Goal: Task Accomplishment & Management: Use online tool/utility

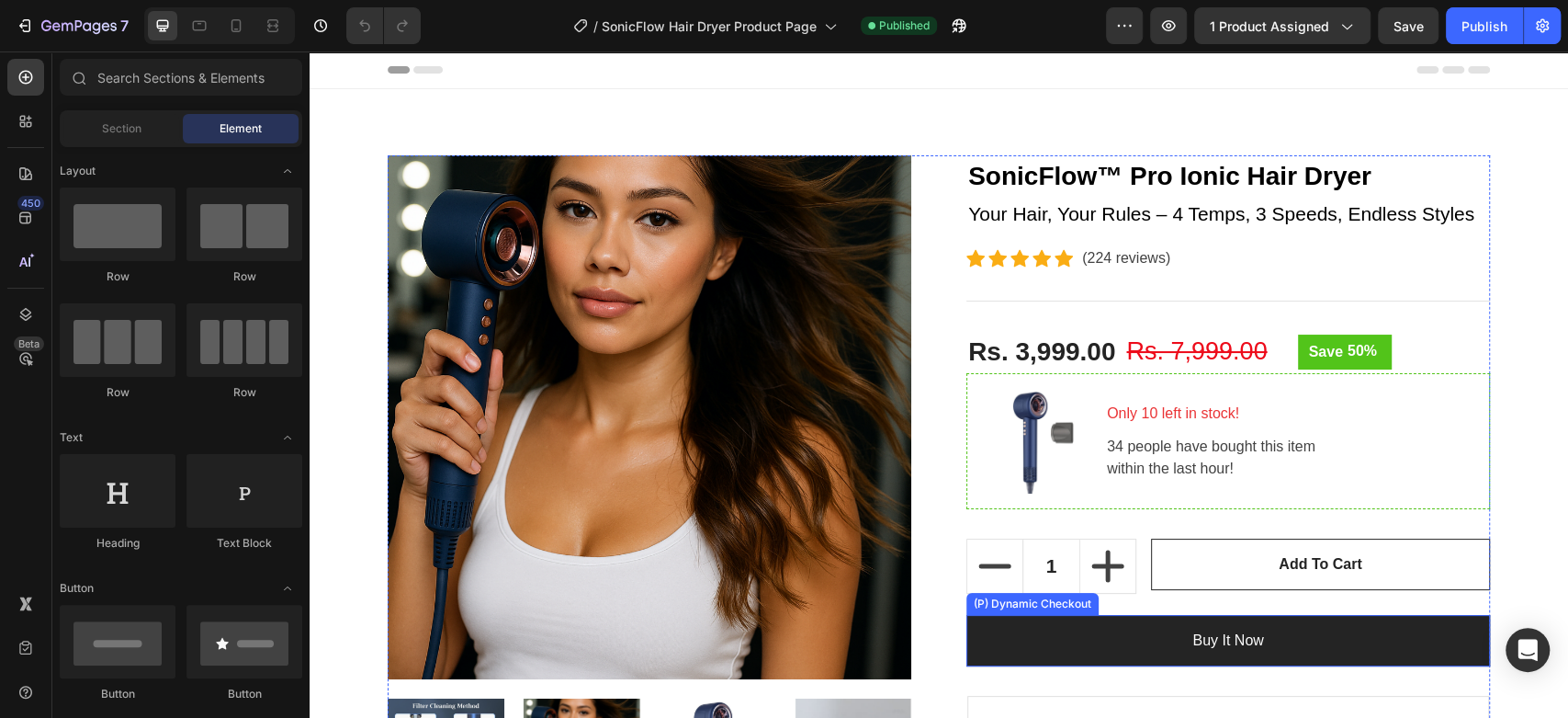
click at [1147, 630] on button "Buy it now" at bounding box center [1228, 641] width 523 height 52
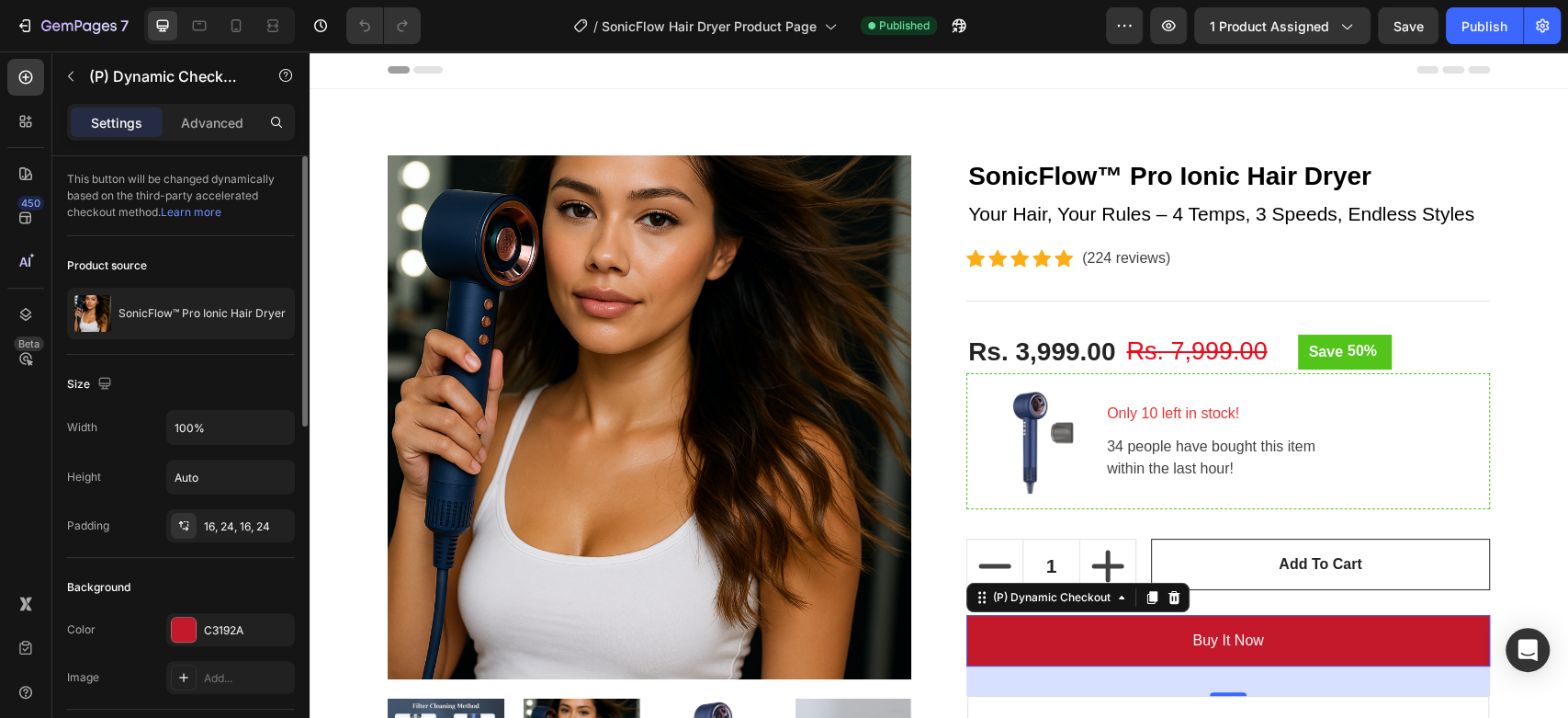
click at [196, 216] on link "Learn more" at bounding box center [191, 211] width 61 height 14
click at [244, 108] on div "Advanced" at bounding box center [212, 123] width 92 height 29
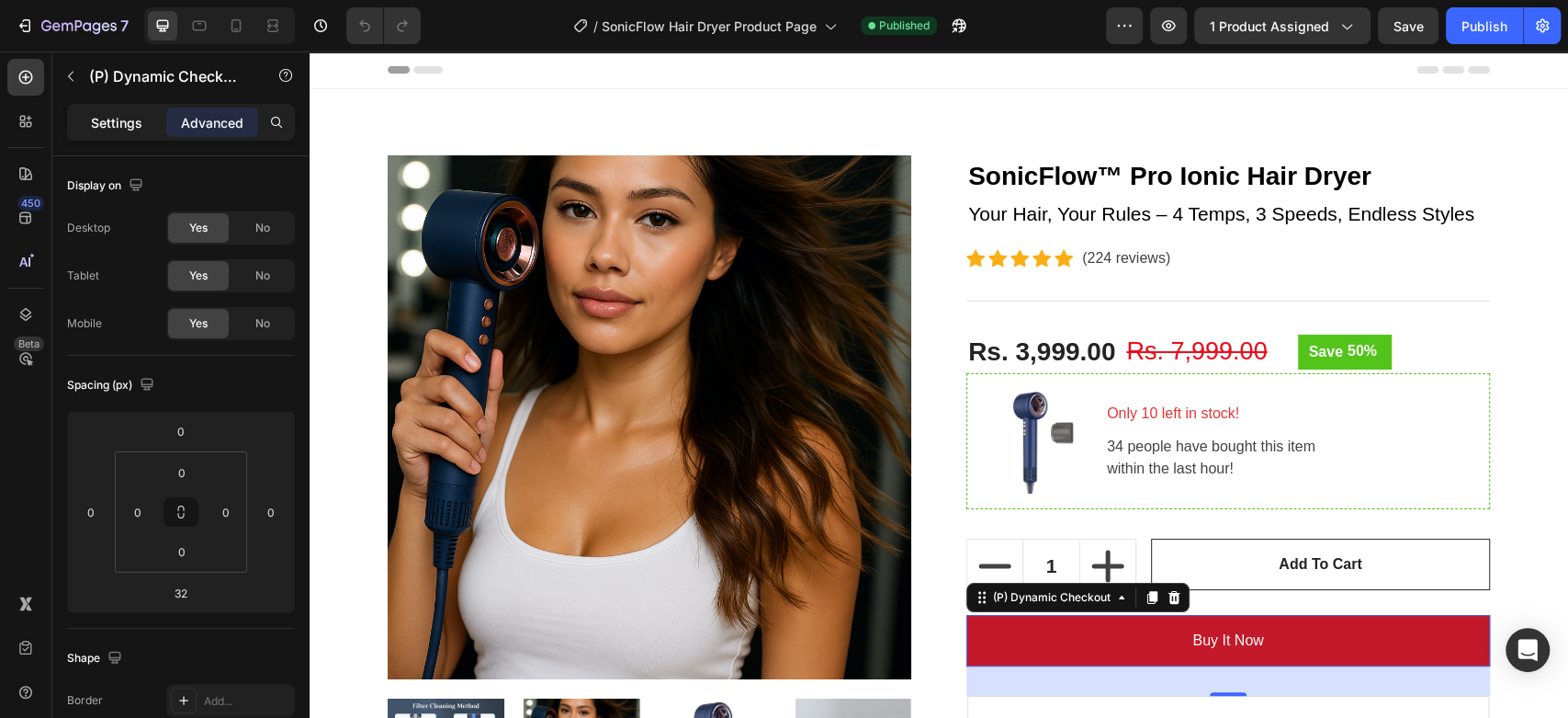
click at [141, 128] on p "Settings" at bounding box center [117, 123] width 52 height 19
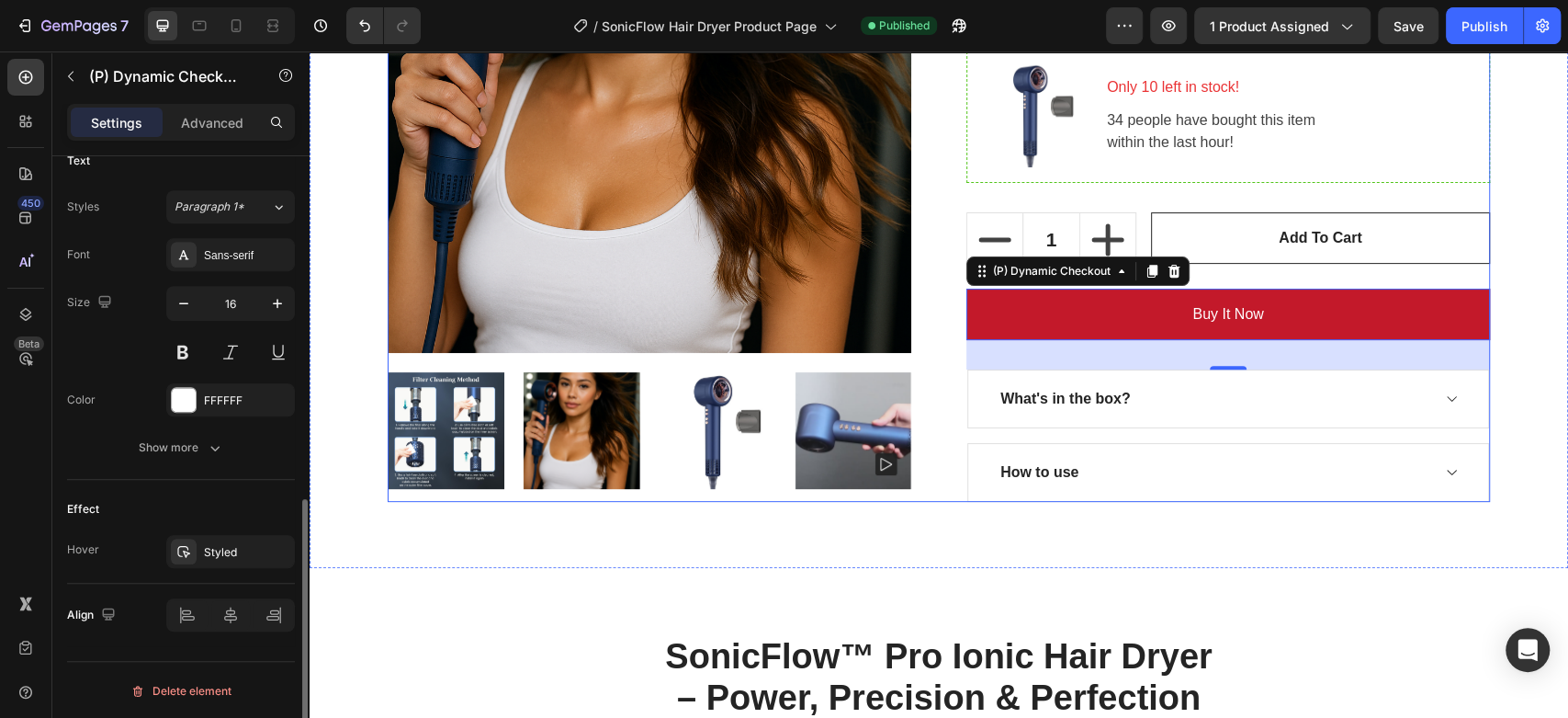
scroll to position [330, 0]
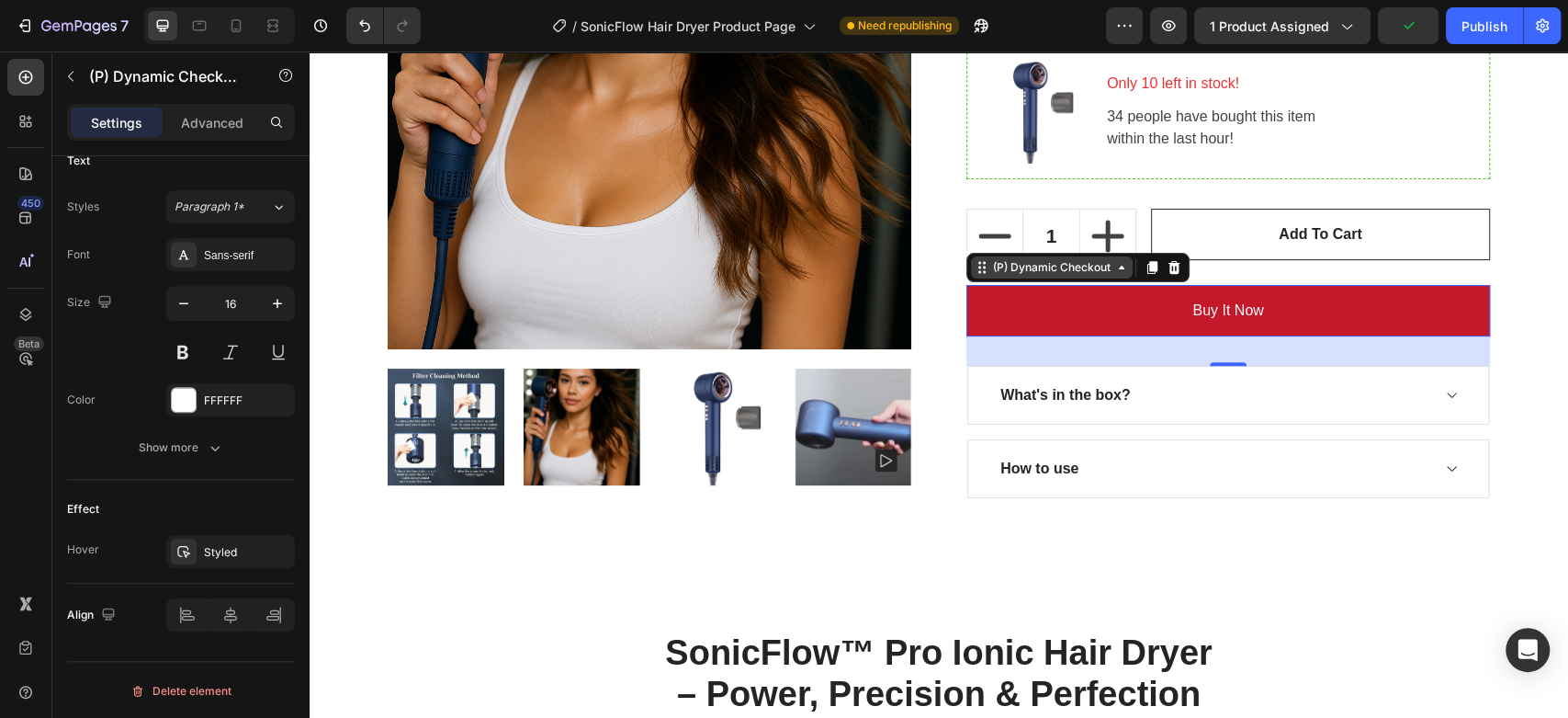
click at [1116, 272] on icon at bounding box center [1122, 267] width 15 height 15
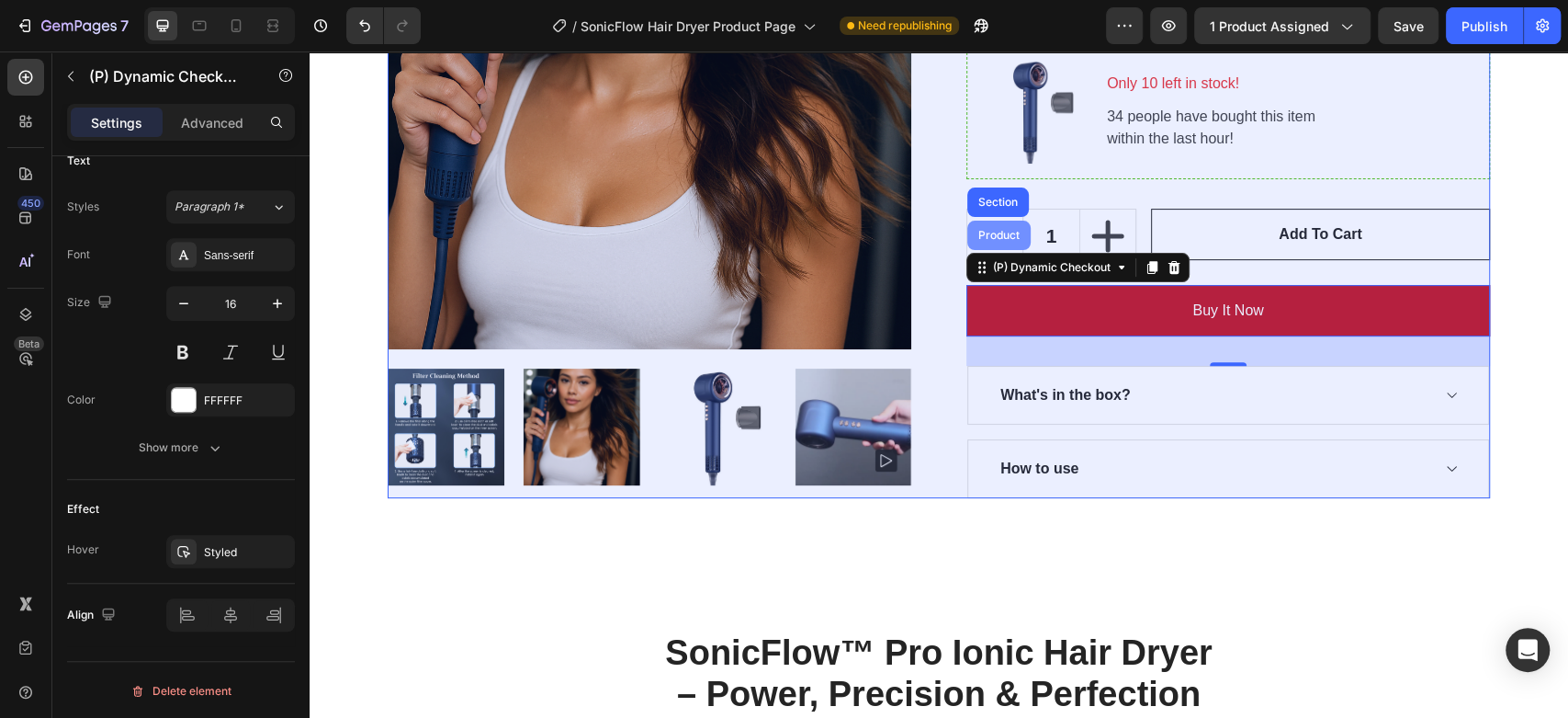
click at [988, 234] on div "Product" at bounding box center [999, 235] width 49 height 11
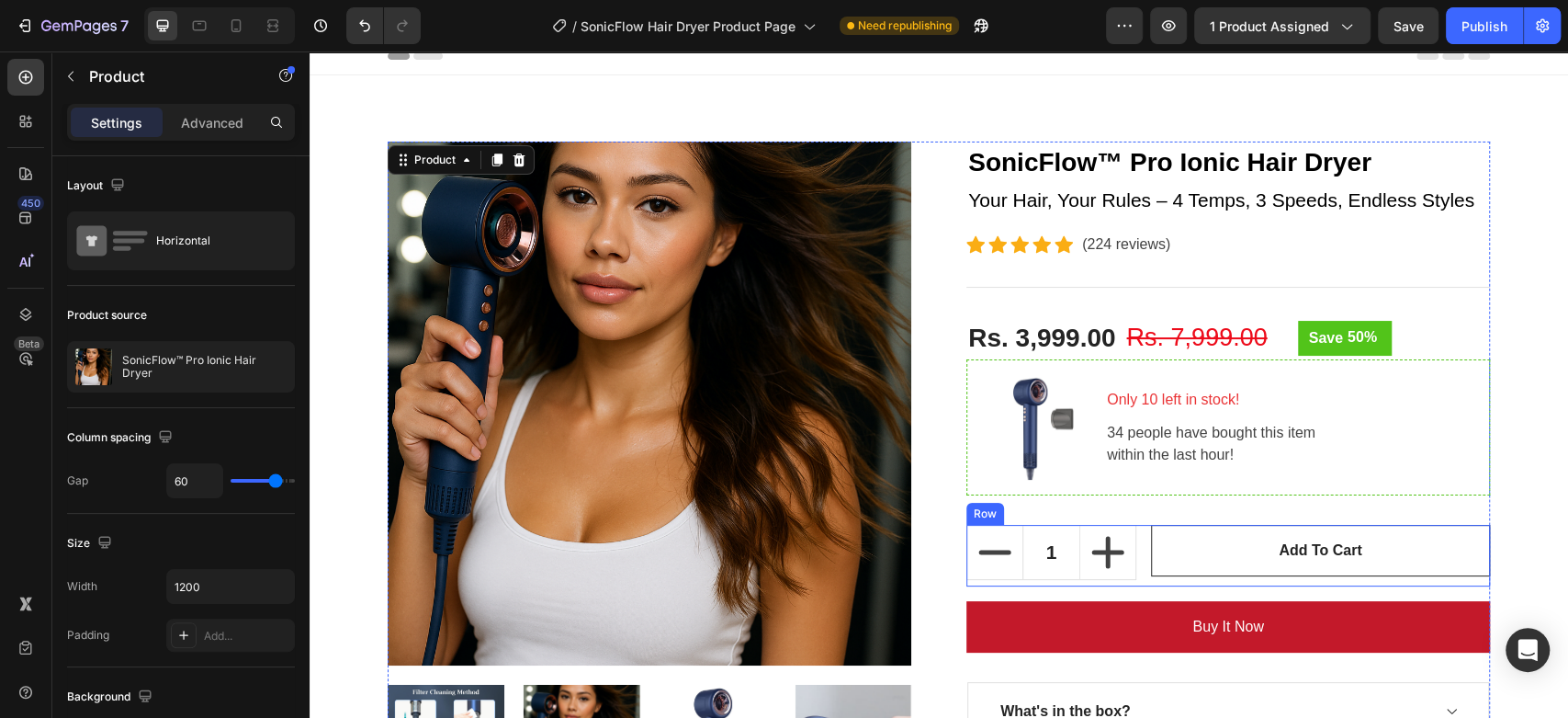
scroll to position [268, 0]
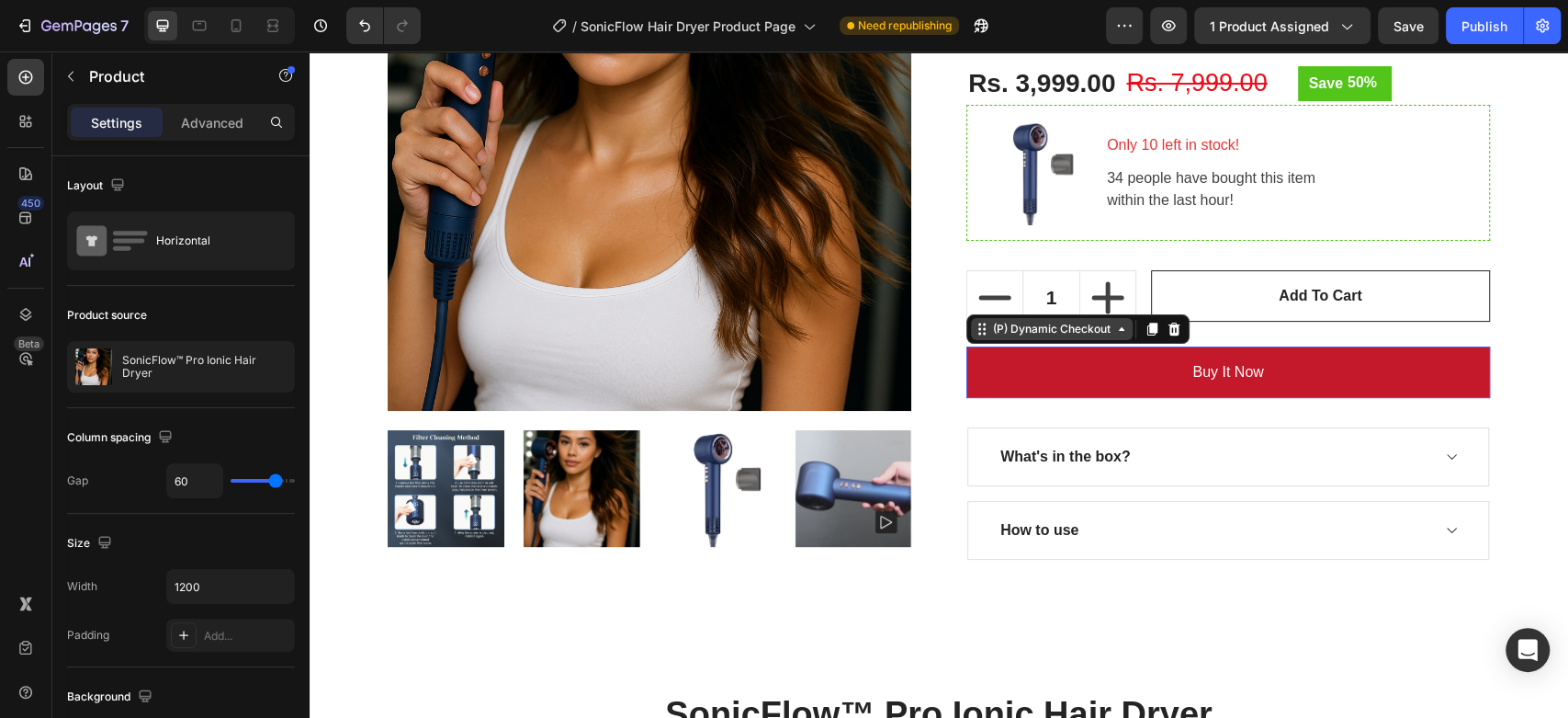
click at [1066, 336] on div "(P) Dynamic Checkout" at bounding box center [1051, 329] width 161 height 22
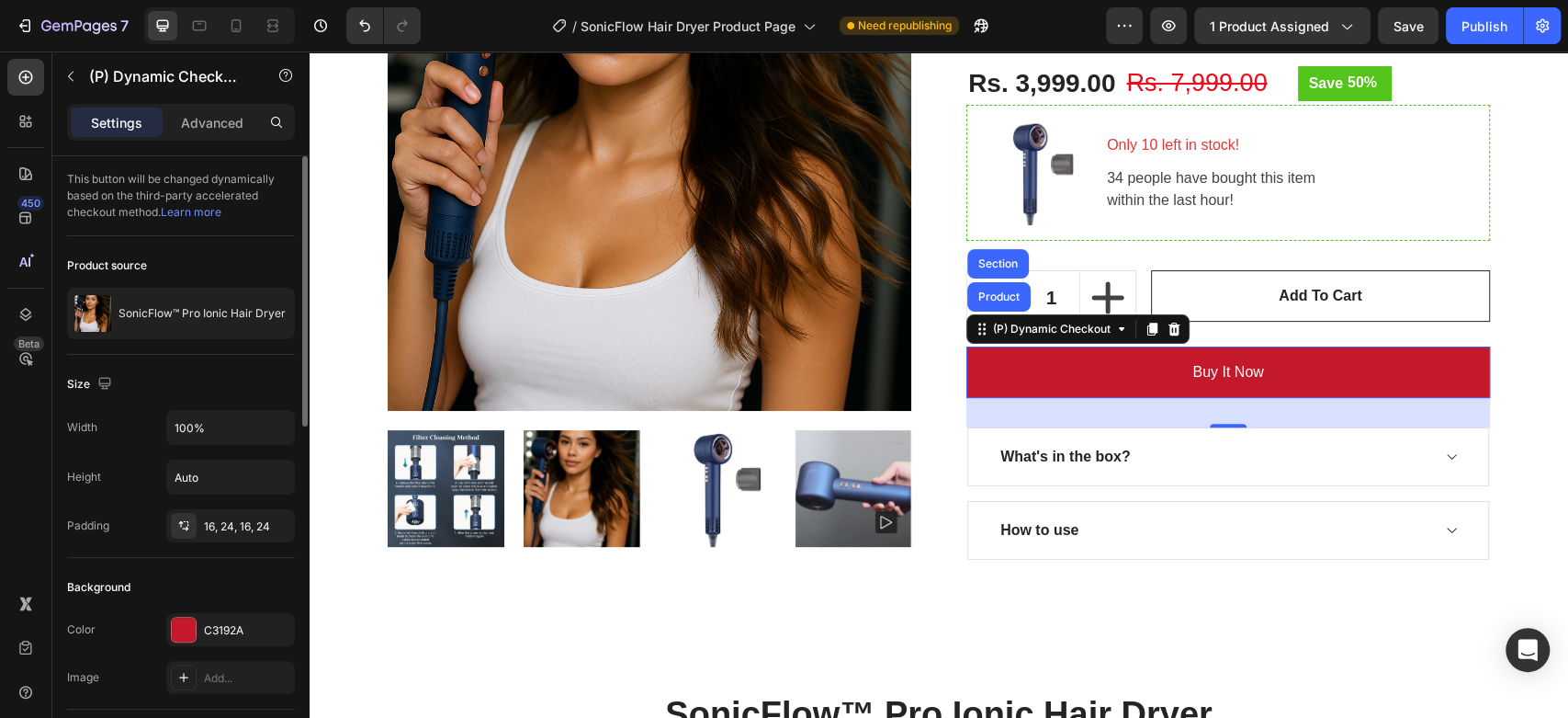
click at [173, 185] on div "This button will be changed dynamically based on the third-party accelerated ch…" at bounding box center [181, 196] width 228 height 80
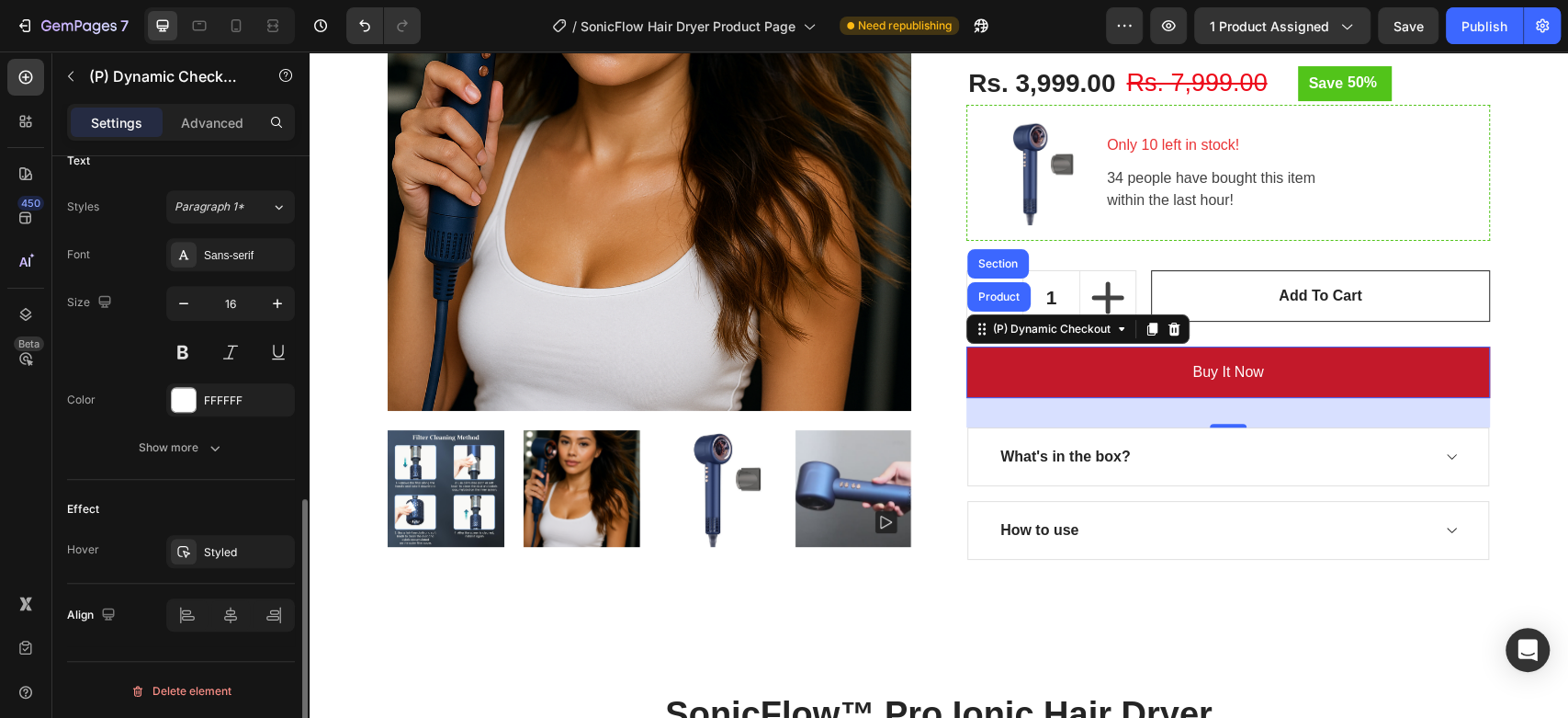
scroll to position [0, 0]
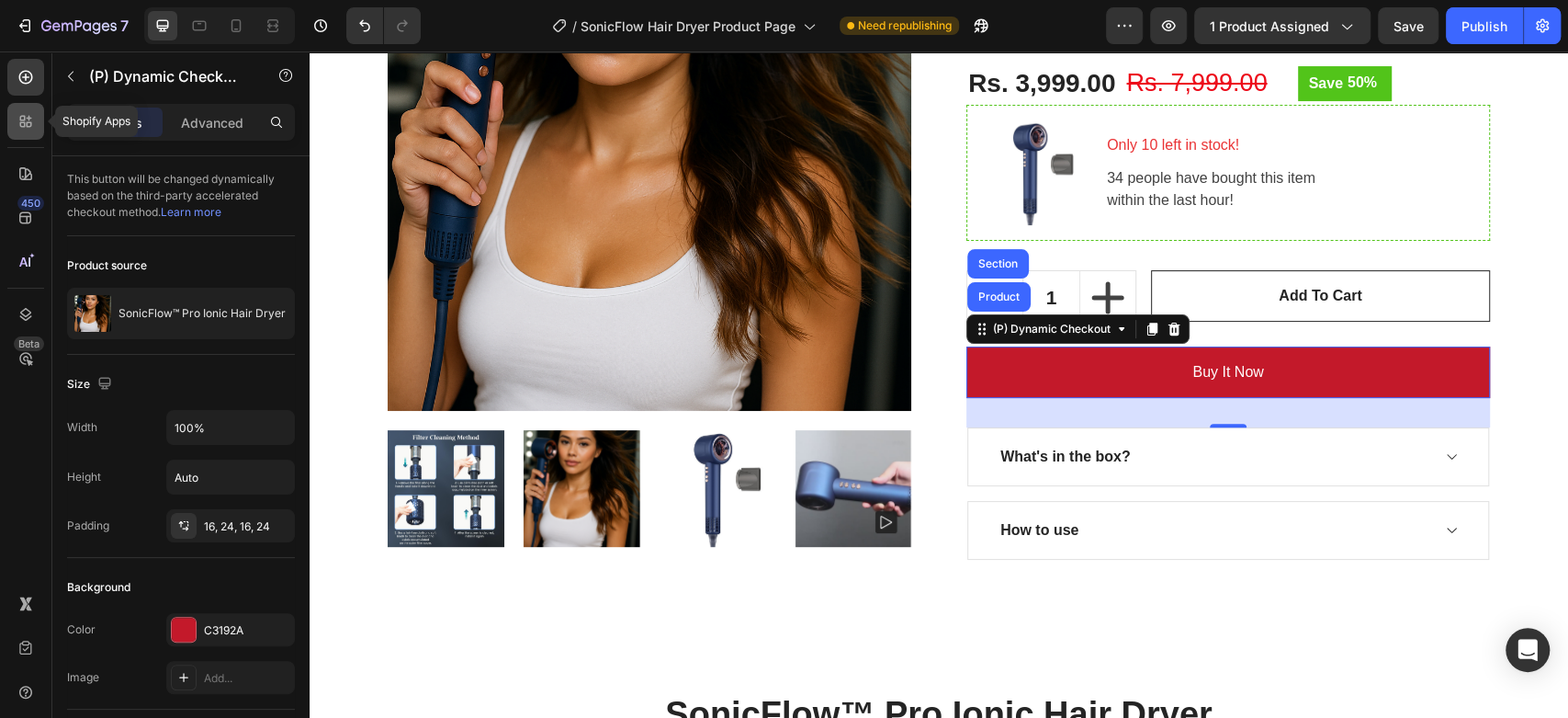
click at [14, 121] on div at bounding box center [26, 122] width 37 height 37
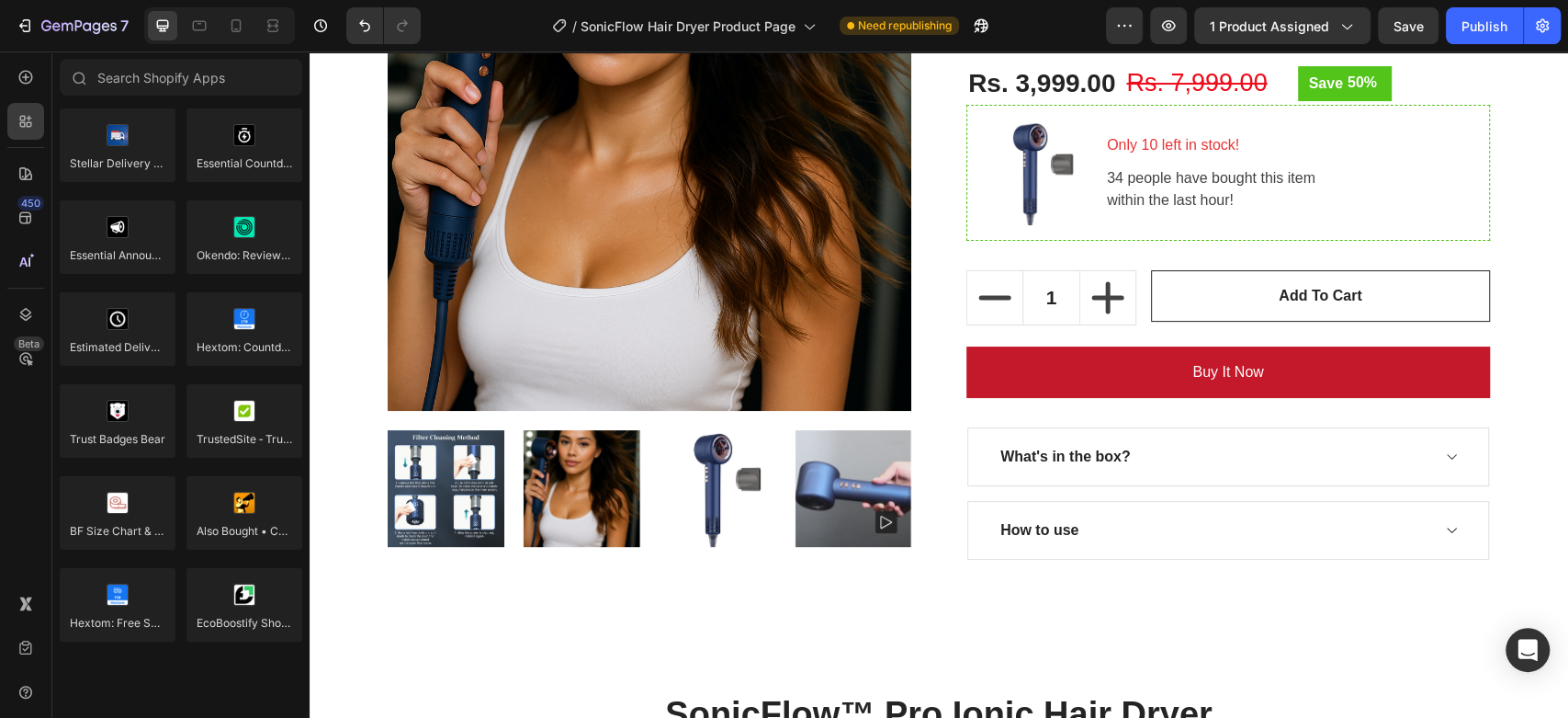
scroll to position [5244, 0]
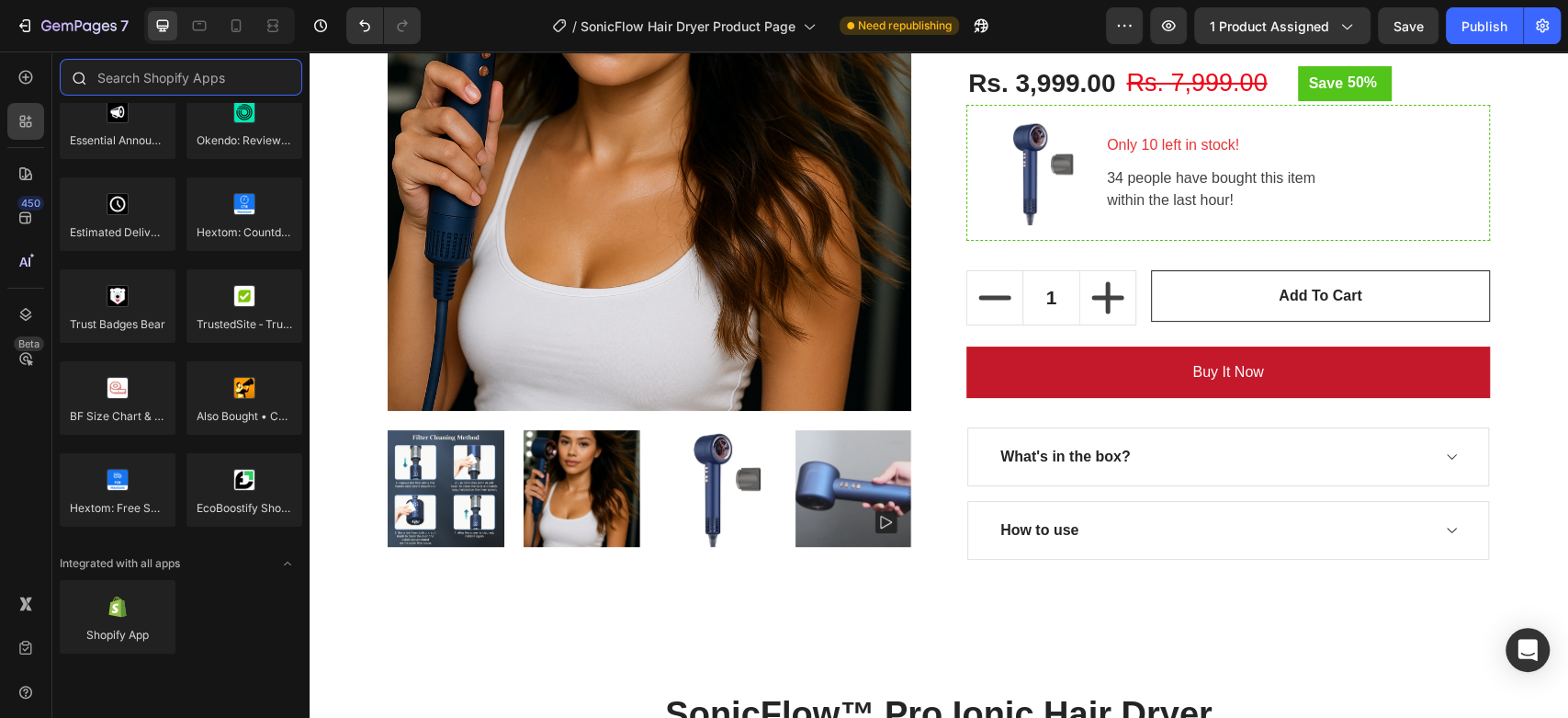
click at [196, 59] on input "text" at bounding box center [181, 77] width 242 height 37
type input "p"
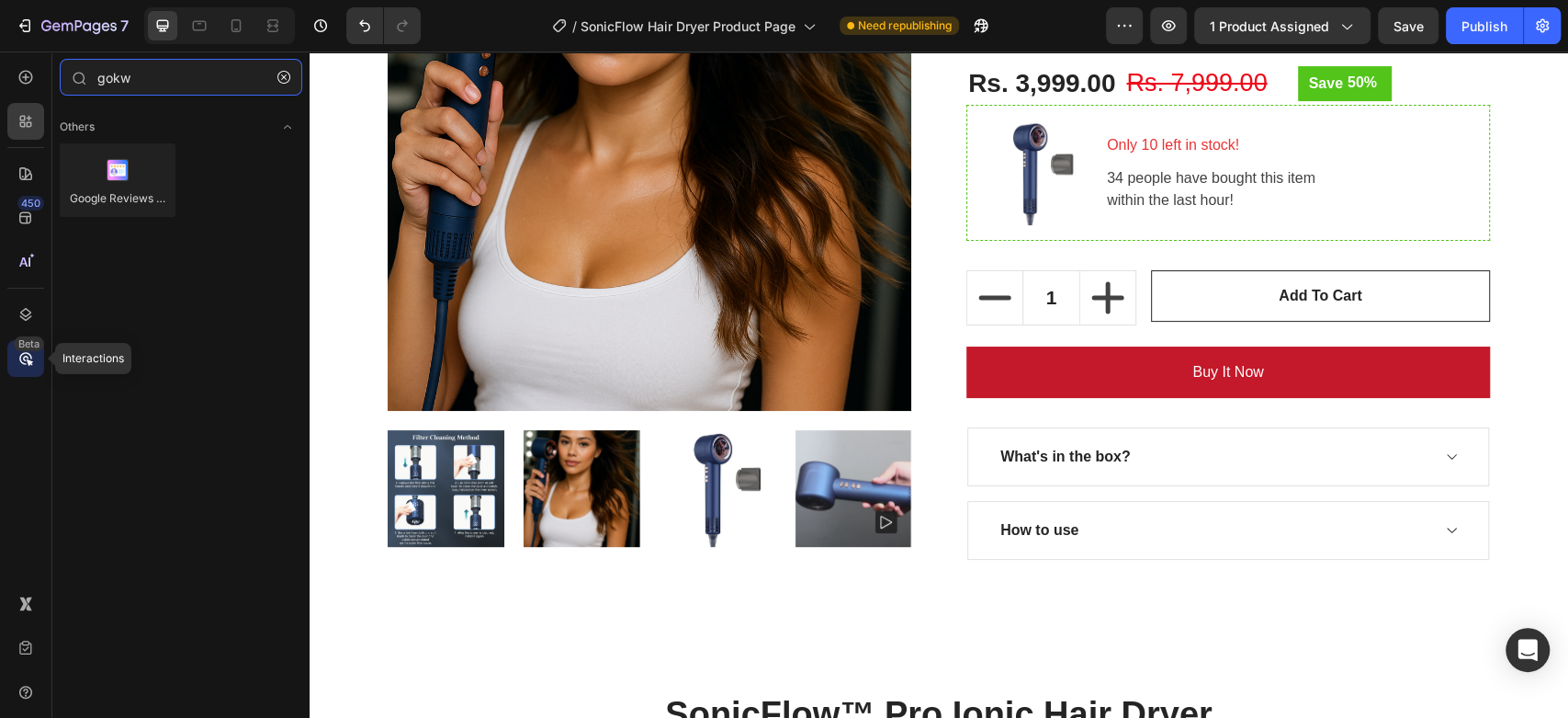
type input "gokw"
click at [33, 354] on icon at bounding box center [26, 359] width 18 height 18
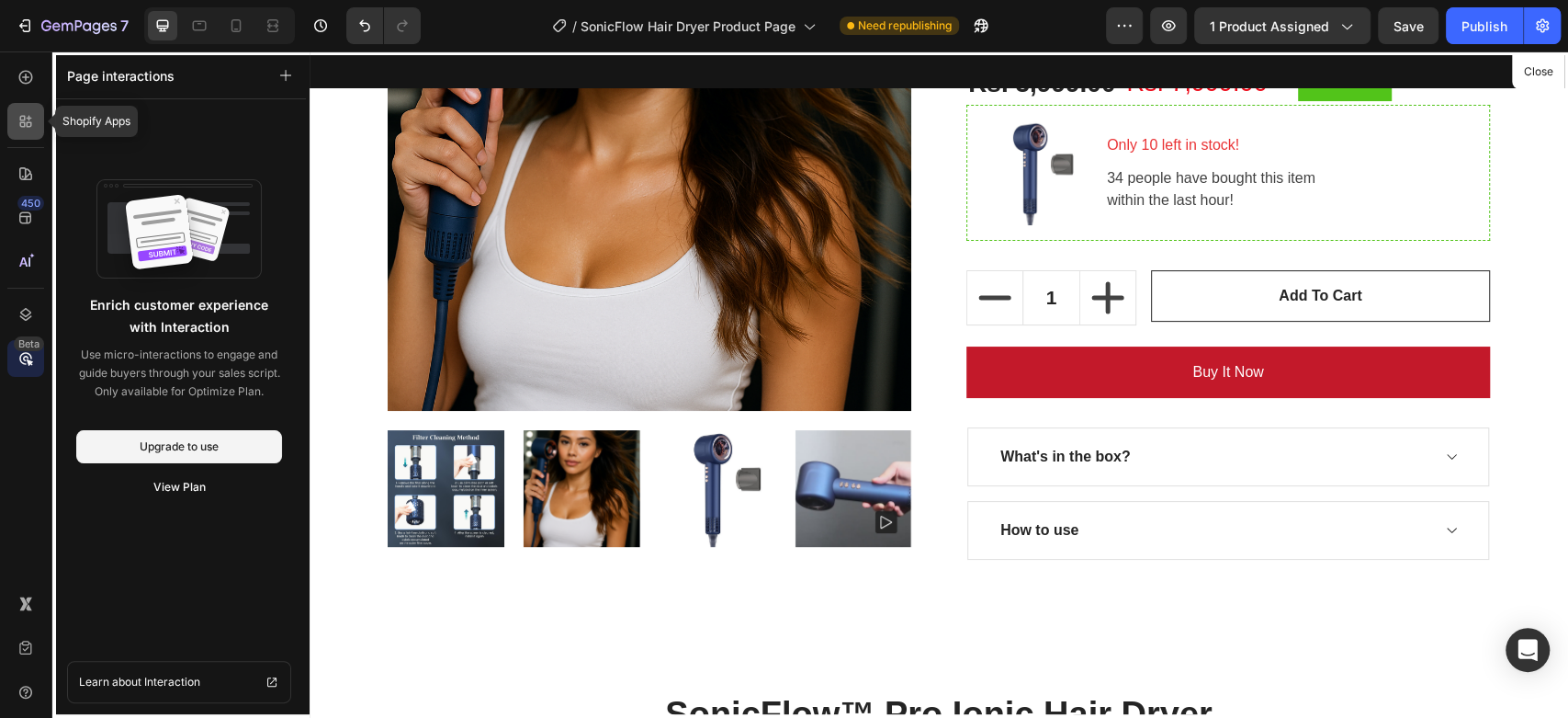
click at [11, 135] on div at bounding box center [26, 122] width 37 height 37
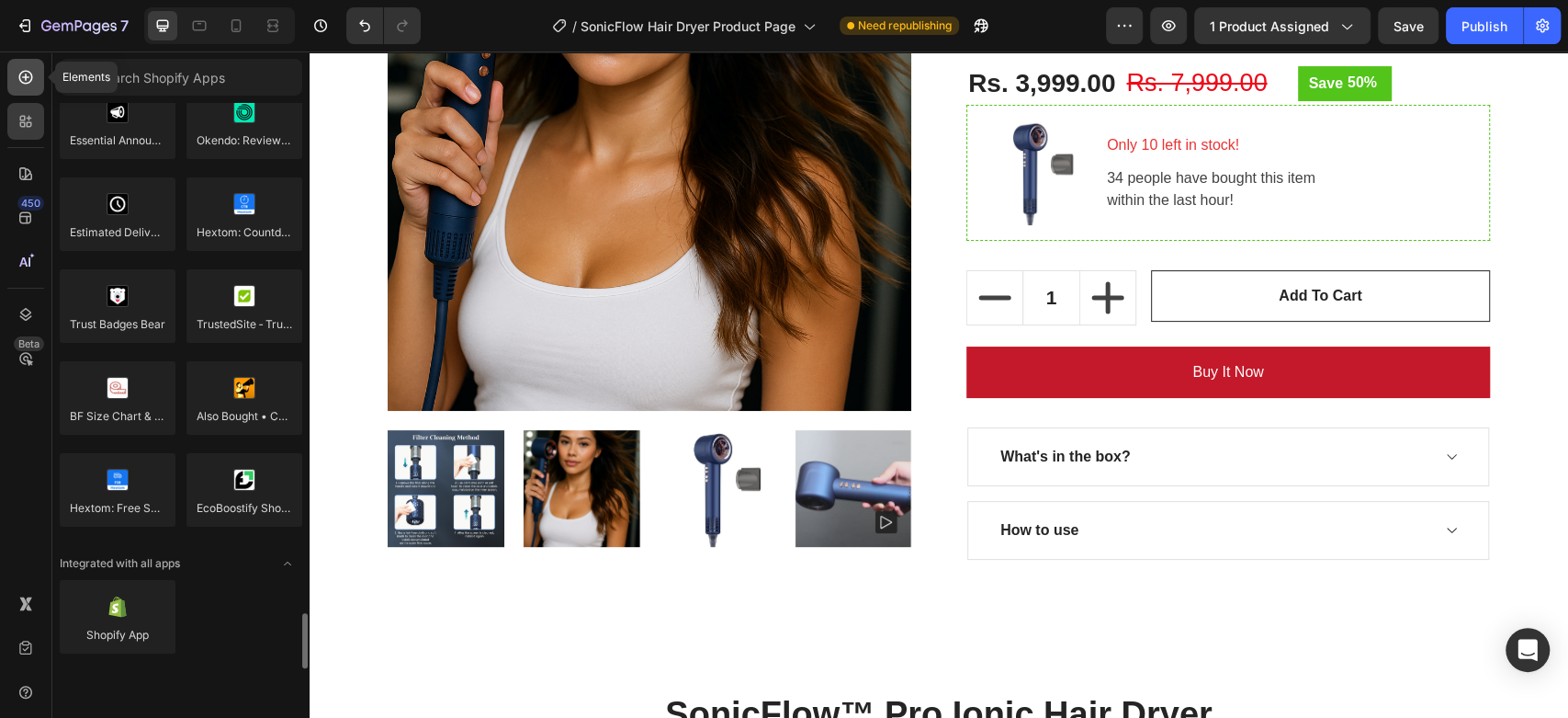
click at [23, 91] on div at bounding box center [26, 77] width 37 height 37
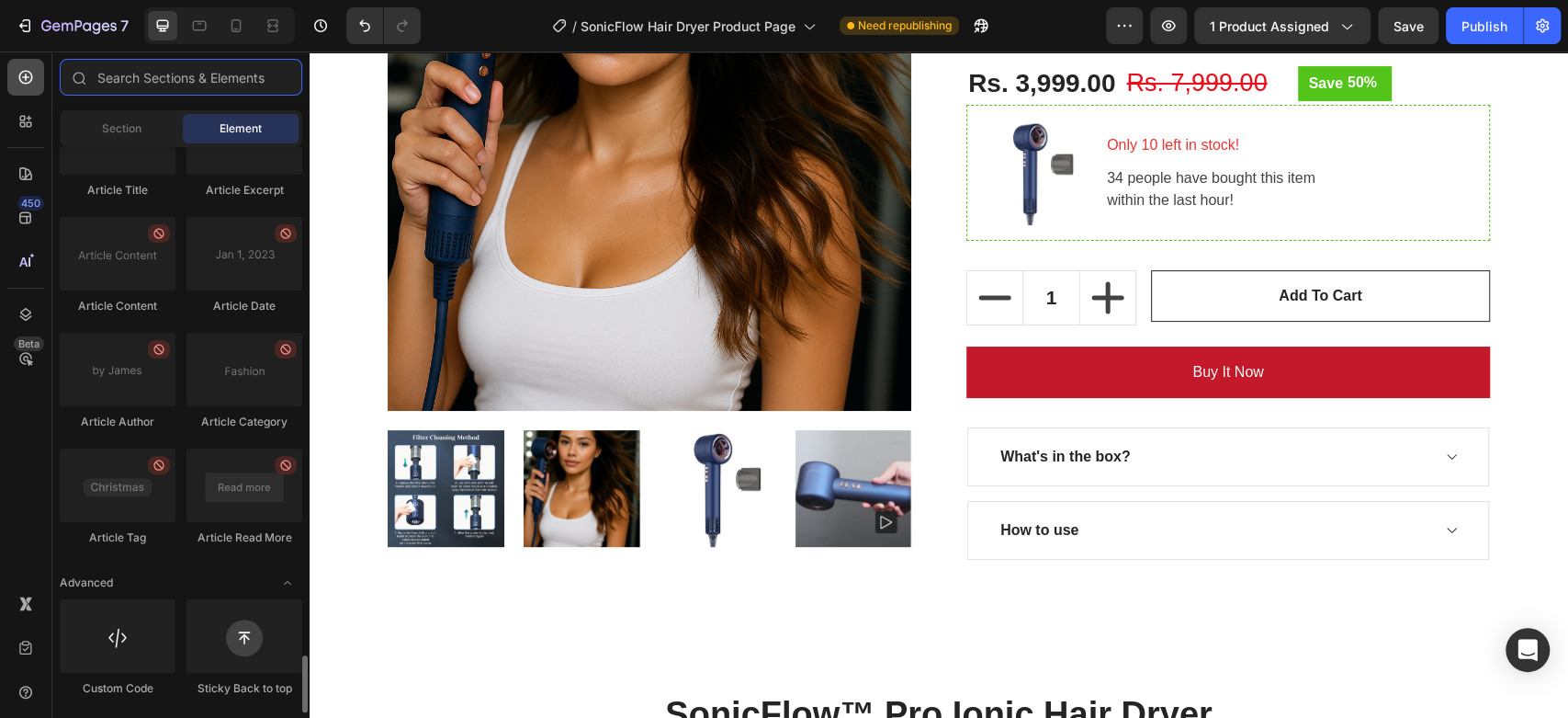
scroll to position [5001, 0]
click at [139, 116] on div "Section" at bounding box center [122, 129] width 116 height 29
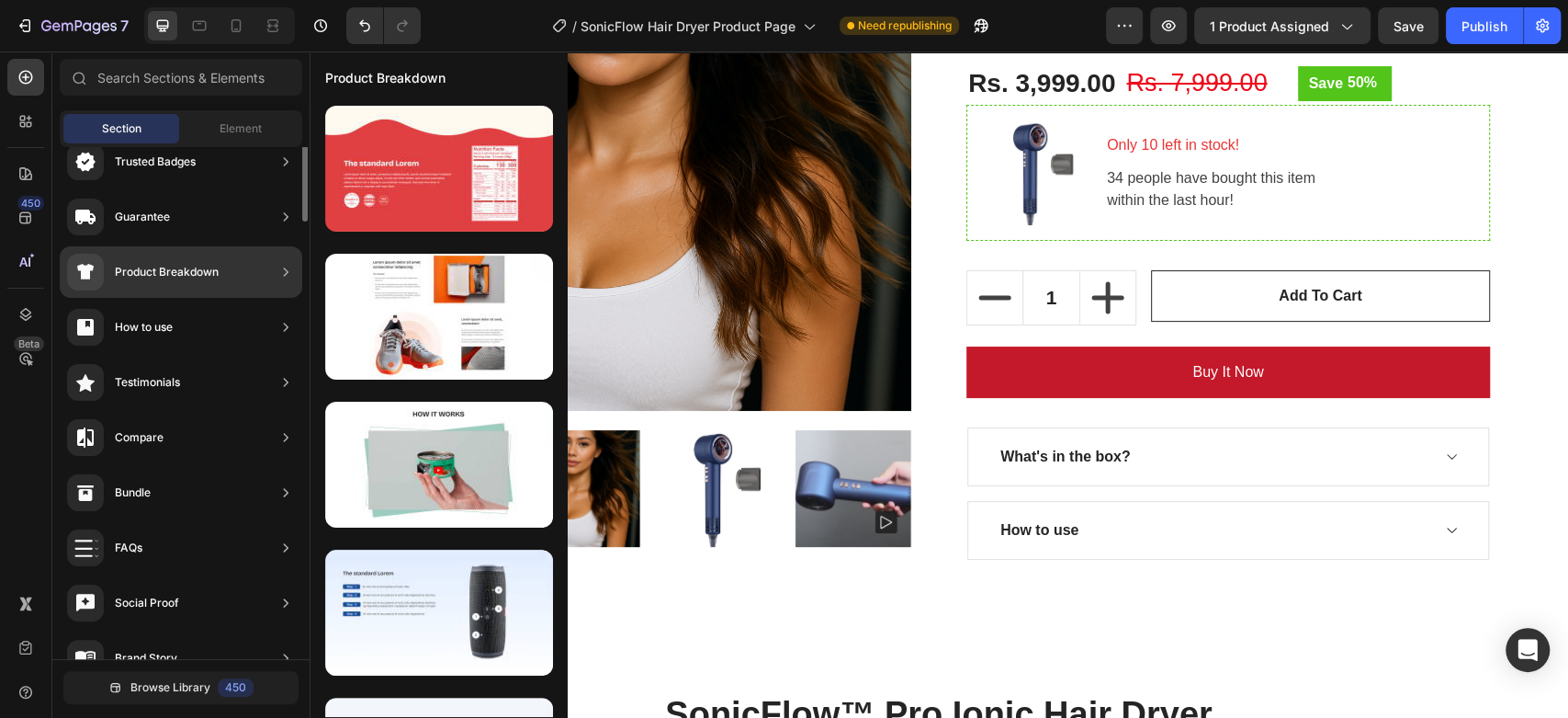
scroll to position [0, 0]
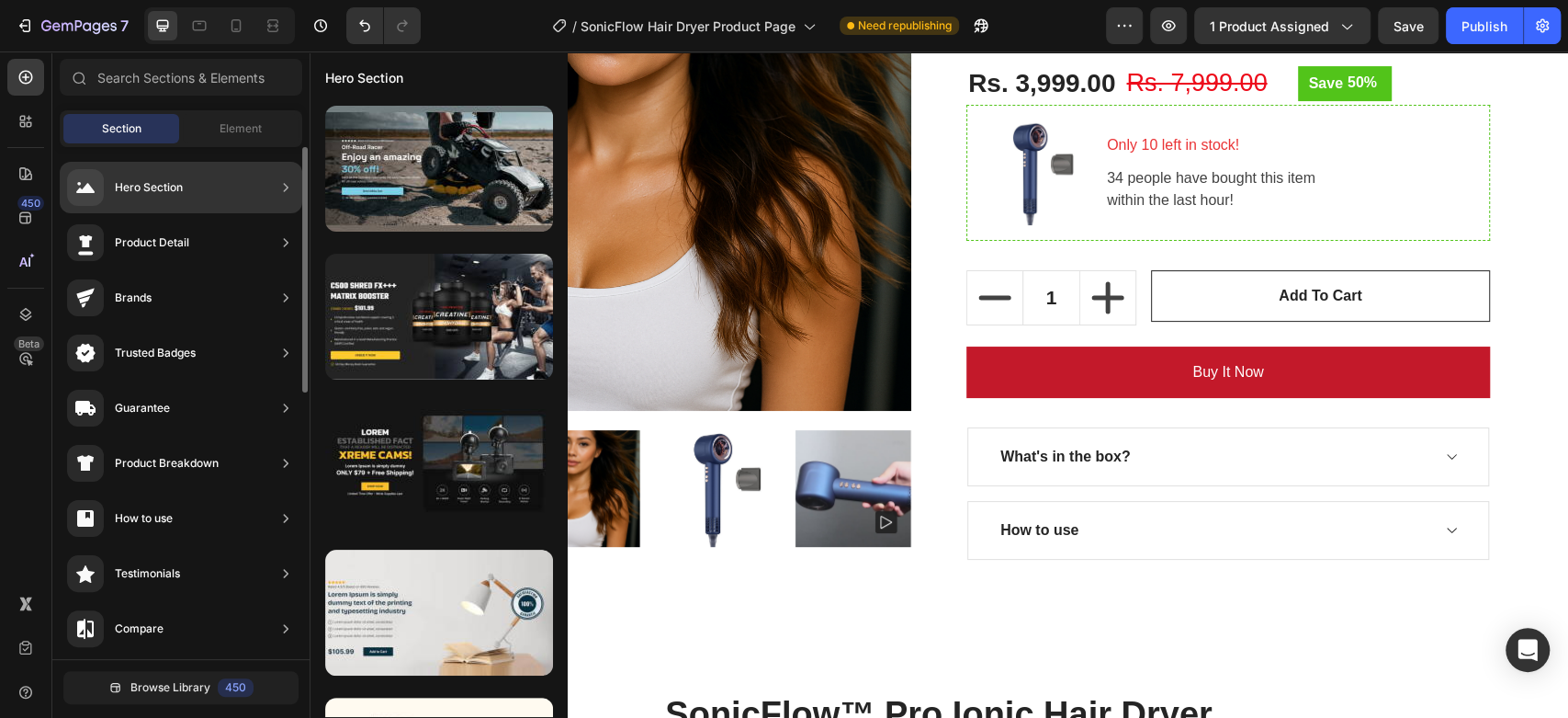
click at [226, 147] on div "Hero Section Product Detail Brands Trusted Badges Guarantee Product Breakdown H…" at bounding box center [181, 680] width 257 height 1066
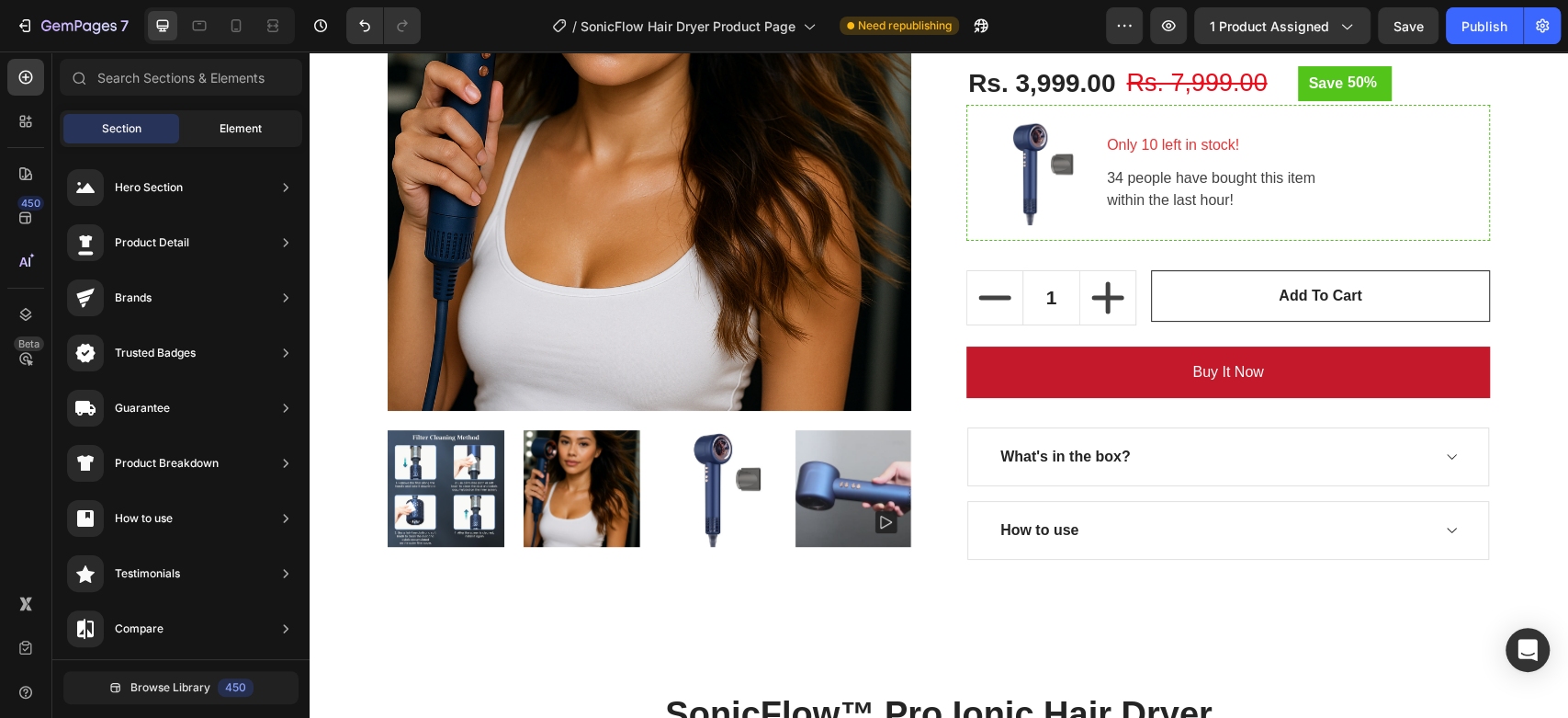
click at [233, 127] on span "Element" at bounding box center [240, 129] width 42 height 17
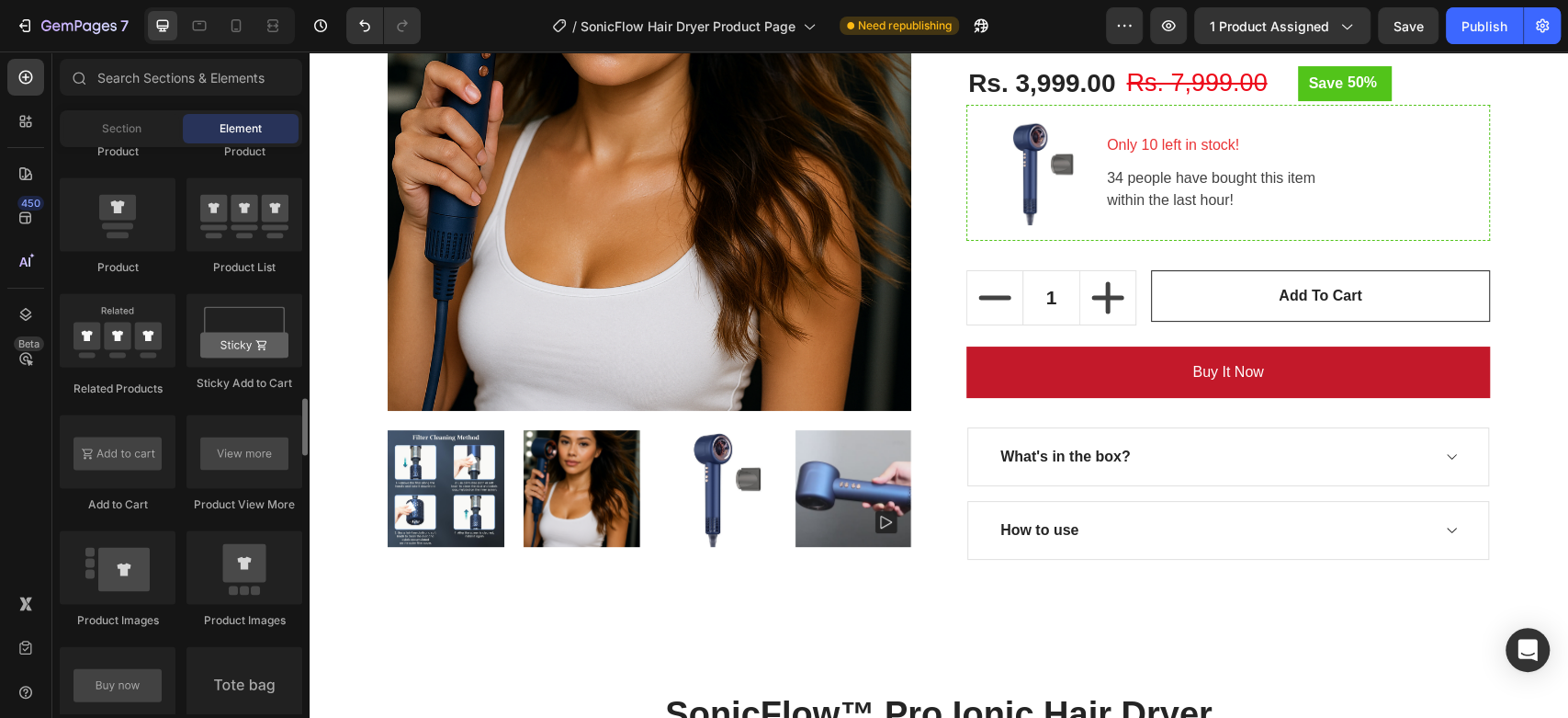
scroll to position [2637, 0]
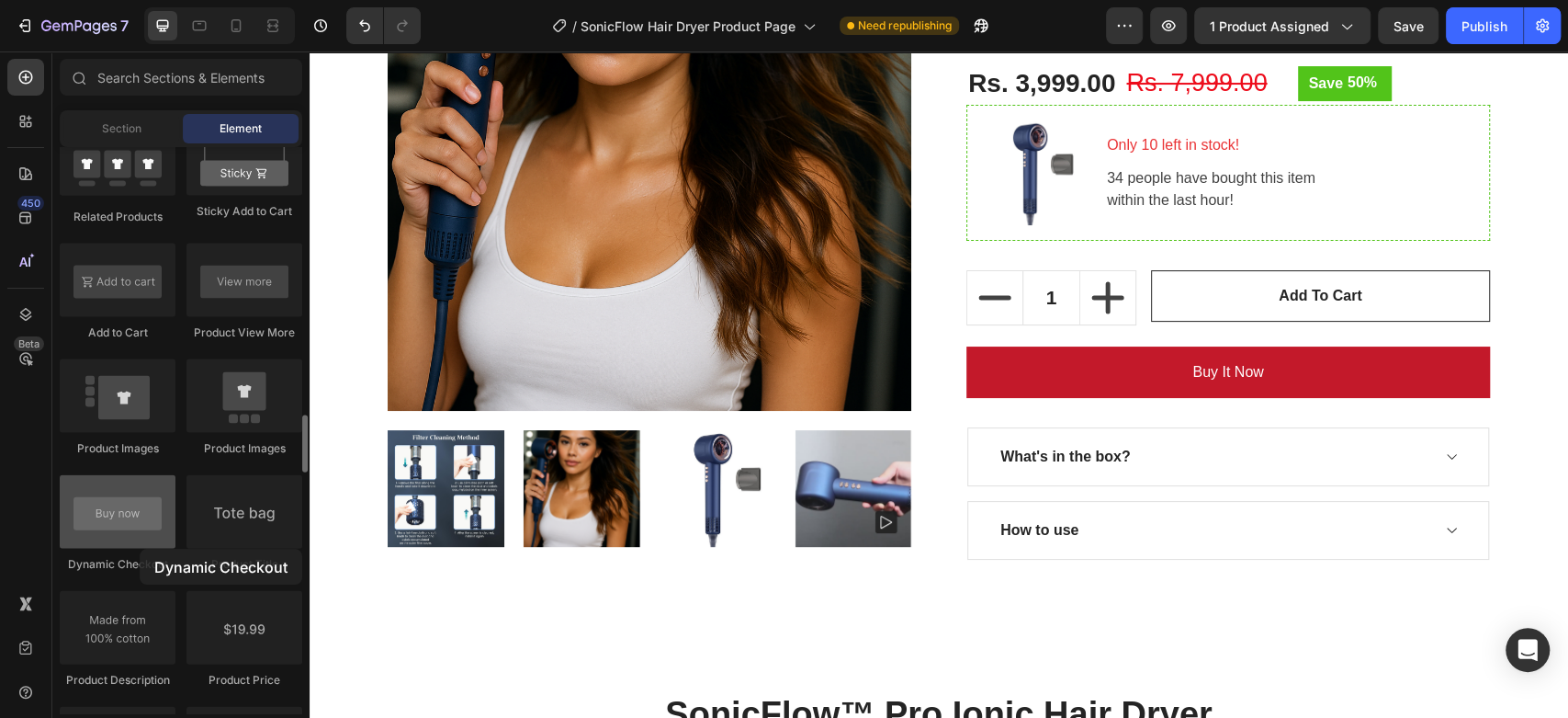
click at [140, 548] on div at bounding box center [118, 512] width 116 height 74
click at [146, 504] on div at bounding box center [118, 512] width 116 height 74
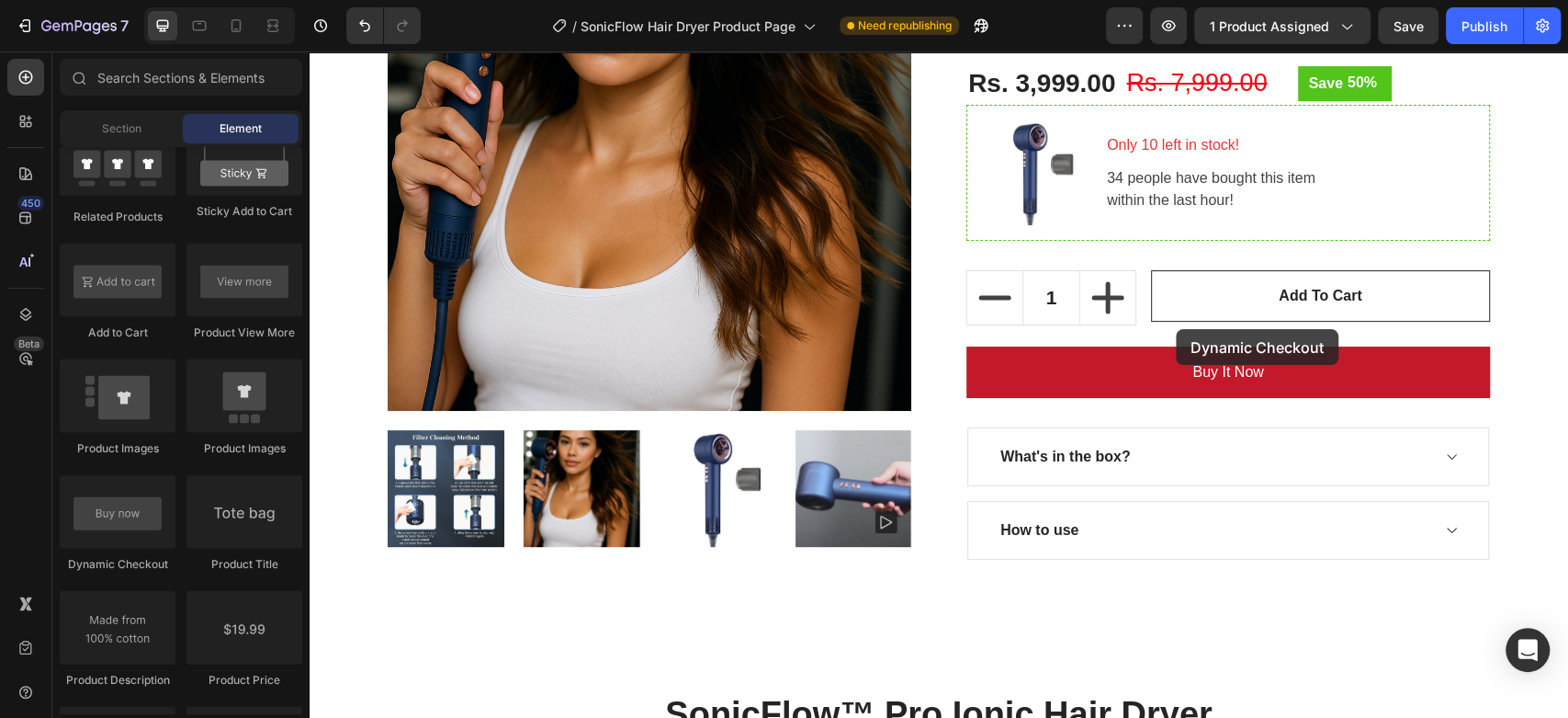
drag, startPoint x: 456, startPoint y: 556, endPoint x: 1175, endPoint y: 331, distance: 753.4
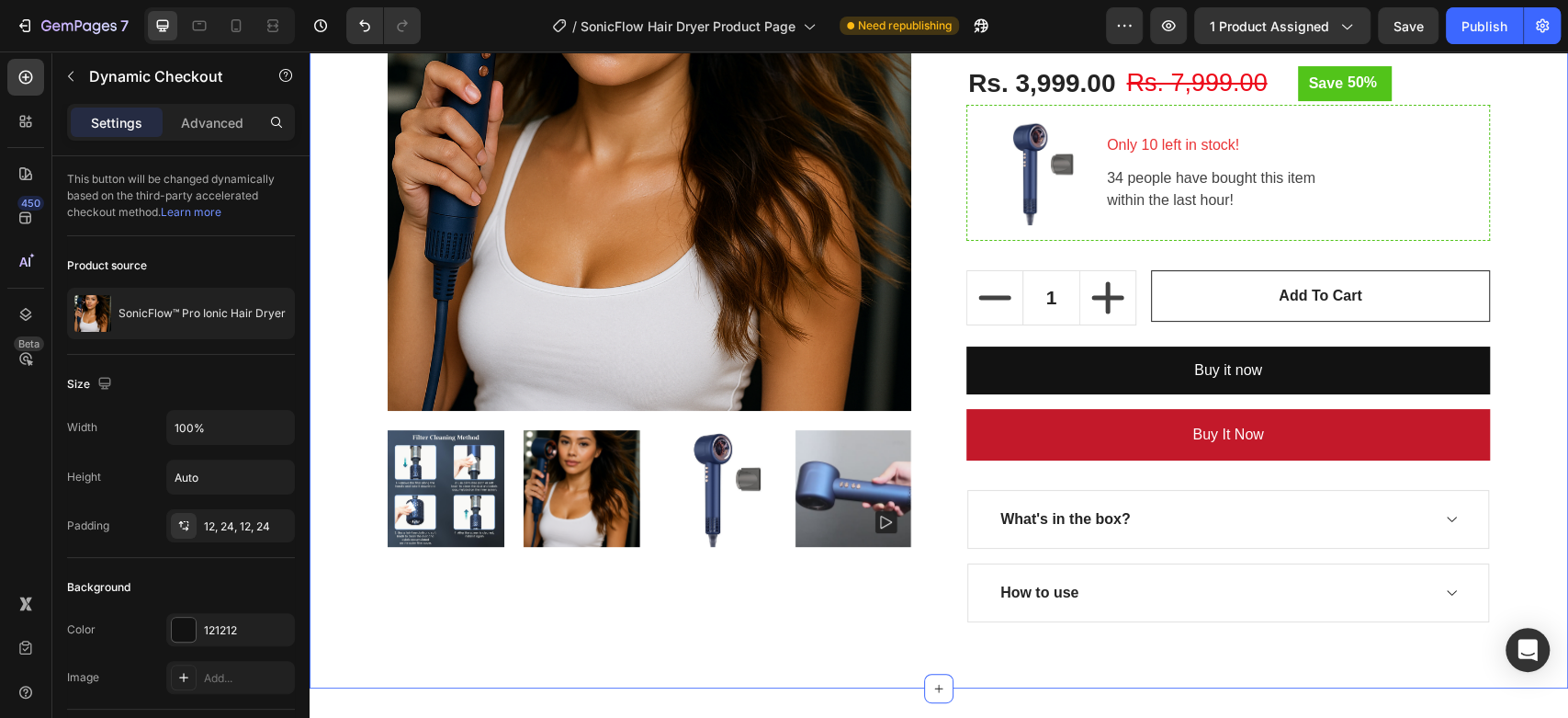
click at [1542, 383] on div "Product Images SonicFlow™ Pro Ionic Hair Dryer (P) Title Your Hair, Your Rules …" at bounding box center [939, 254] width 1258 height 867
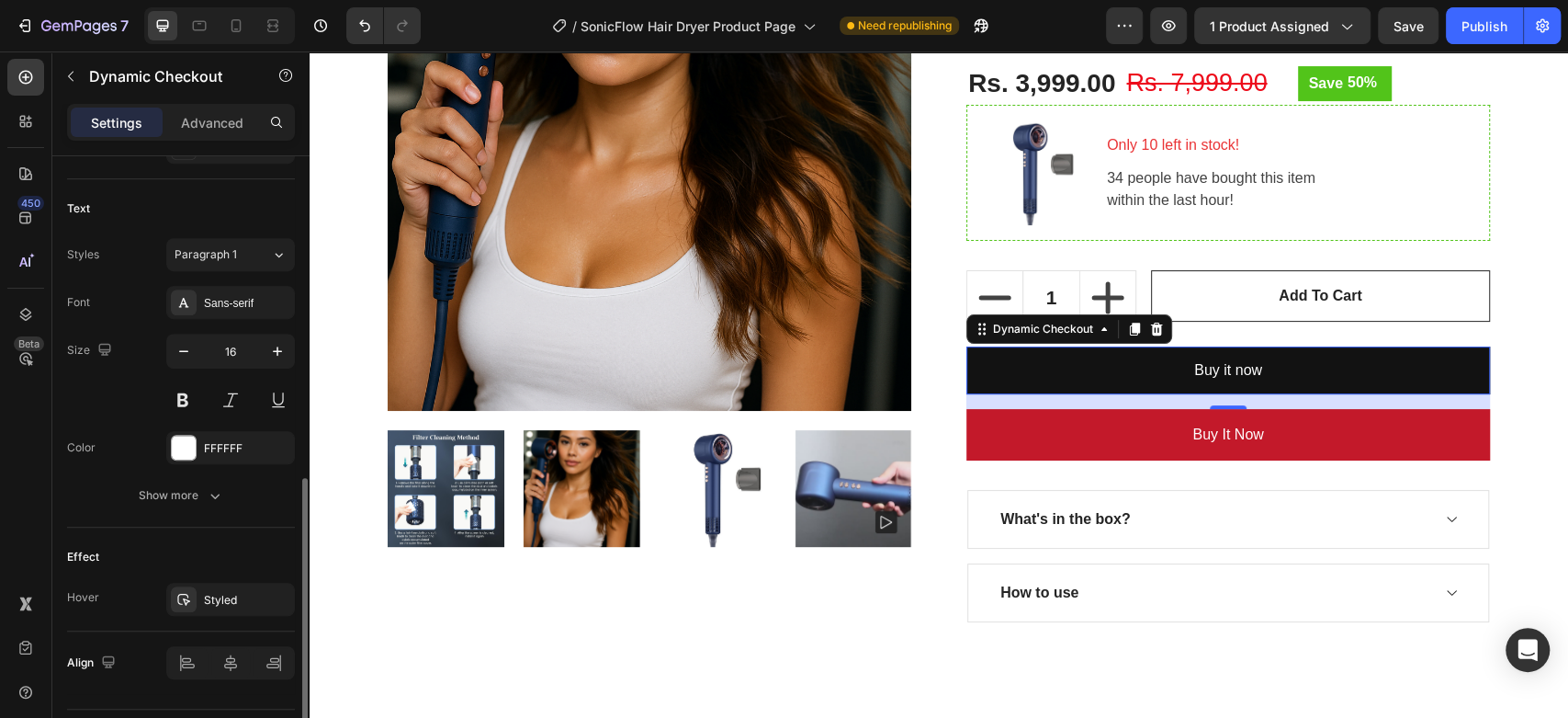
scroll to position [778, 0]
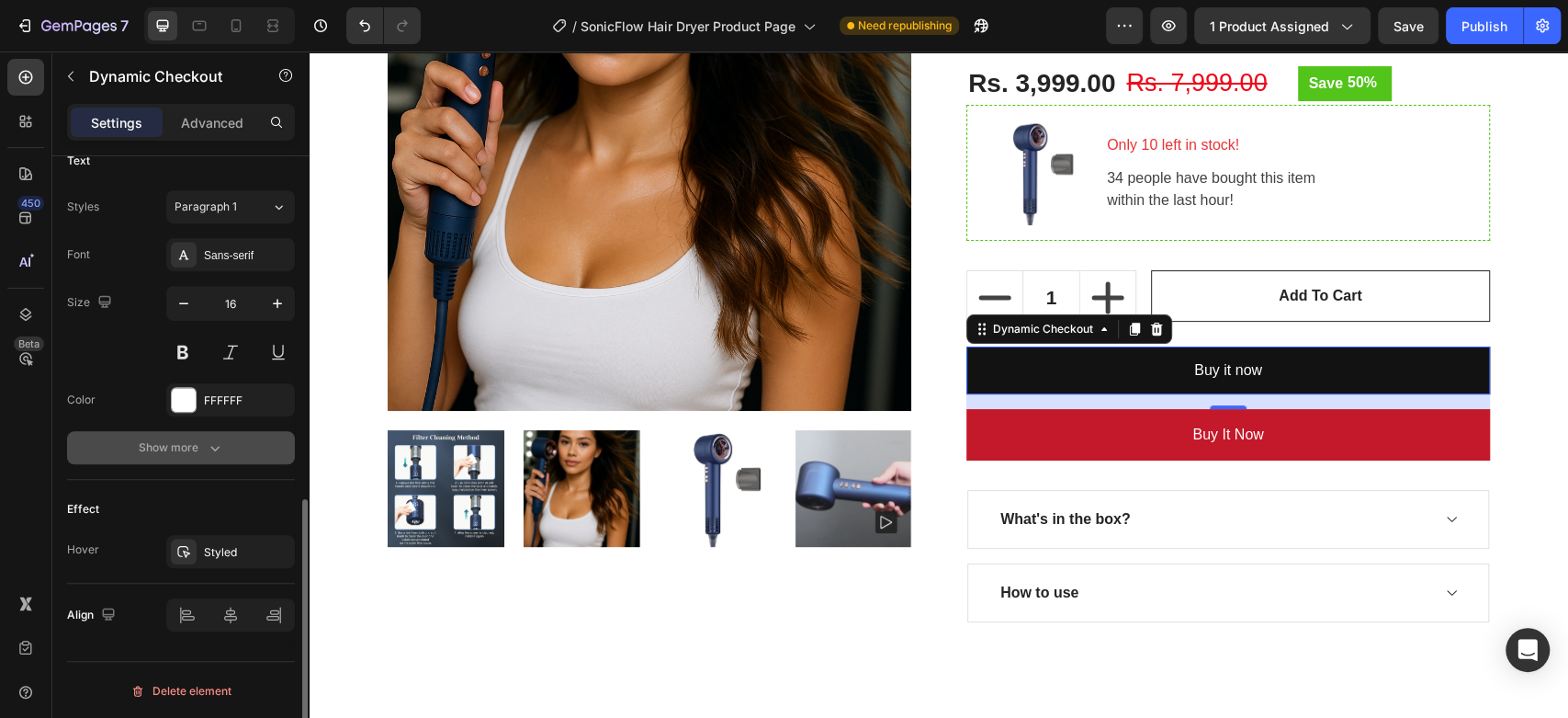
click at [179, 442] on div "Show more" at bounding box center [181, 448] width 86 height 18
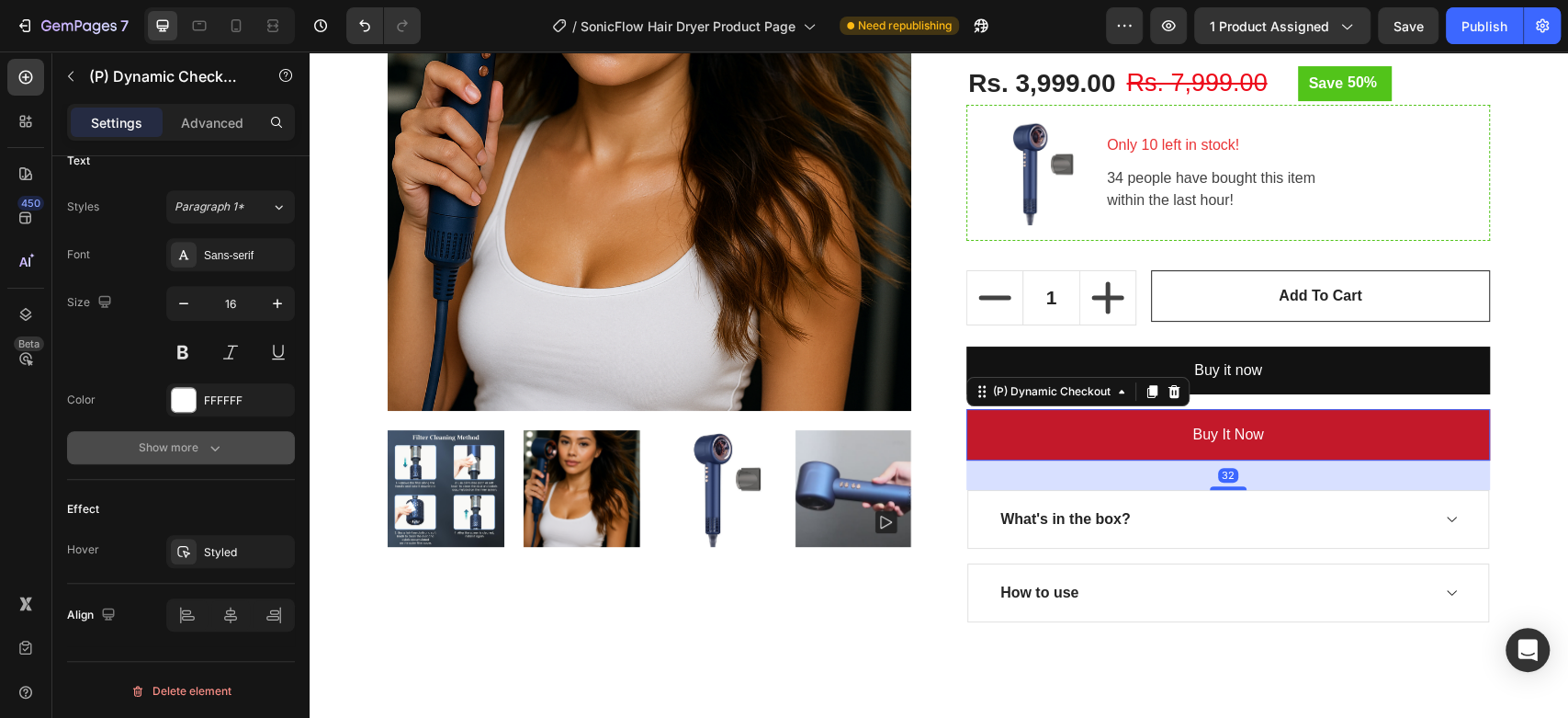
scroll to position [0, 0]
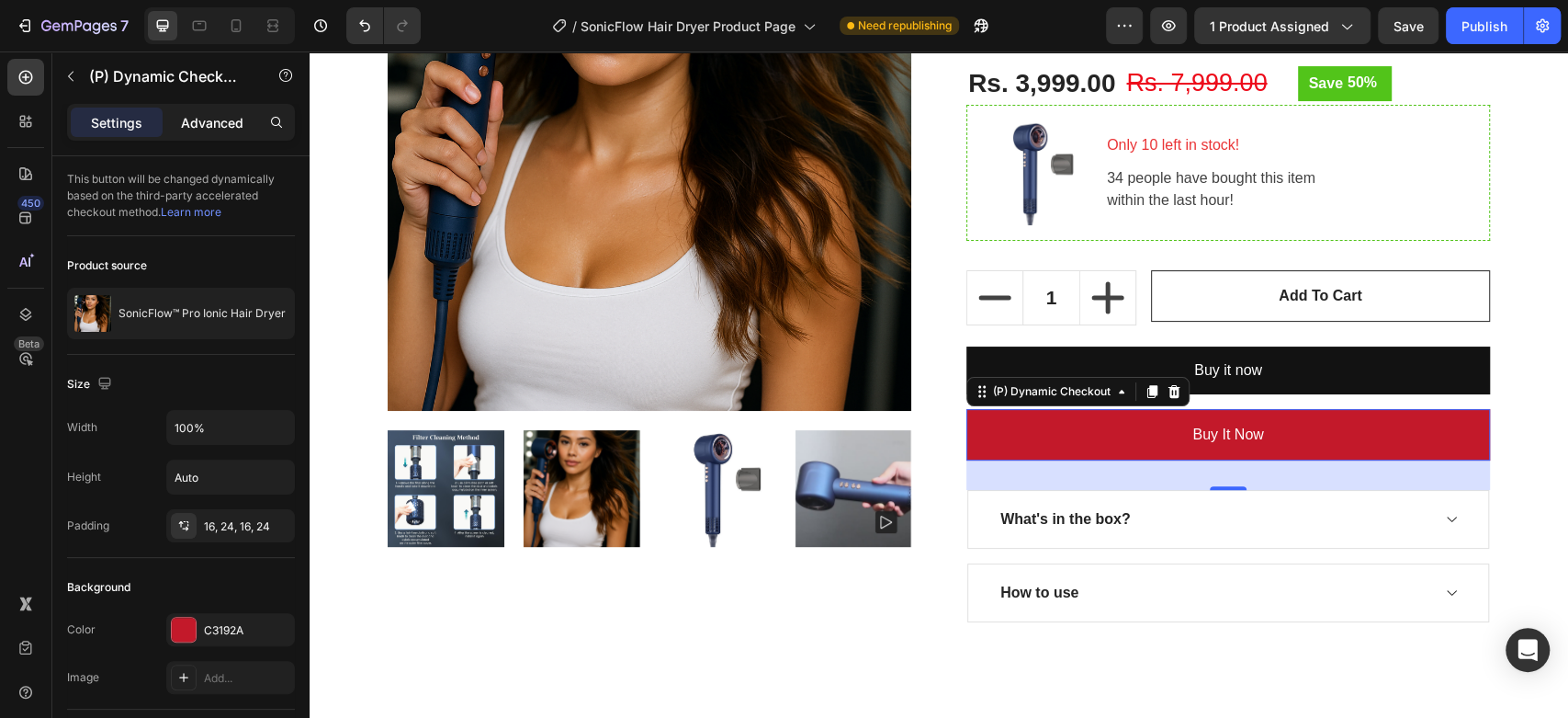
click at [202, 122] on p "Advanced" at bounding box center [212, 123] width 63 height 19
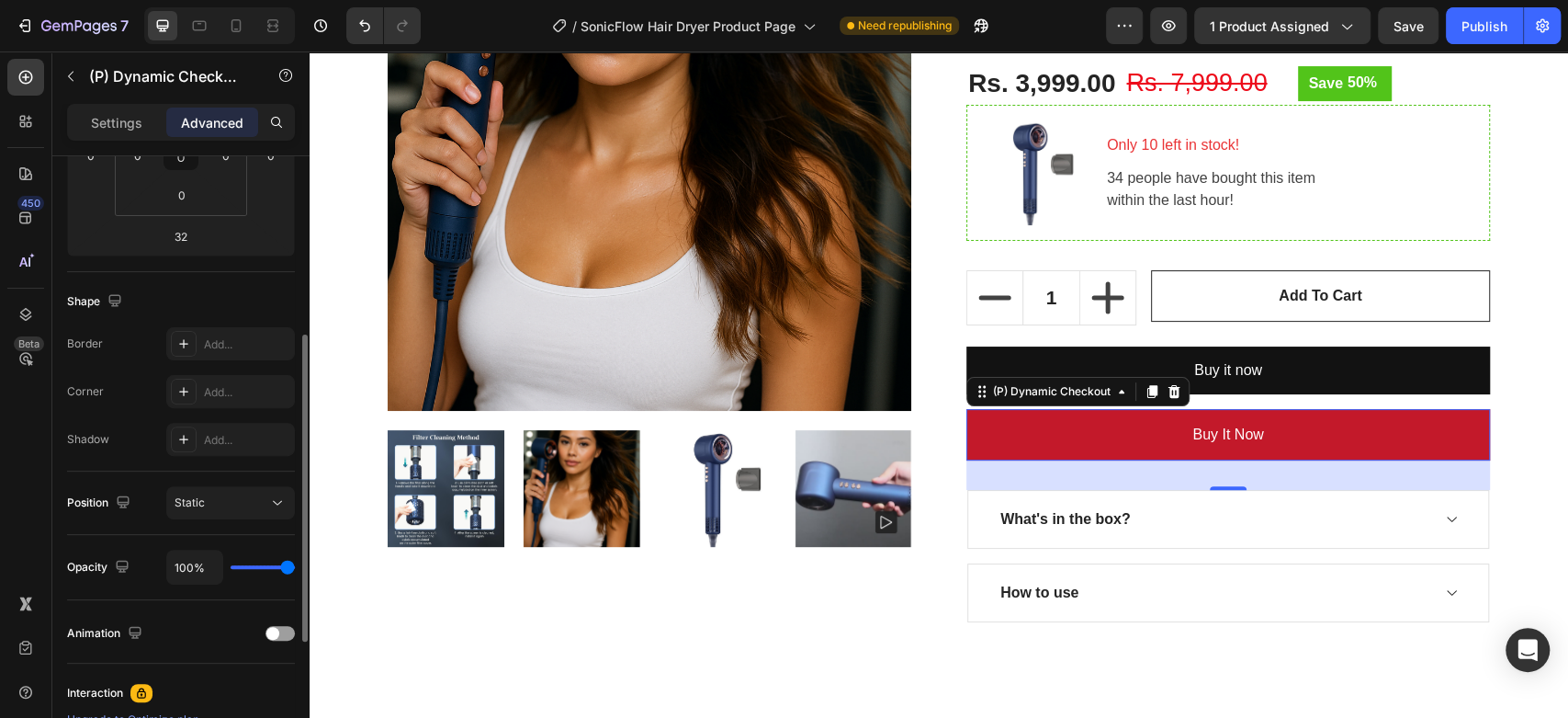
scroll to position [610, 0]
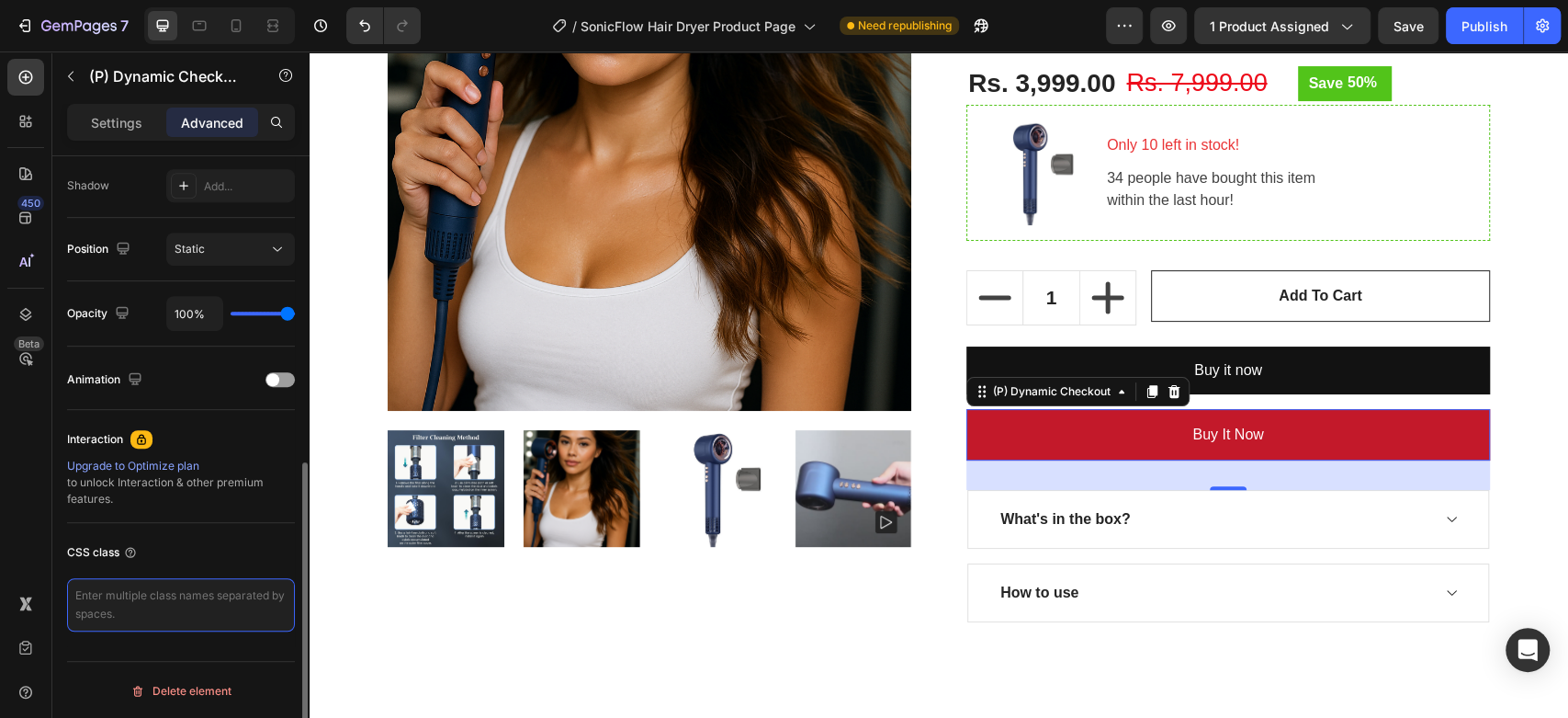
click at [115, 593] on textarea at bounding box center [181, 605] width 228 height 53
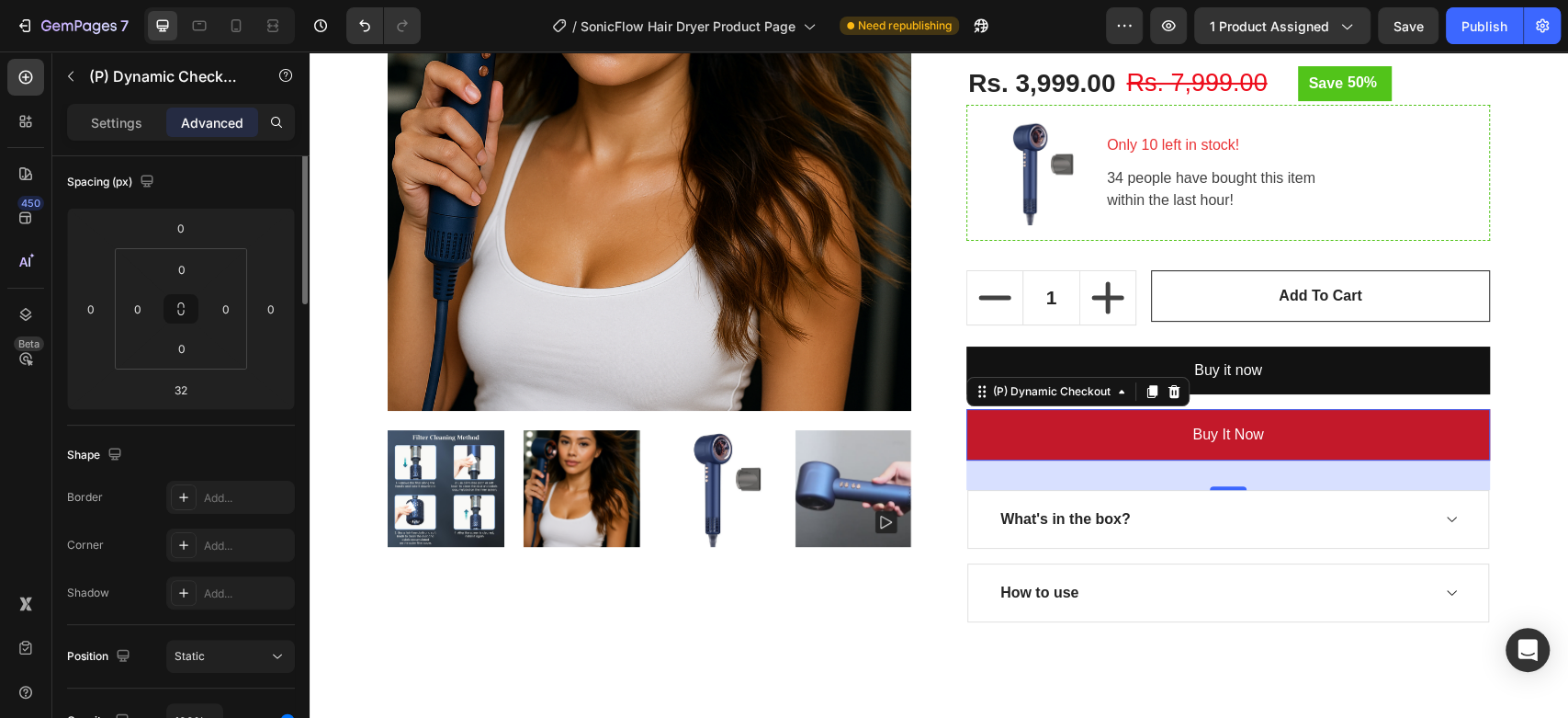
scroll to position [0, 0]
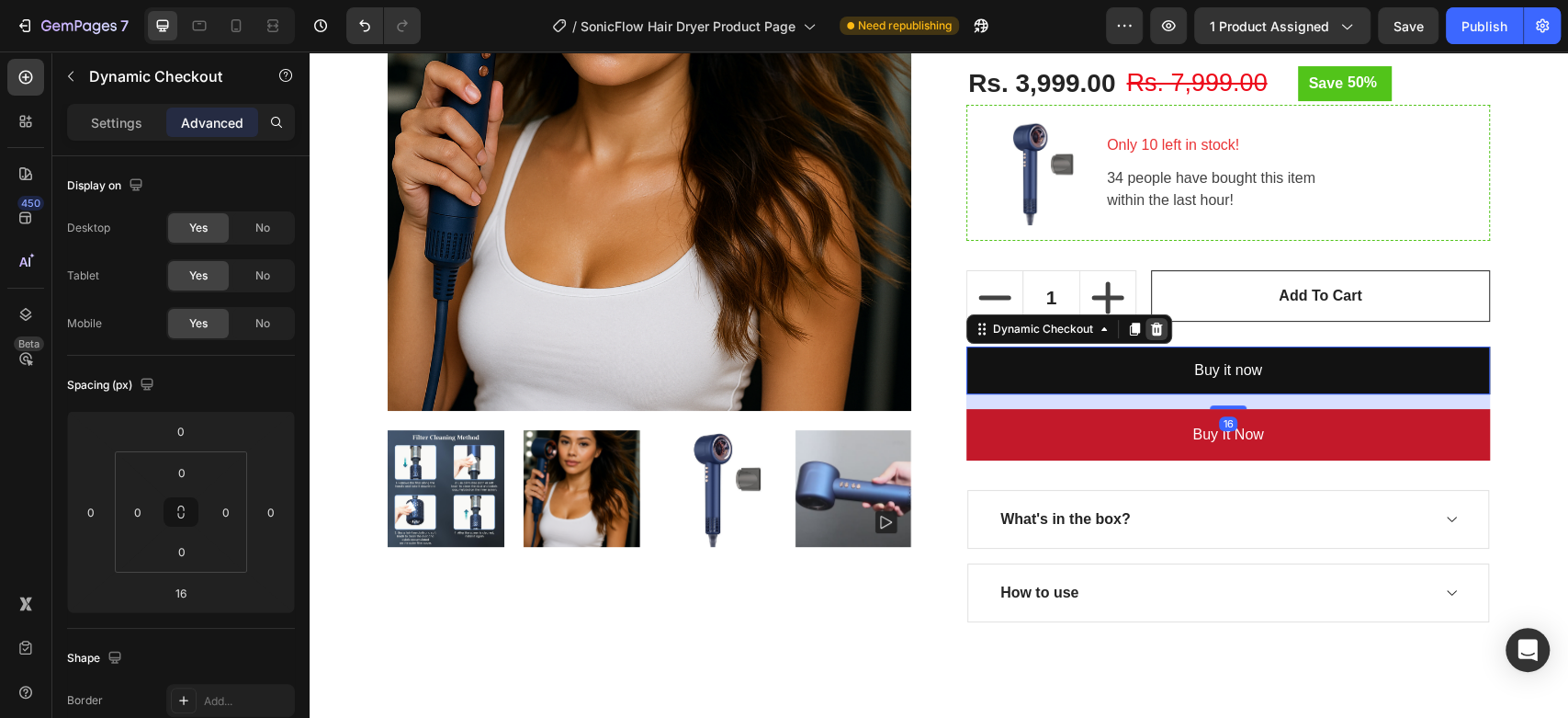
click at [1151, 328] on icon at bounding box center [1156, 328] width 12 height 13
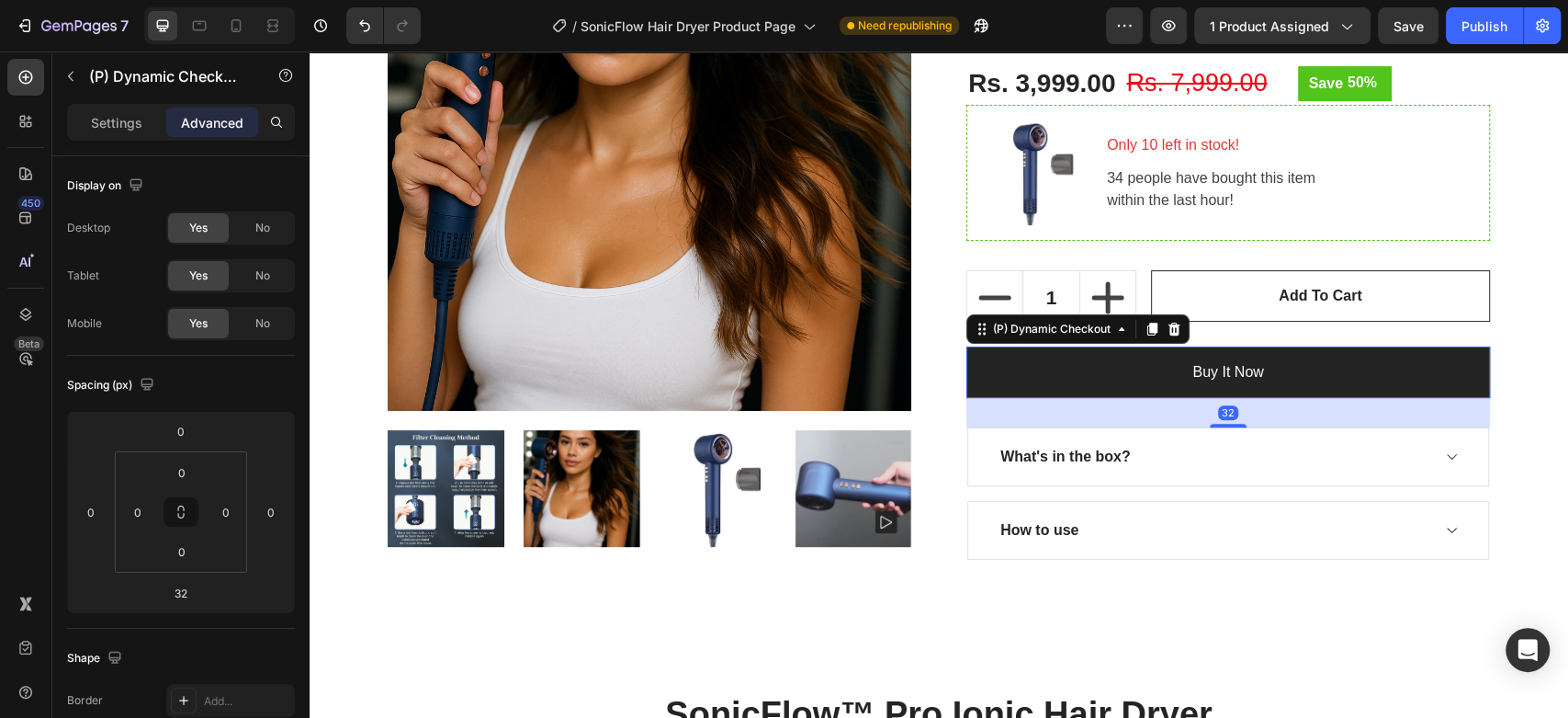
click at [1027, 376] on button "Buy it now" at bounding box center [1228, 372] width 523 height 52
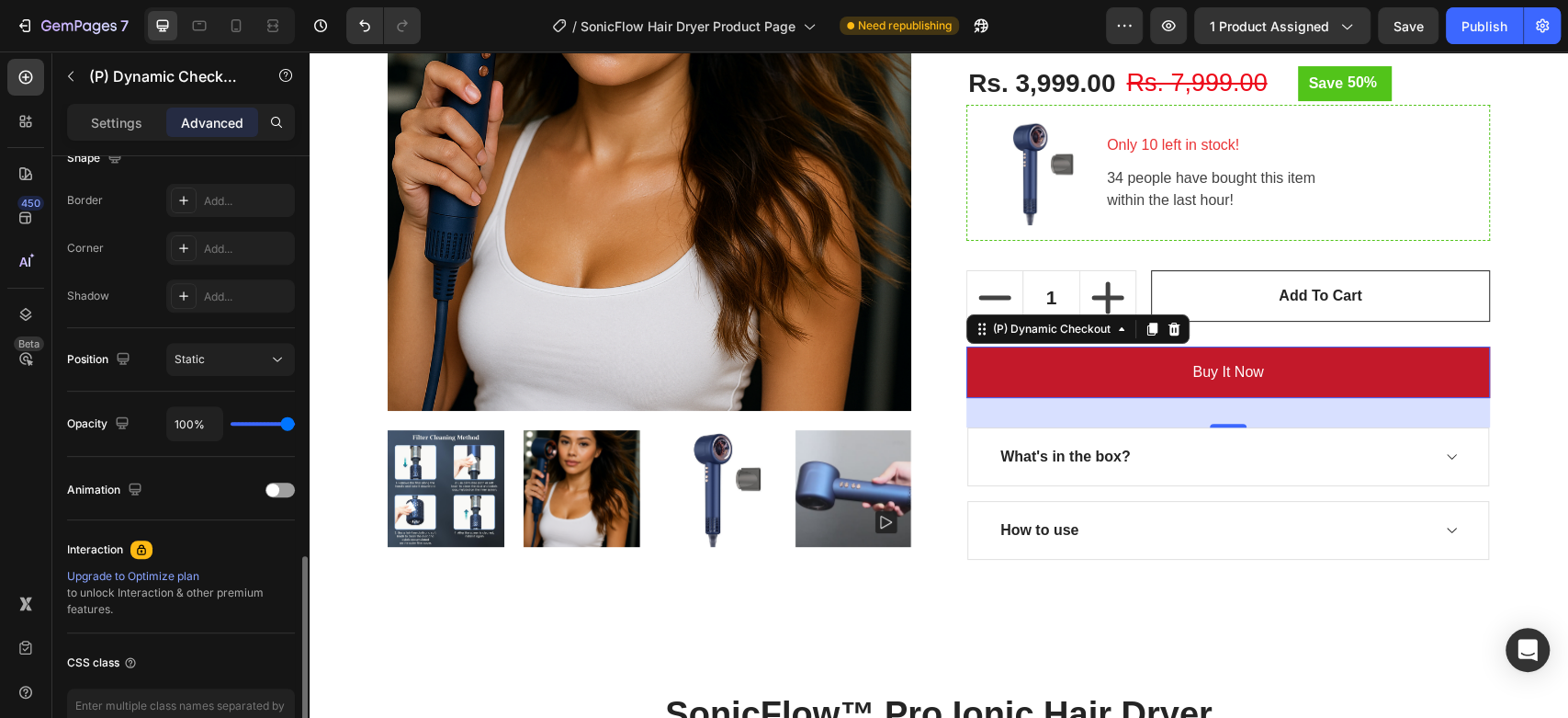
scroll to position [599, 0]
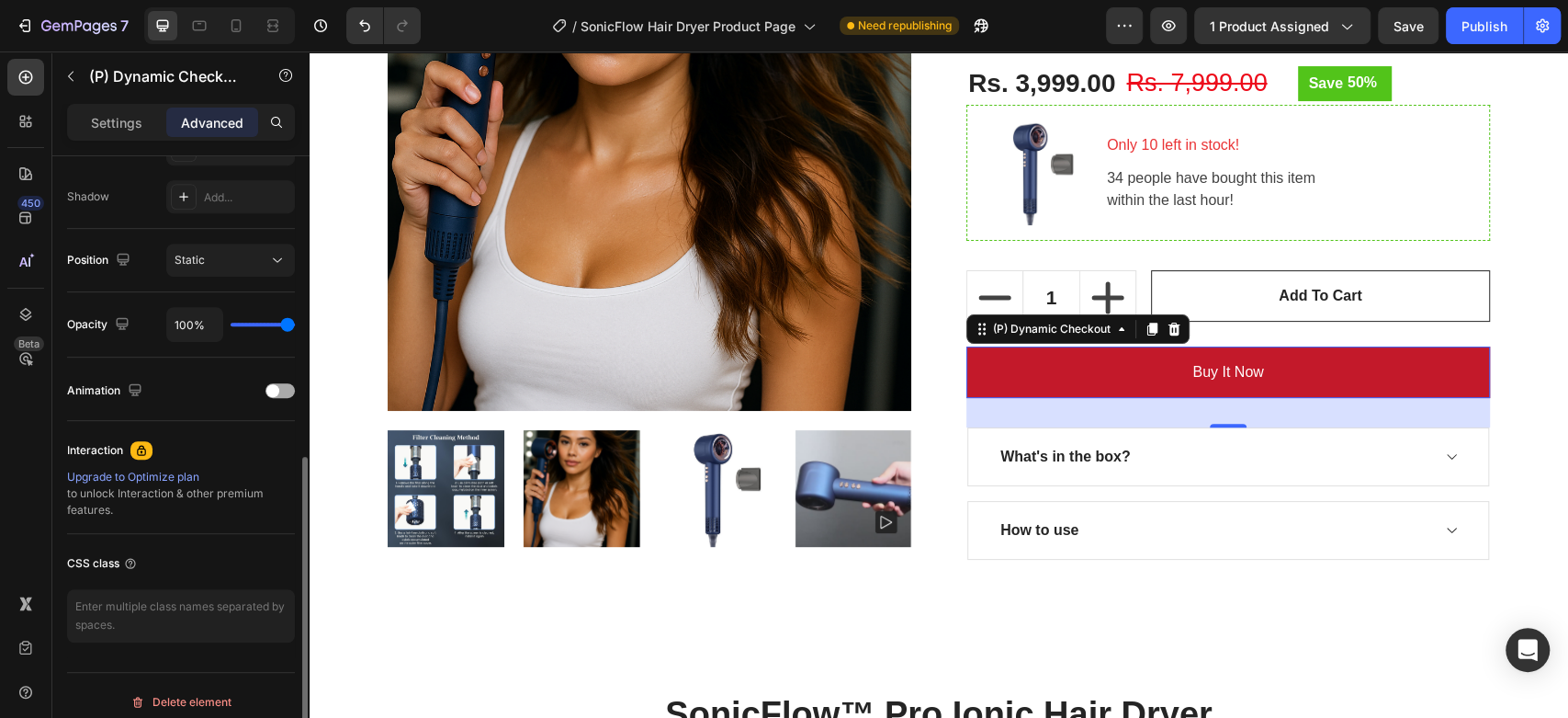
click at [280, 394] on div at bounding box center [280, 391] width 29 height 15
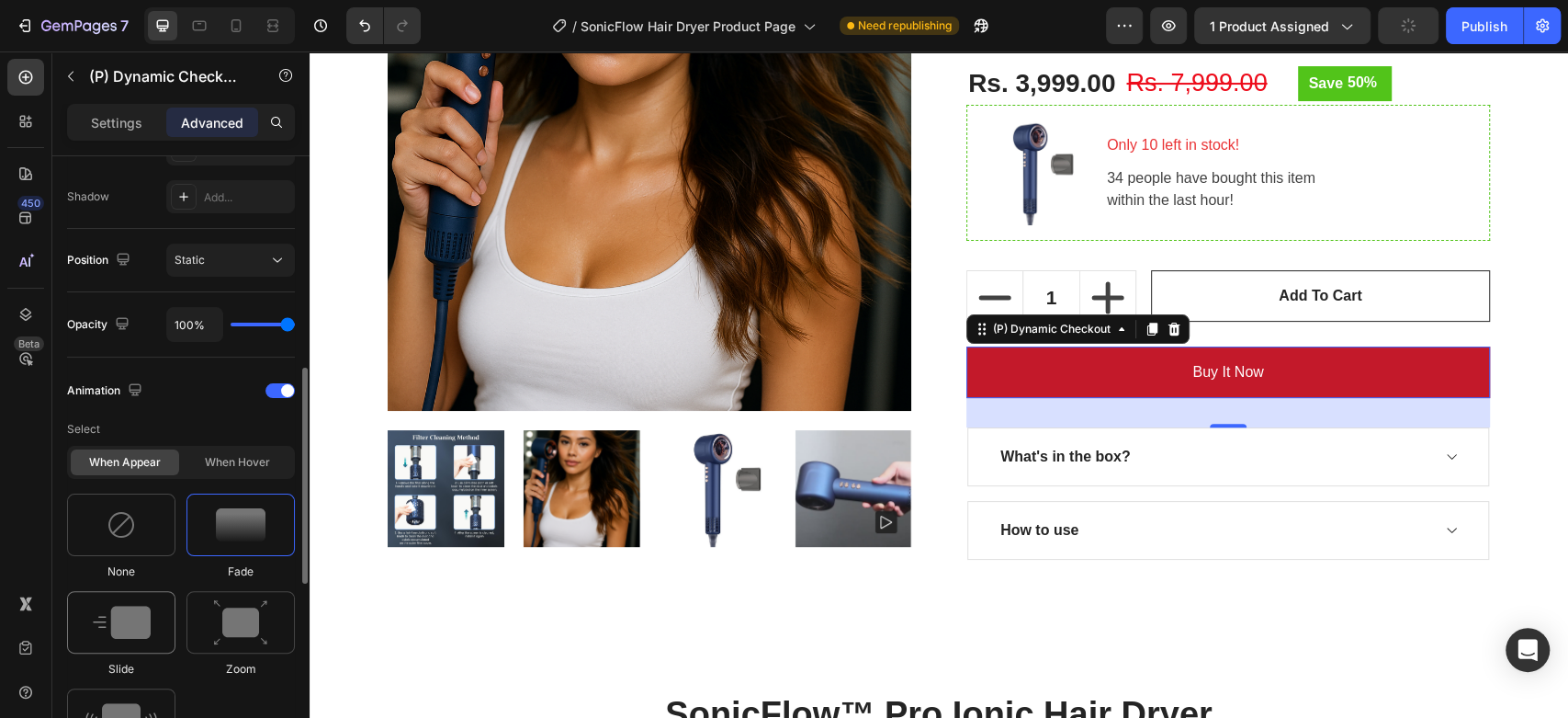
scroll to position [906, 0]
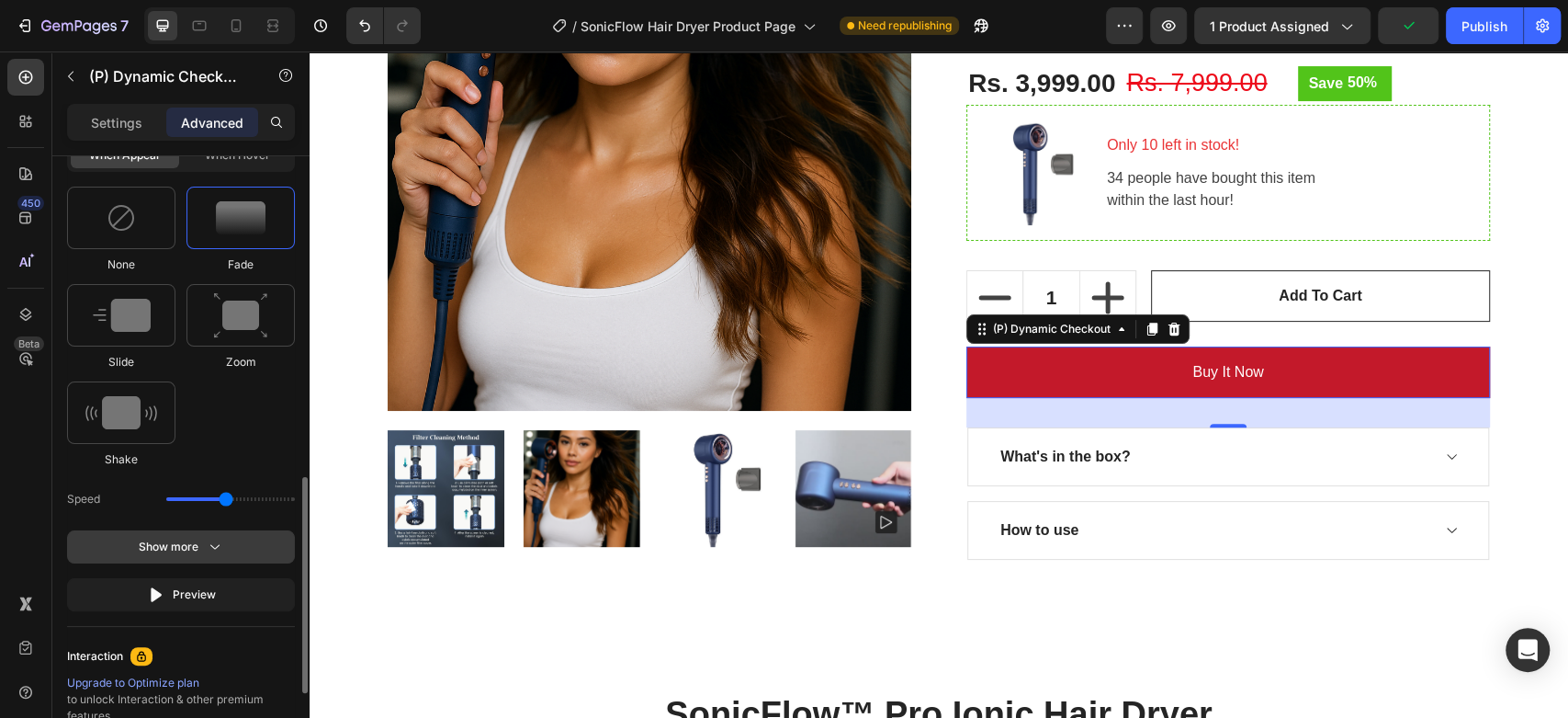
click at [159, 545] on div "Show more" at bounding box center [181, 547] width 86 height 18
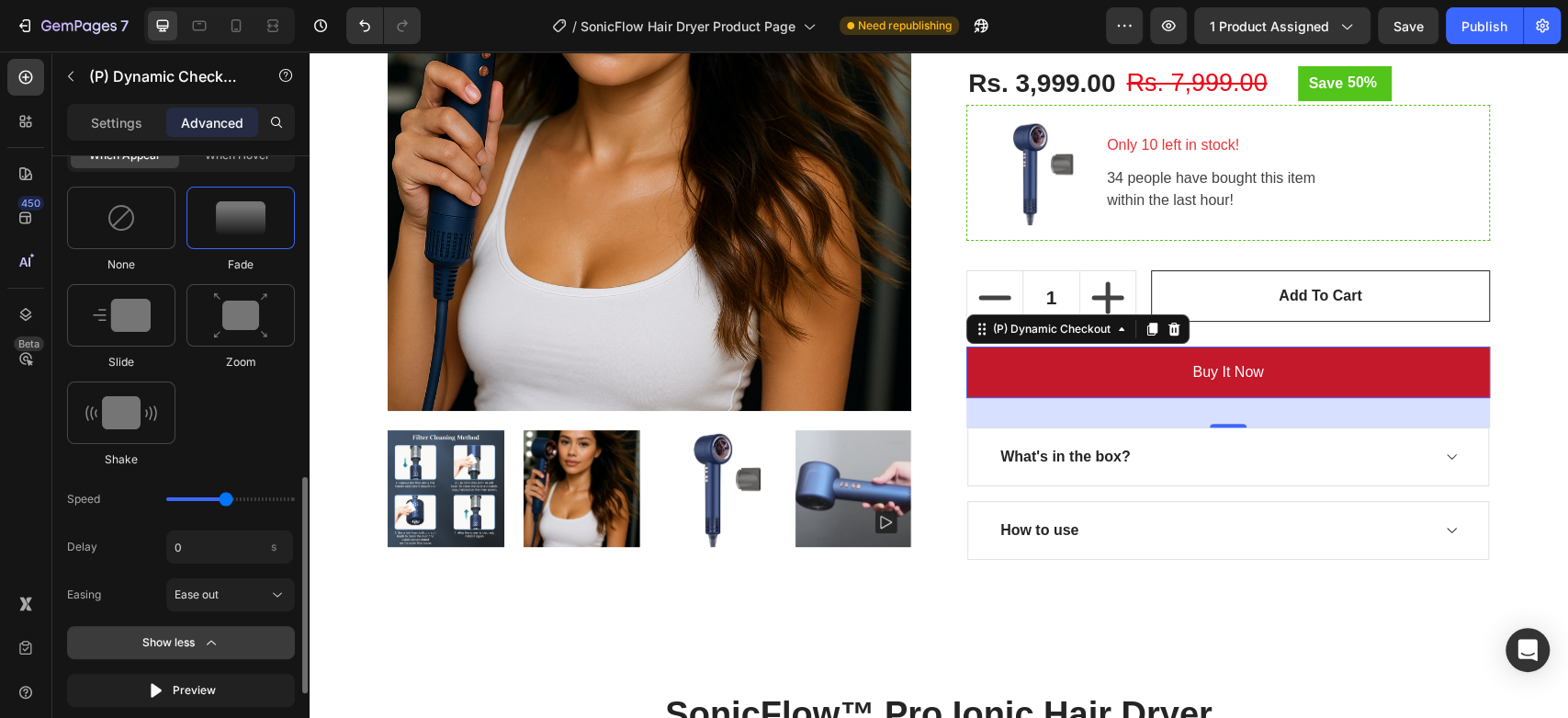
scroll to position [859, 0]
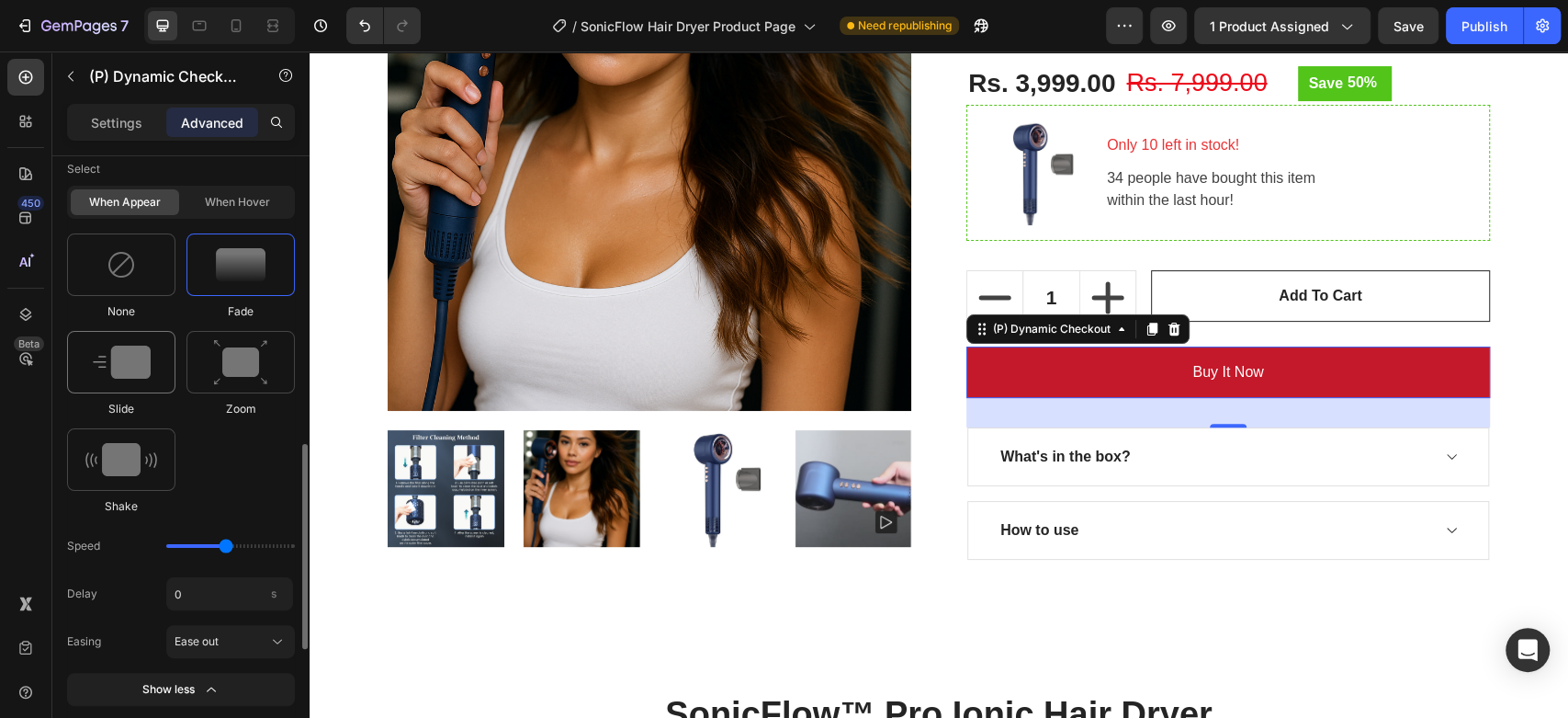
click at [133, 354] on img at bounding box center [122, 362] width 58 height 33
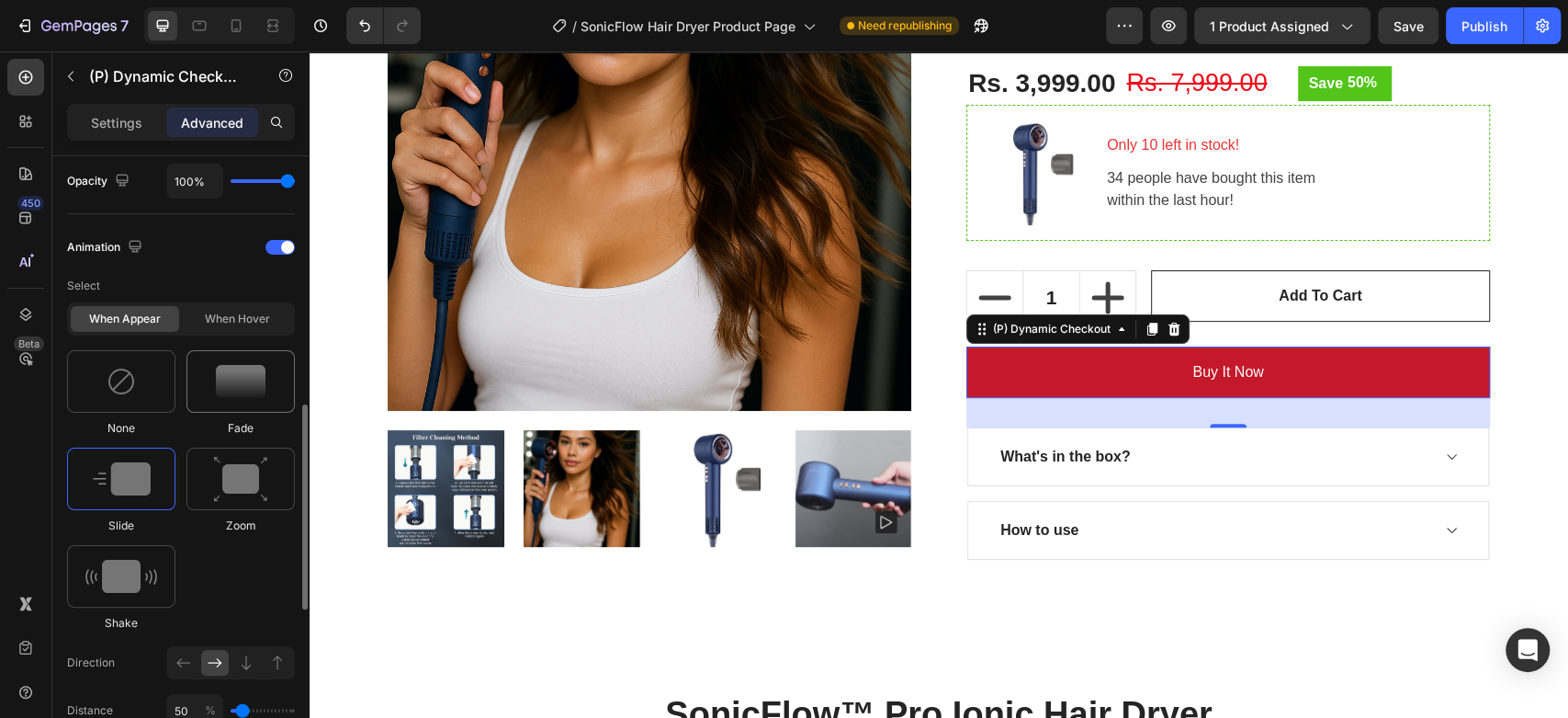
click at [242, 393] on img at bounding box center [240, 382] width 50 height 33
click at [243, 488] on img at bounding box center [240, 479] width 55 height 47
click at [161, 548] on div at bounding box center [122, 576] width 109 height 63
click at [137, 485] on img at bounding box center [122, 479] width 58 height 33
click at [198, 490] on div at bounding box center [240, 479] width 109 height 63
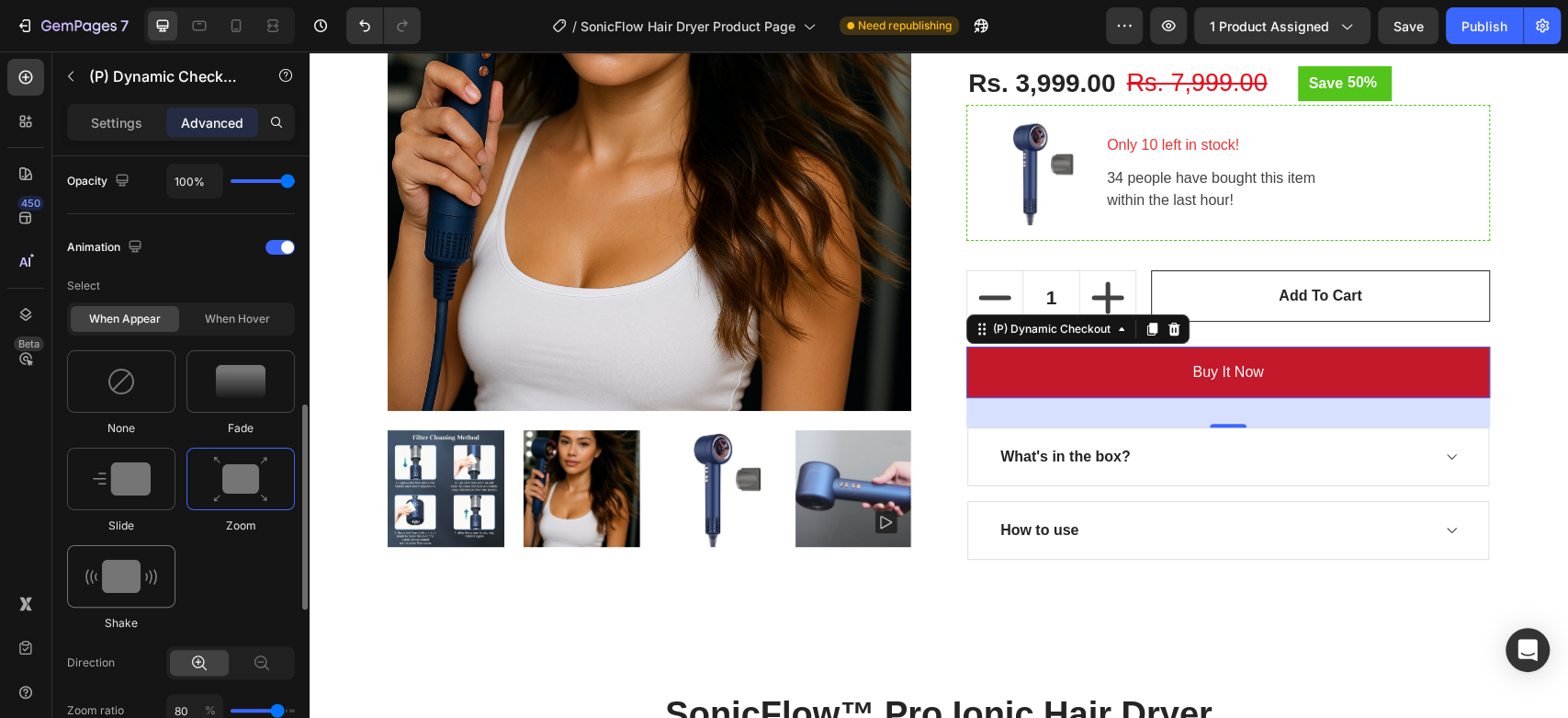
click at [146, 559] on img at bounding box center [122, 576] width 72 height 33
type input "0.7"
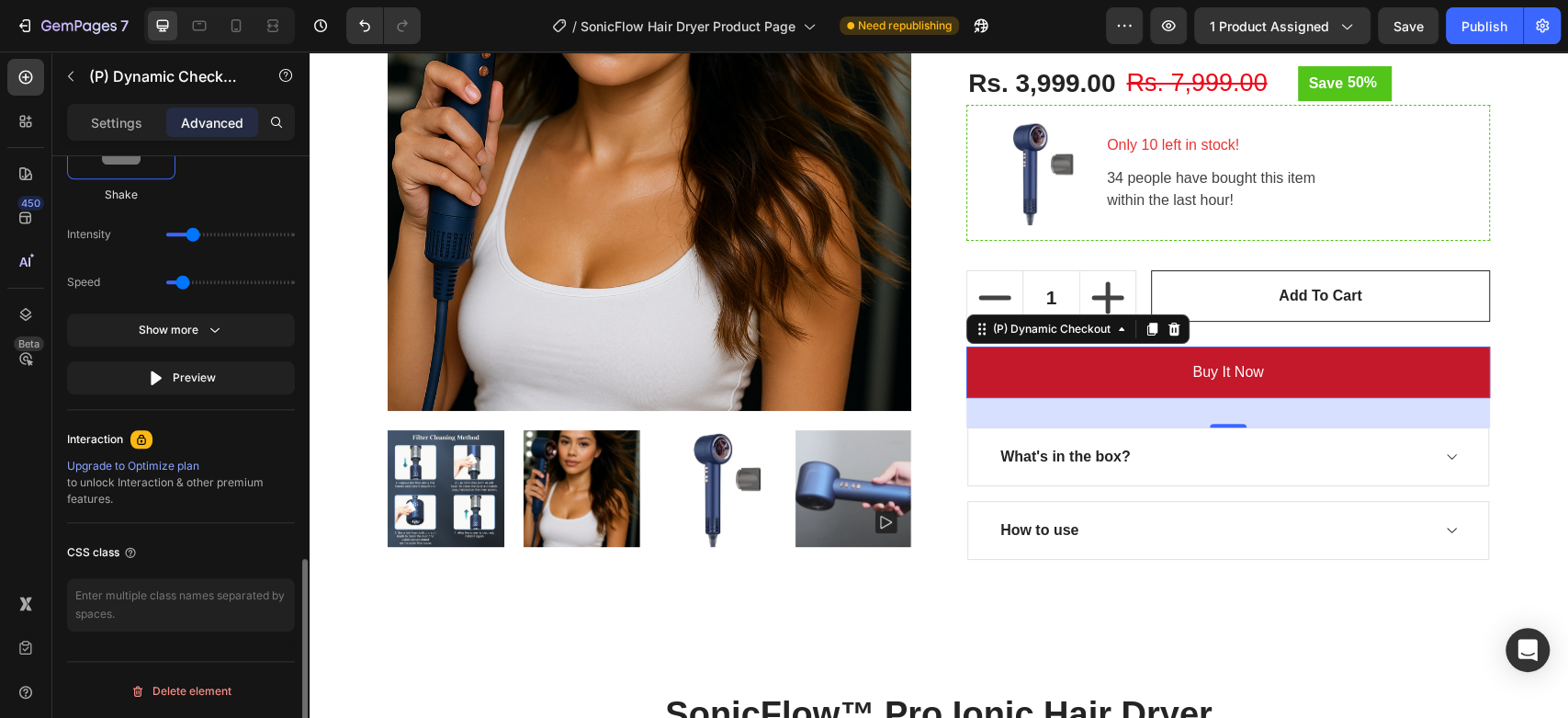
scroll to position [1123, 0]
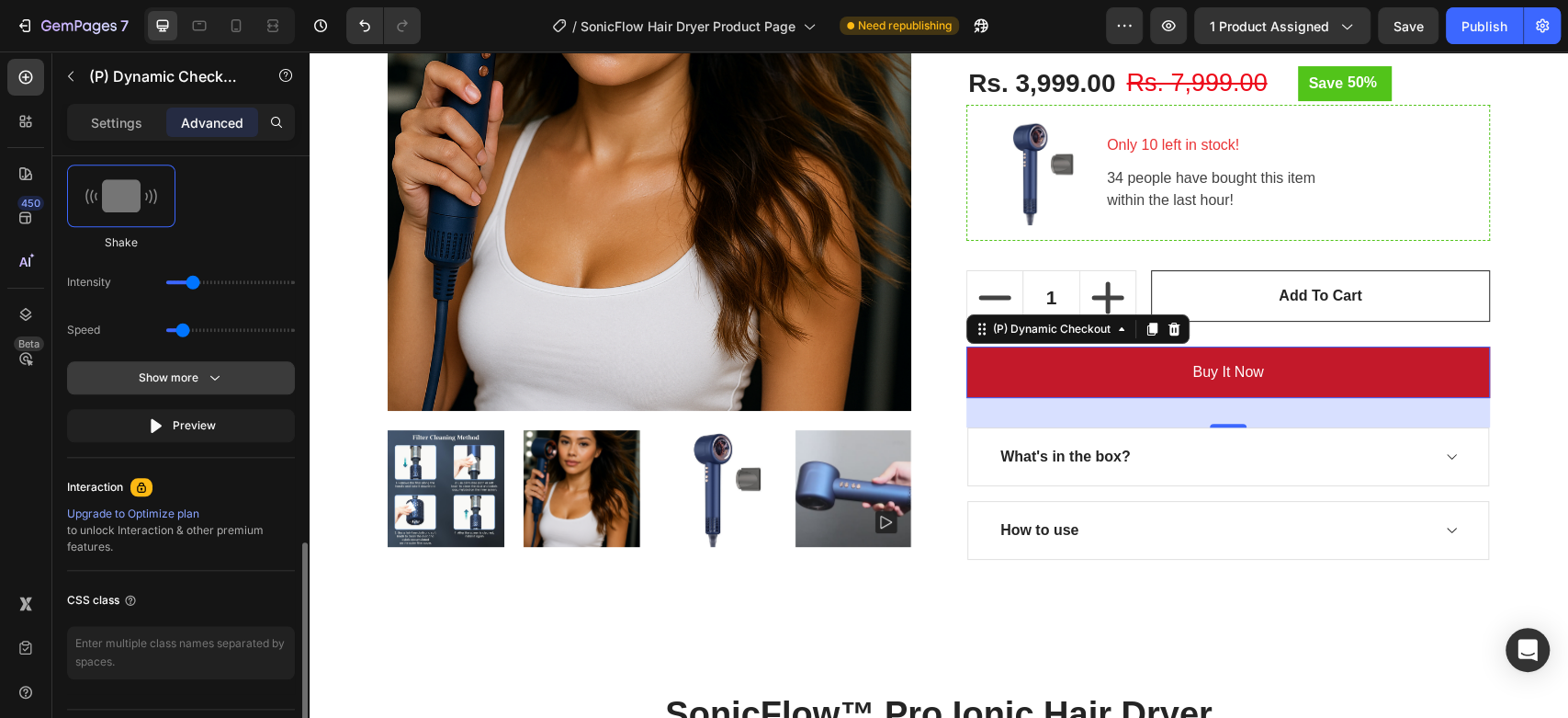
click at [191, 369] on div "Show more" at bounding box center [181, 378] width 86 height 18
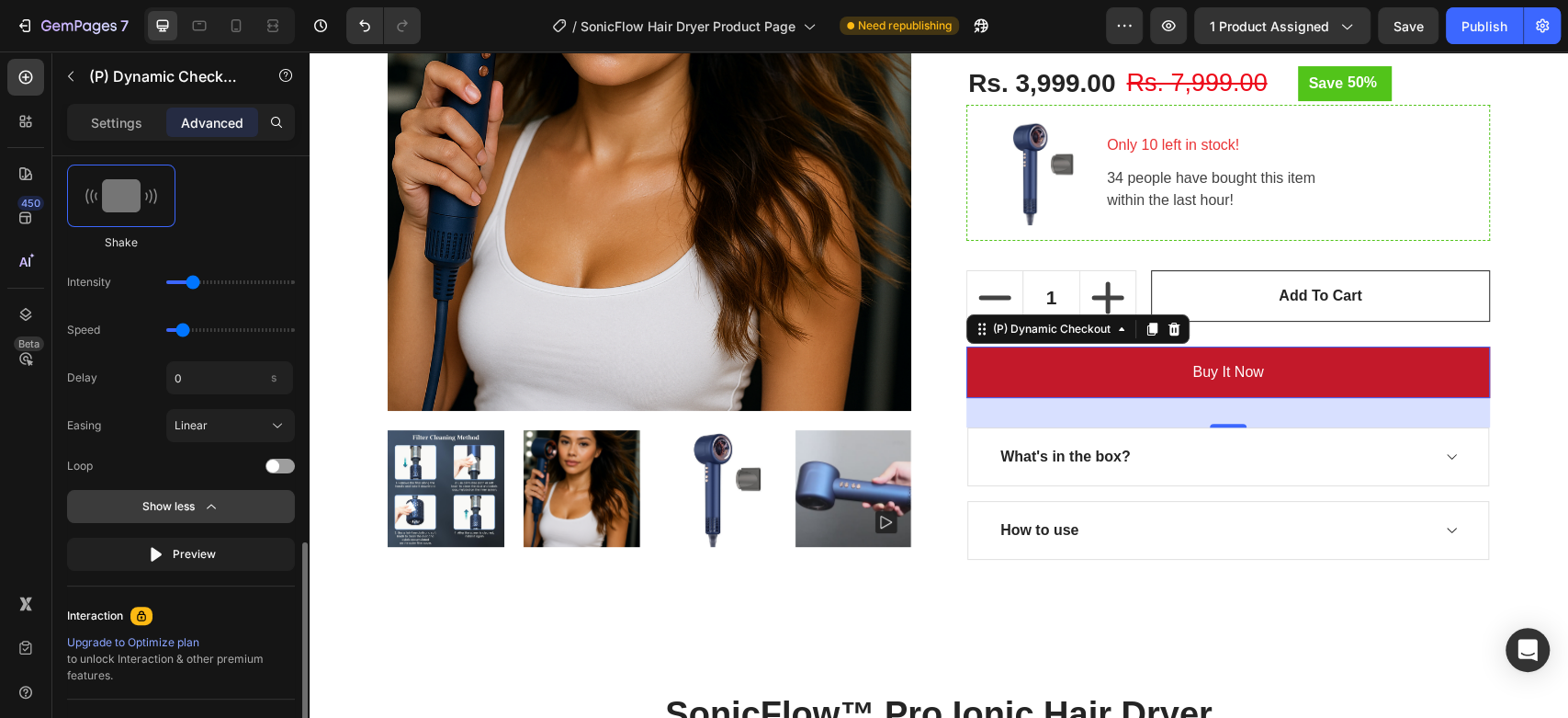
click at [152, 508] on div "Show less" at bounding box center [181, 506] width 78 height 18
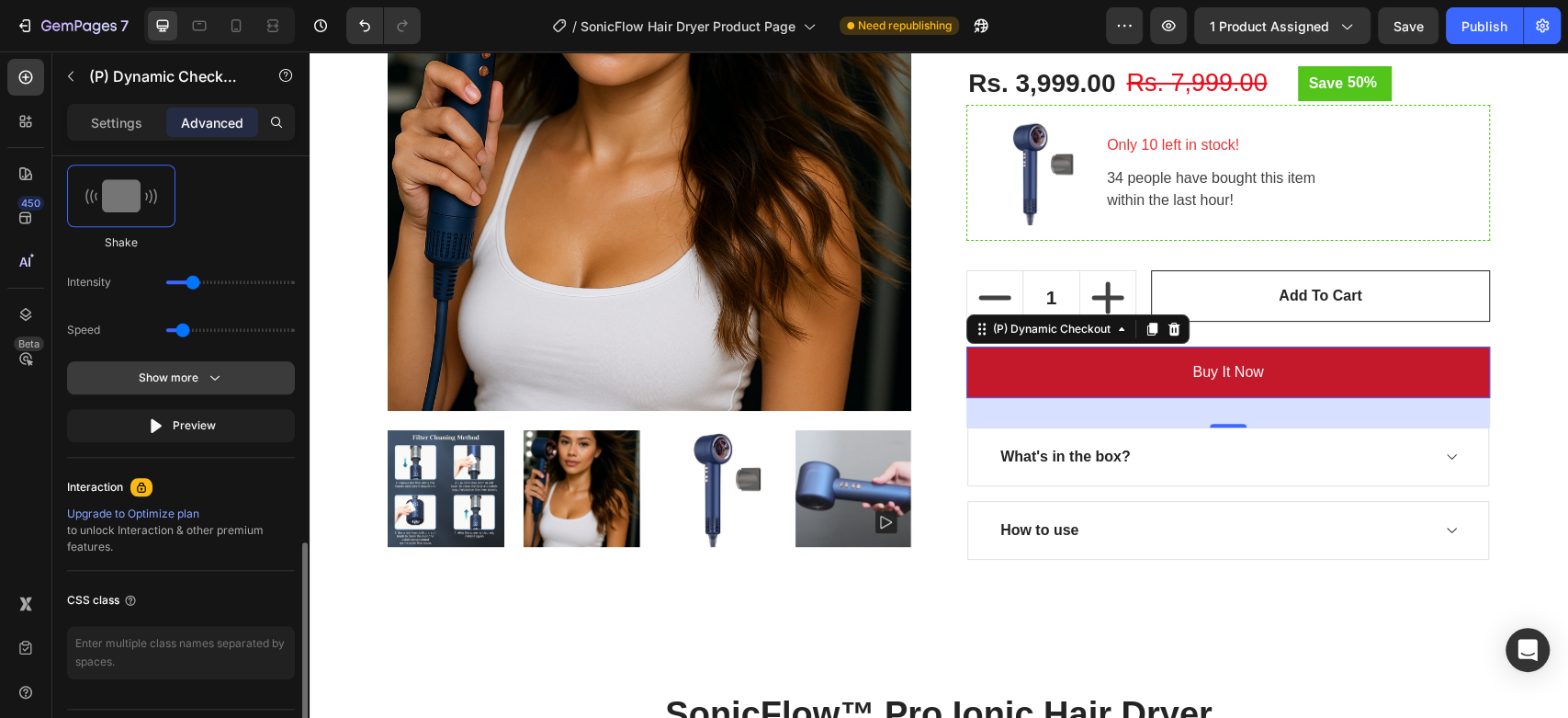
click at [199, 376] on div "Show more" at bounding box center [181, 378] width 86 height 18
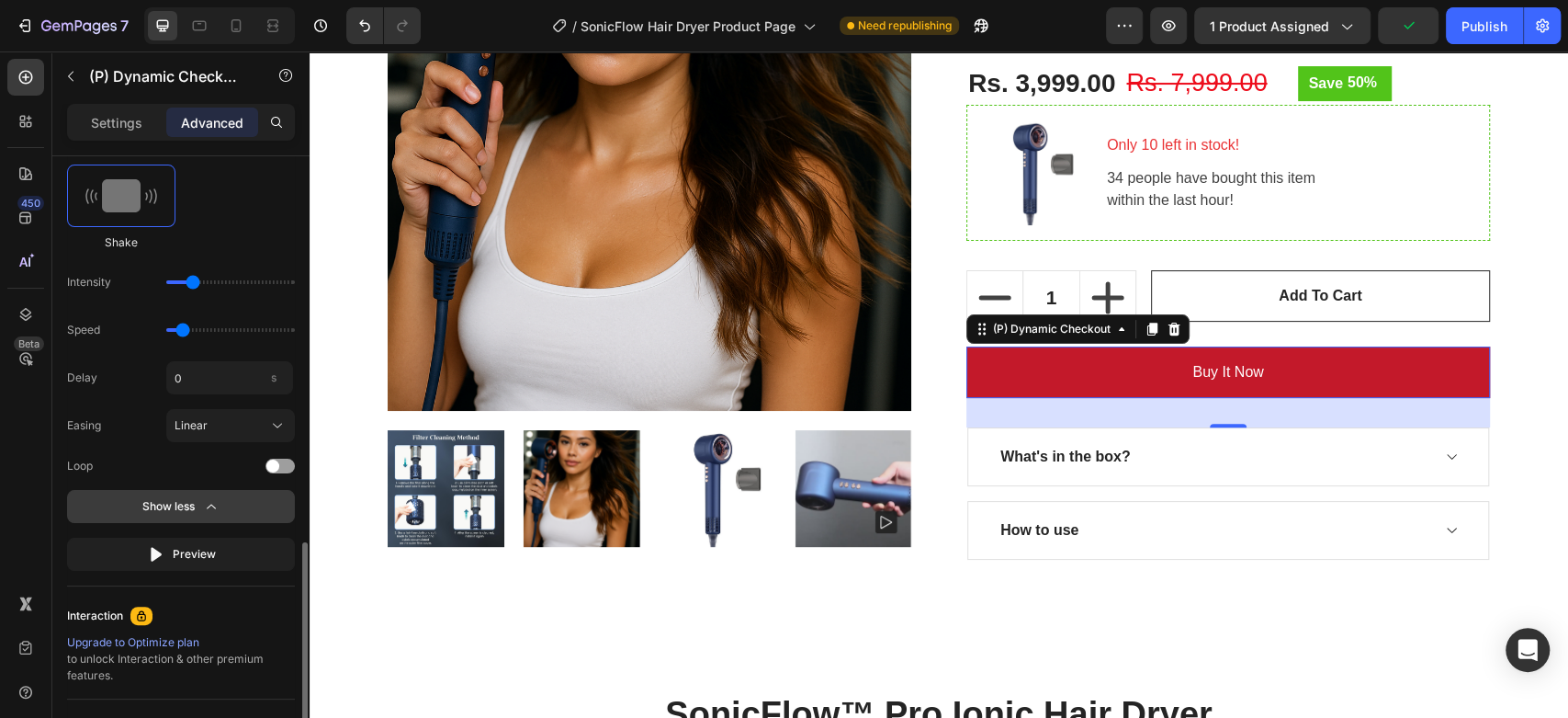
click at [198, 511] on div "Show less" at bounding box center [181, 506] width 78 height 18
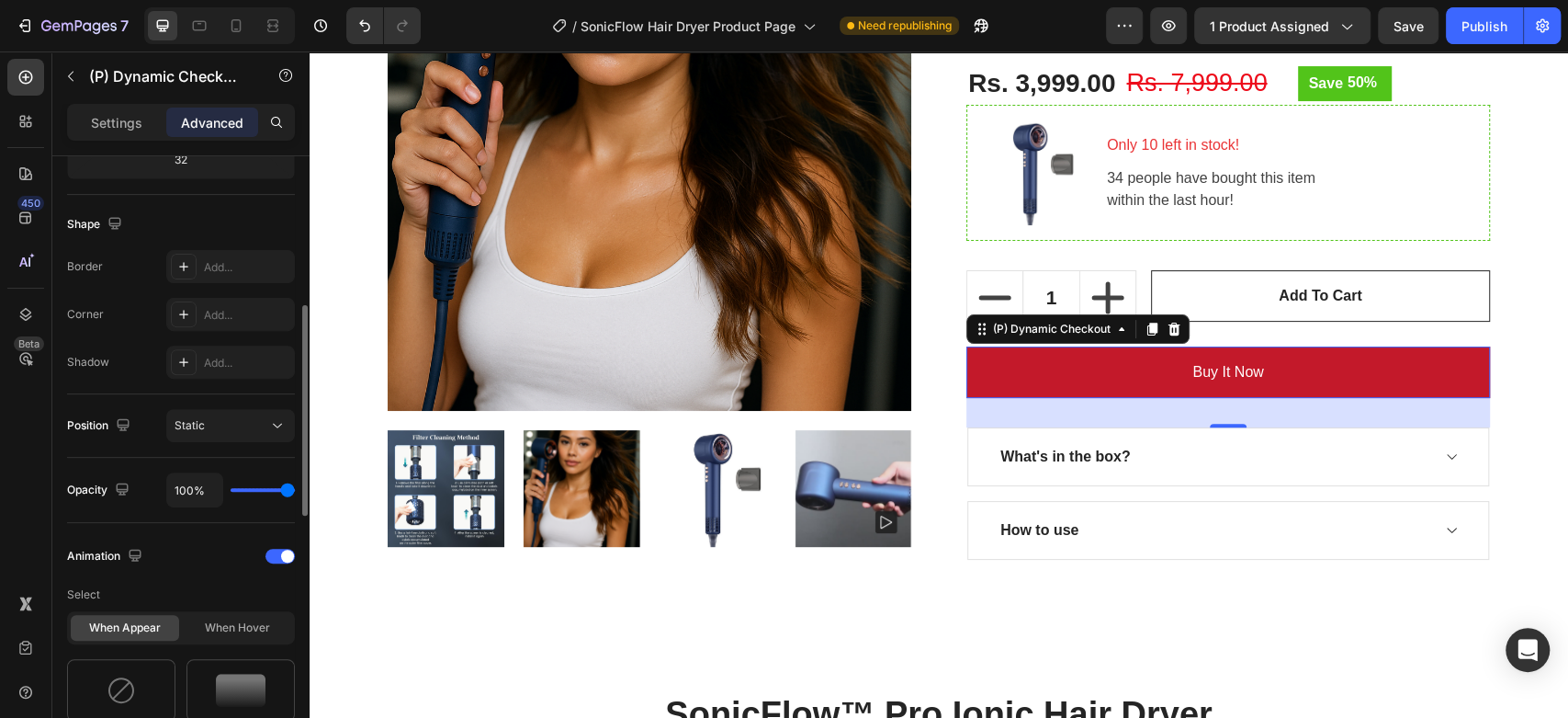
scroll to position [0, 0]
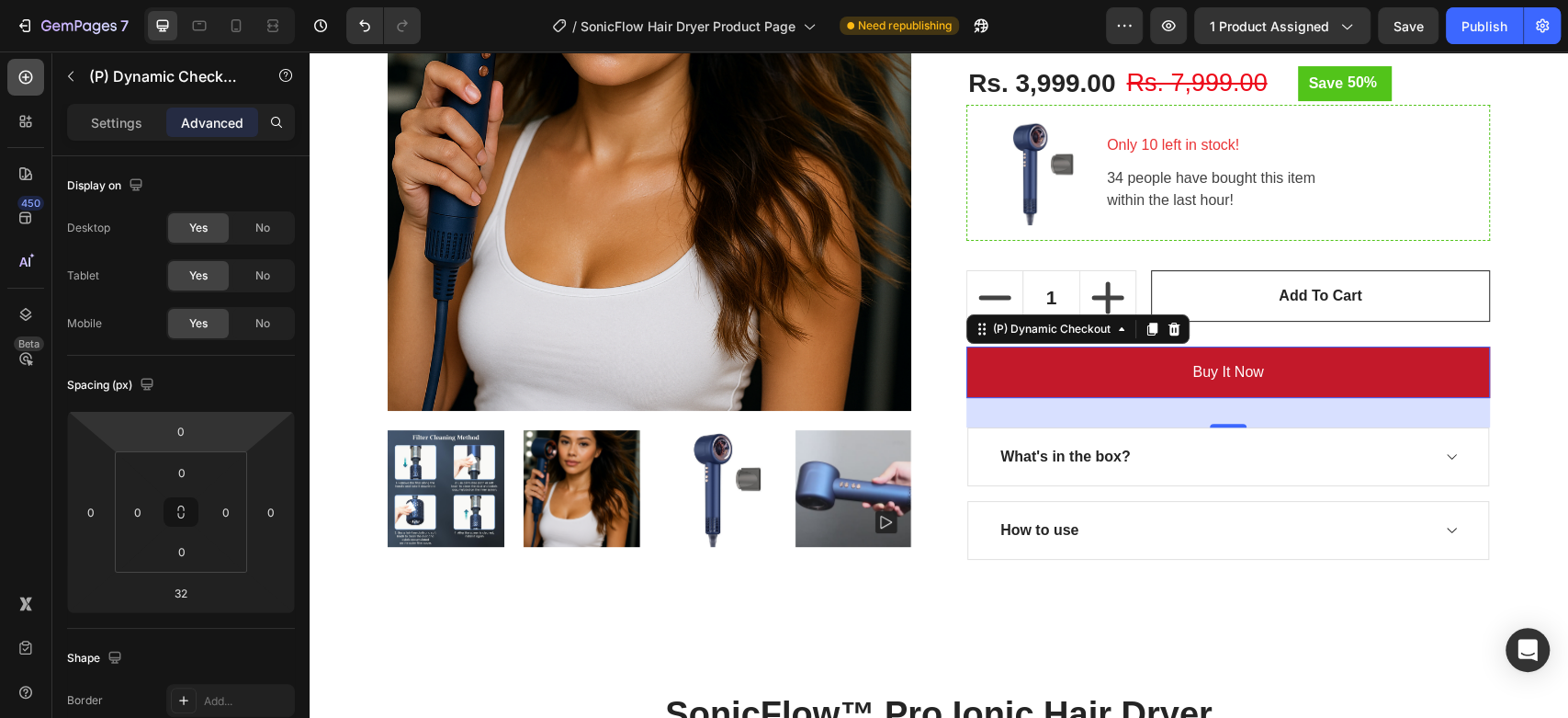
click at [29, 87] on div at bounding box center [26, 77] width 37 height 37
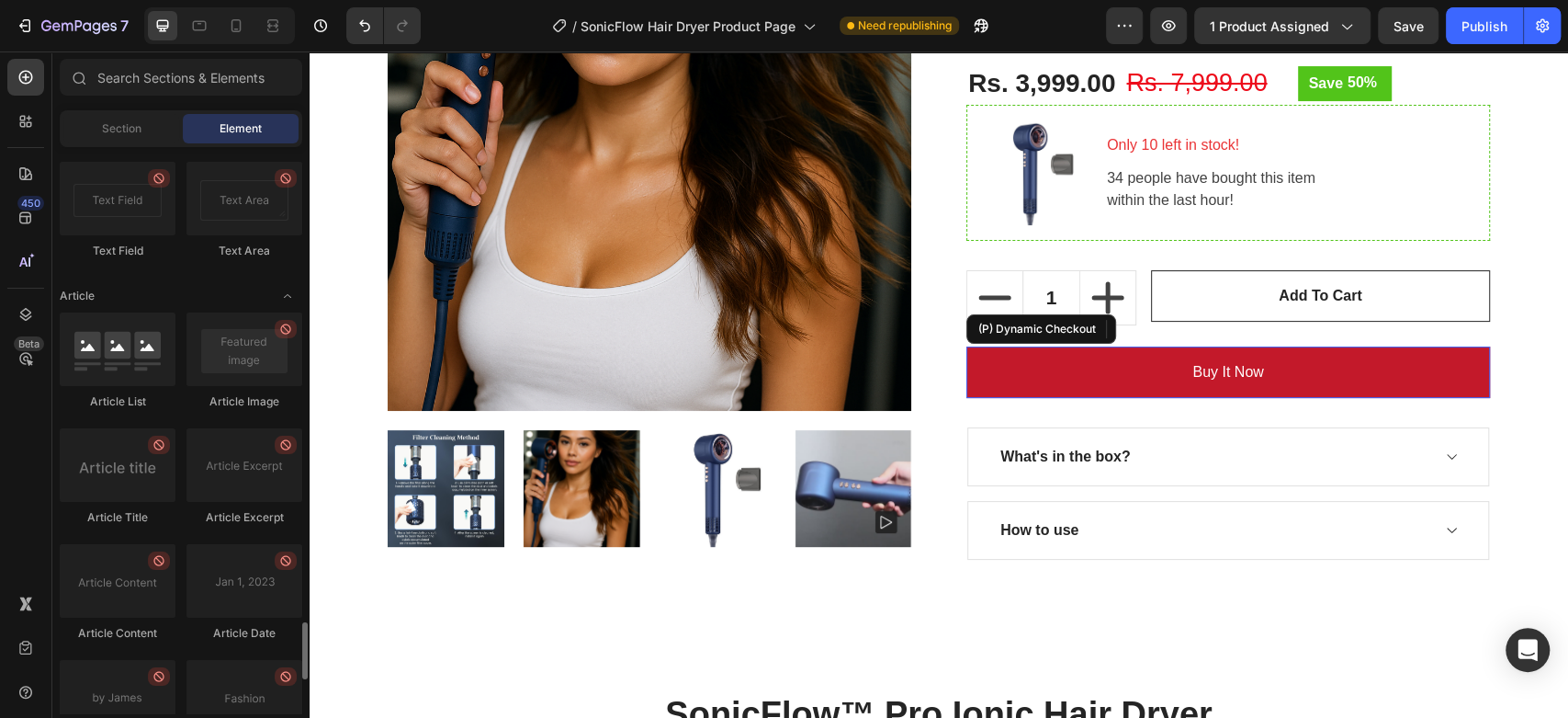
scroll to position [5001, 0]
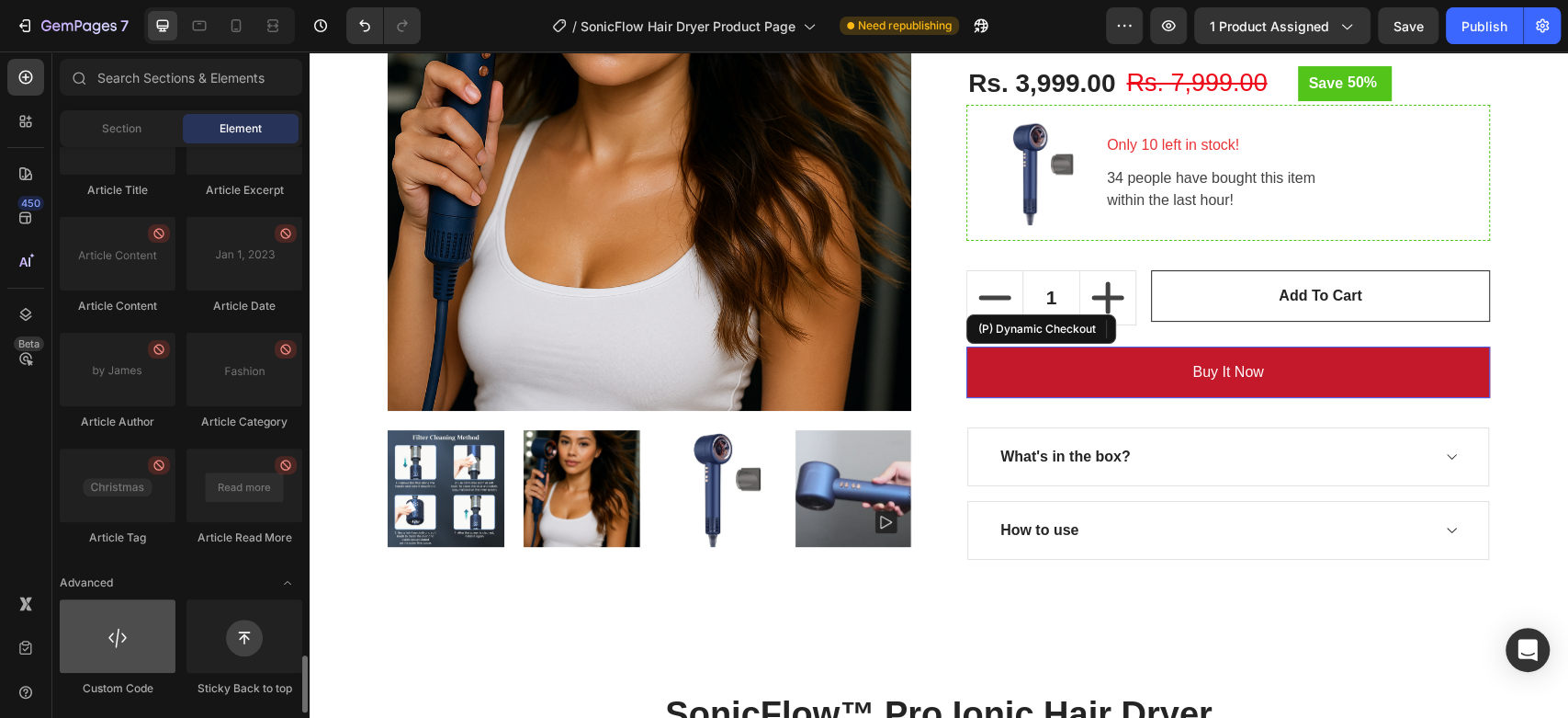
click at [137, 665] on div at bounding box center [118, 636] width 116 height 74
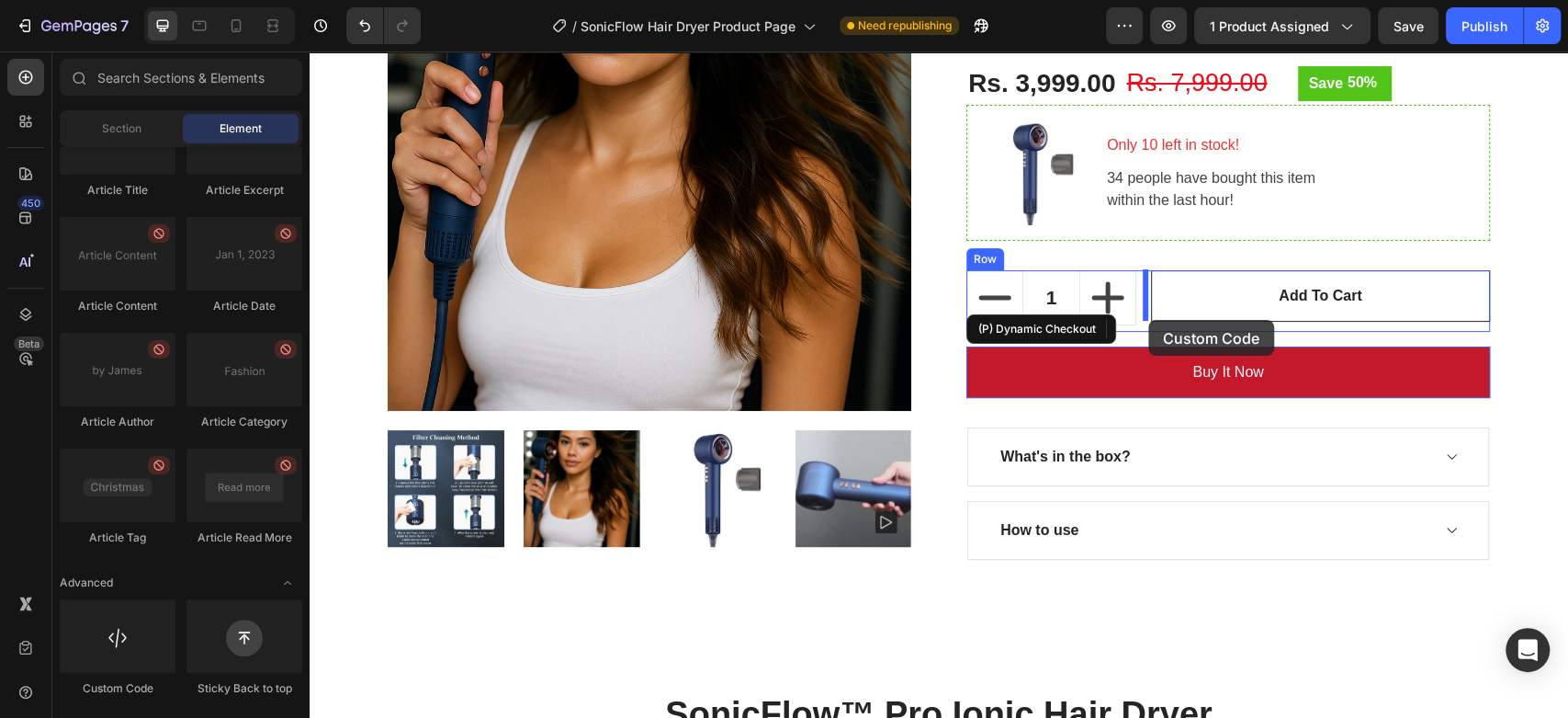
drag, startPoint x: 445, startPoint y: 701, endPoint x: 1148, endPoint y: 319, distance: 800.1
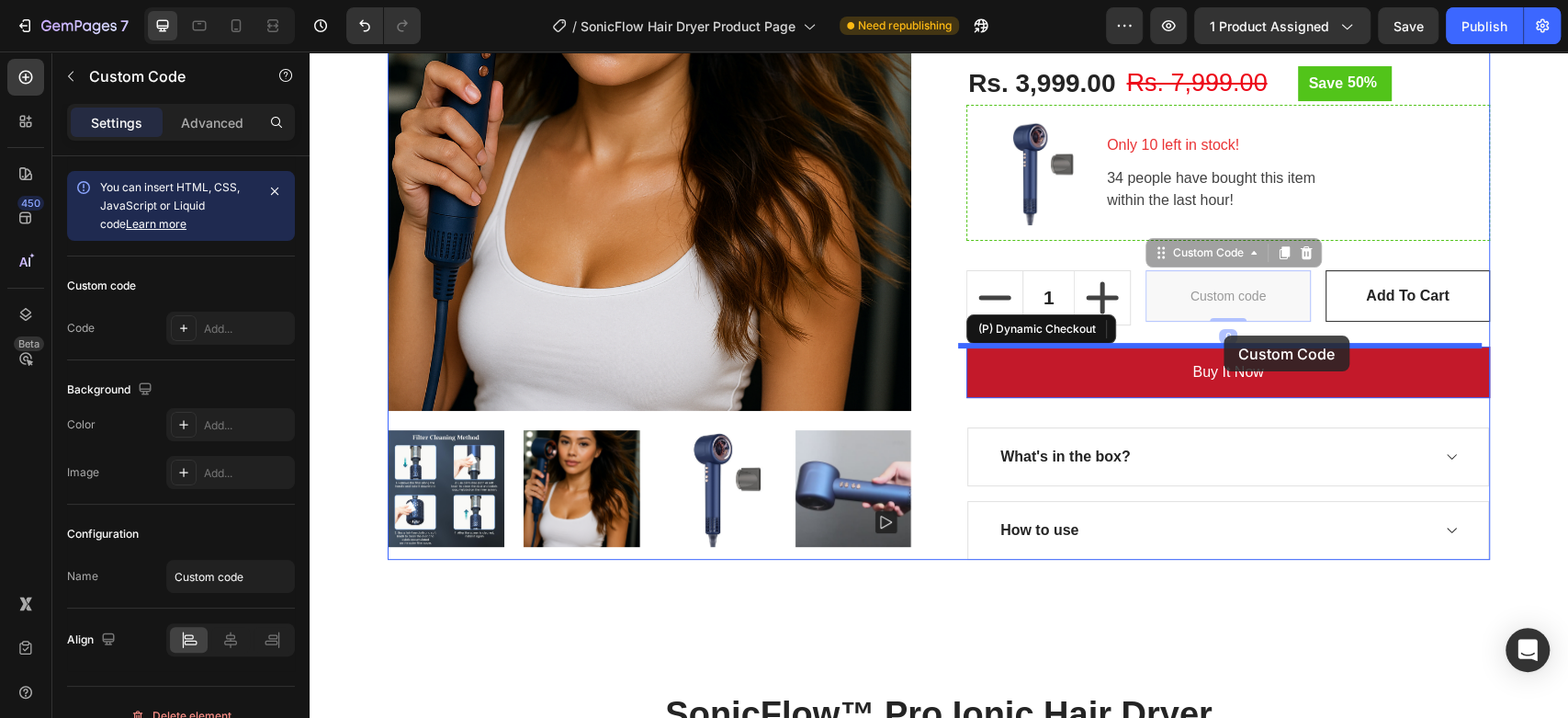
drag, startPoint x: 1254, startPoint y: 285, endPoint x: 1223, endPoint y: 335, distance: 58.8
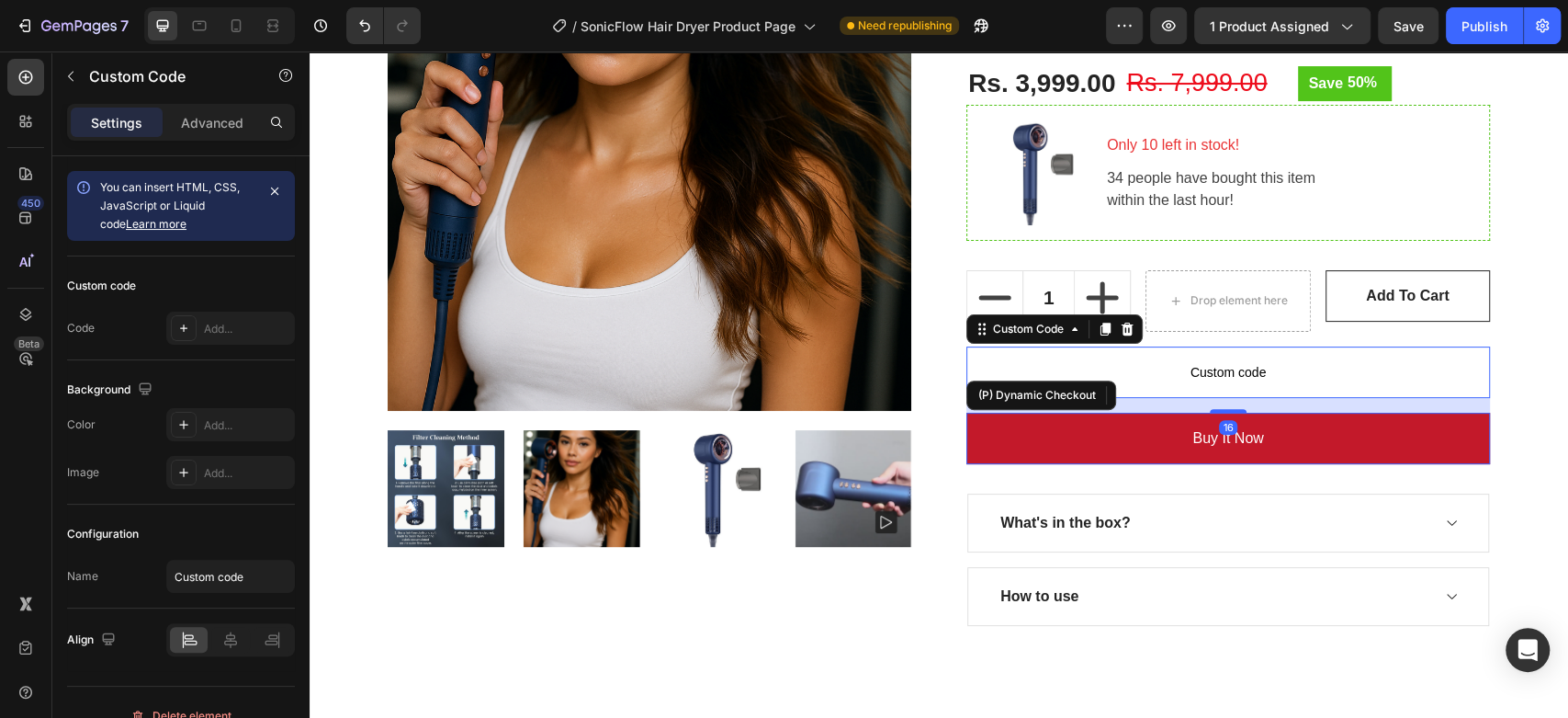
click at [1213, 347] on p "Custom code" at bounding box center [1228, 372] width 523 height 52
click at [1201, 356] on p "Custom code" at bounding box center [1228, 372] width 523 height 52
click at [172, 341] on div "Add..." at bounding box center [230, 328] width 129 height 33
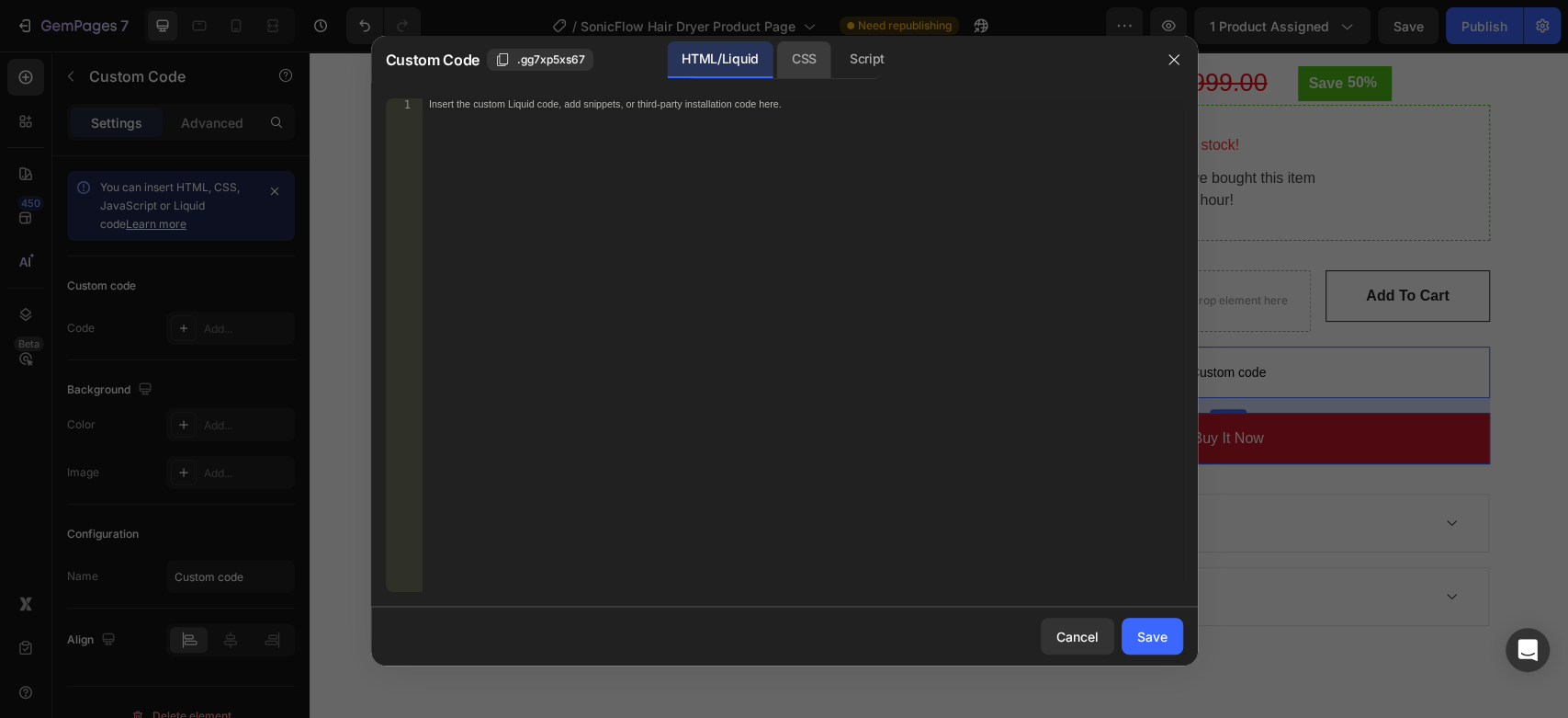
click at [792, 64] on div "CSS" at bounding box center [804, 60] width 54 height 37
click at [822, 60] on div "CSS" at bounding box center [804, 60] width 54 height 37
click at [835, 54] on div "Script" at bounding box center [867, 60] width 64 height 37
click at [614, 130] on div "Insert the Javascript code to add interaction and animation to your content her…" at bounding box center [802, 357] width 761 height 517
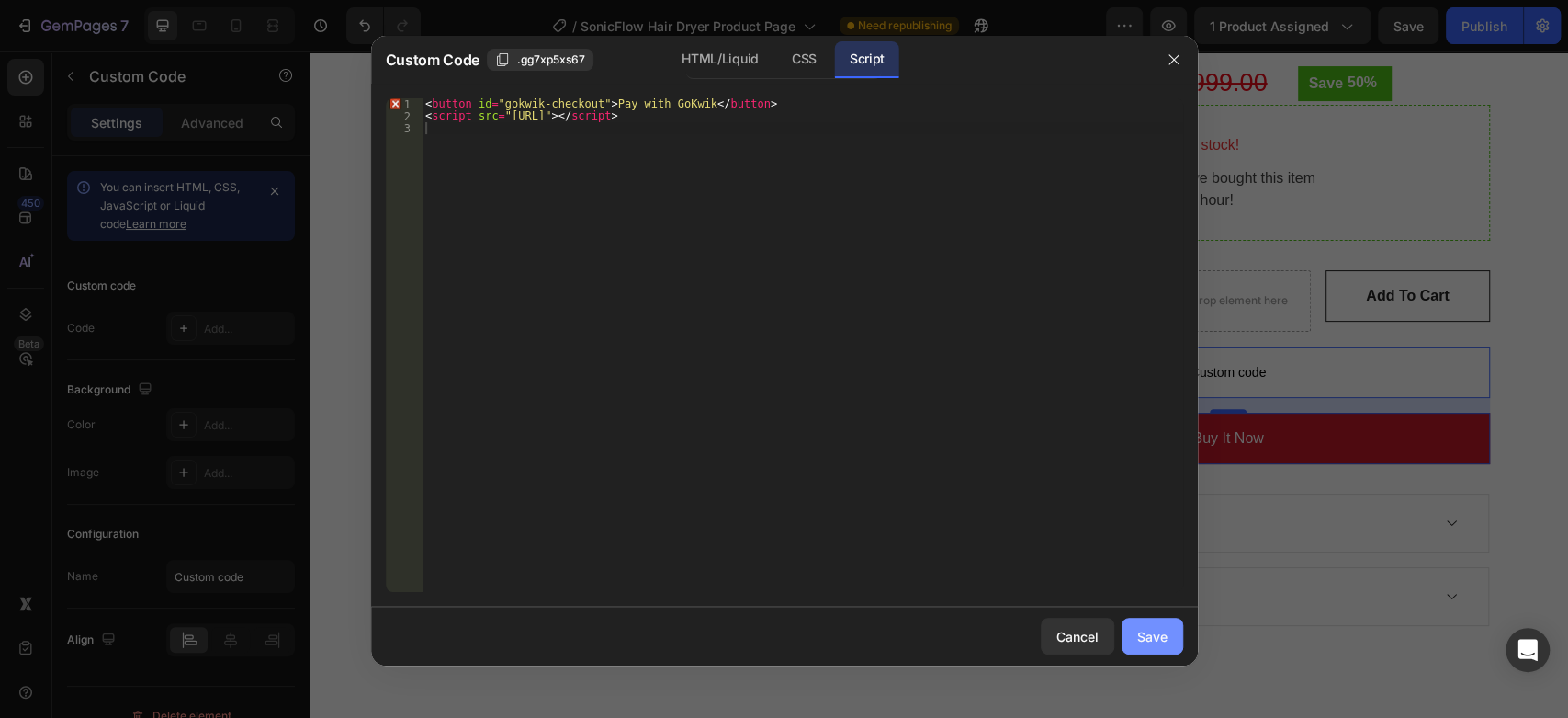
click at [1141, 625] on button "Save" at bounding box center [1152, 636] width 62 height 37
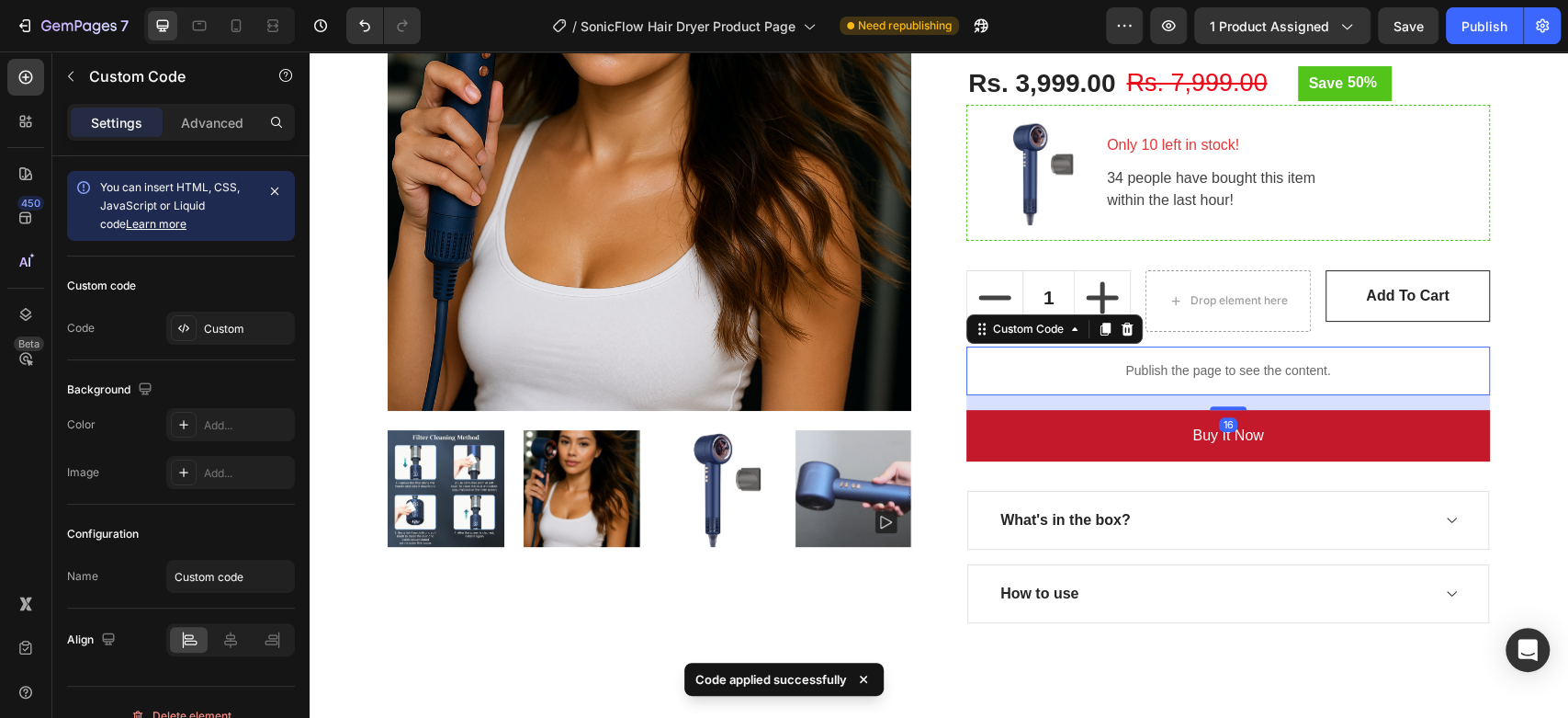
click at [1328, 366] on p "Publish the page to see the content." at bounding box center [1228, 371] width 523 height 19
click at [1469, 24] on div "Publish" at bounding box center [1484, 26] width 46 height 19
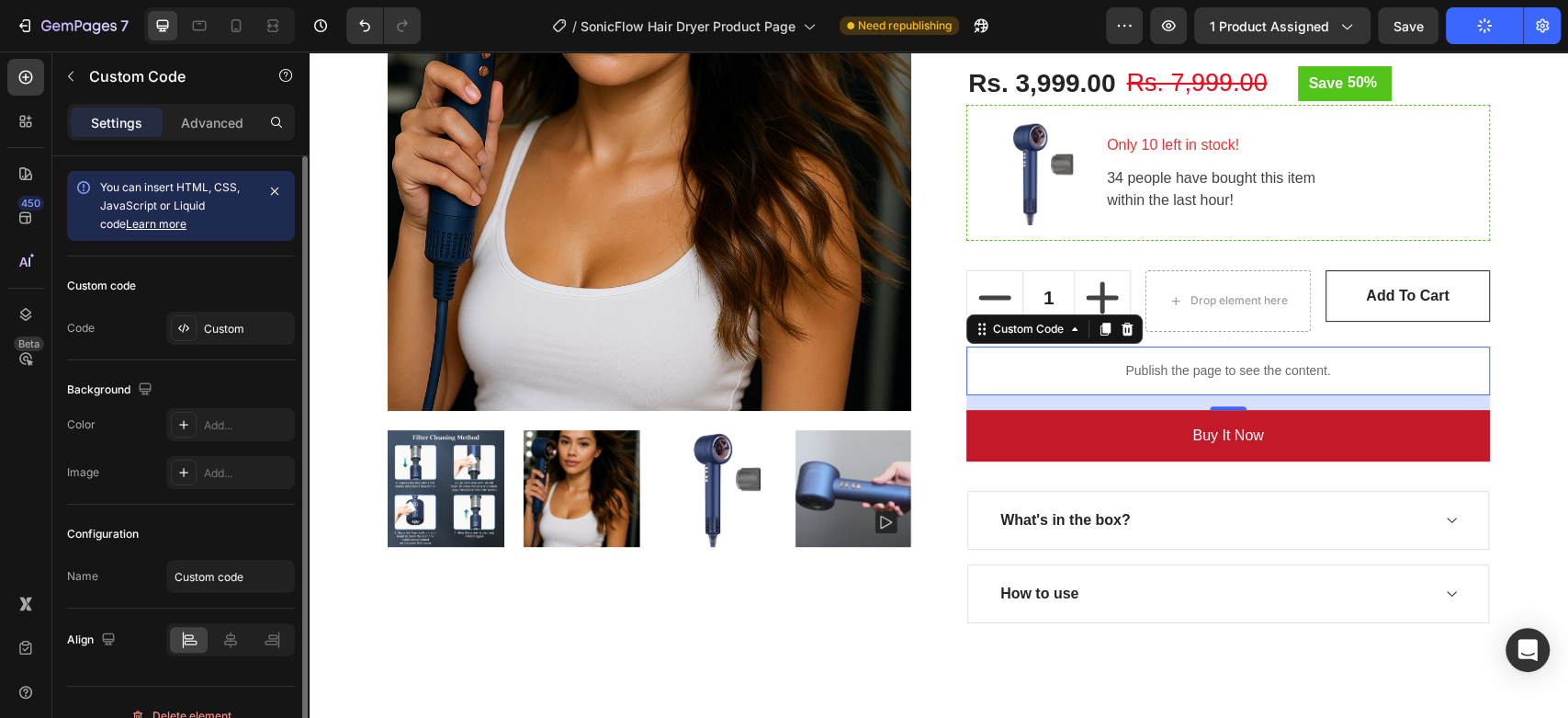
scroll to position [26, 0]
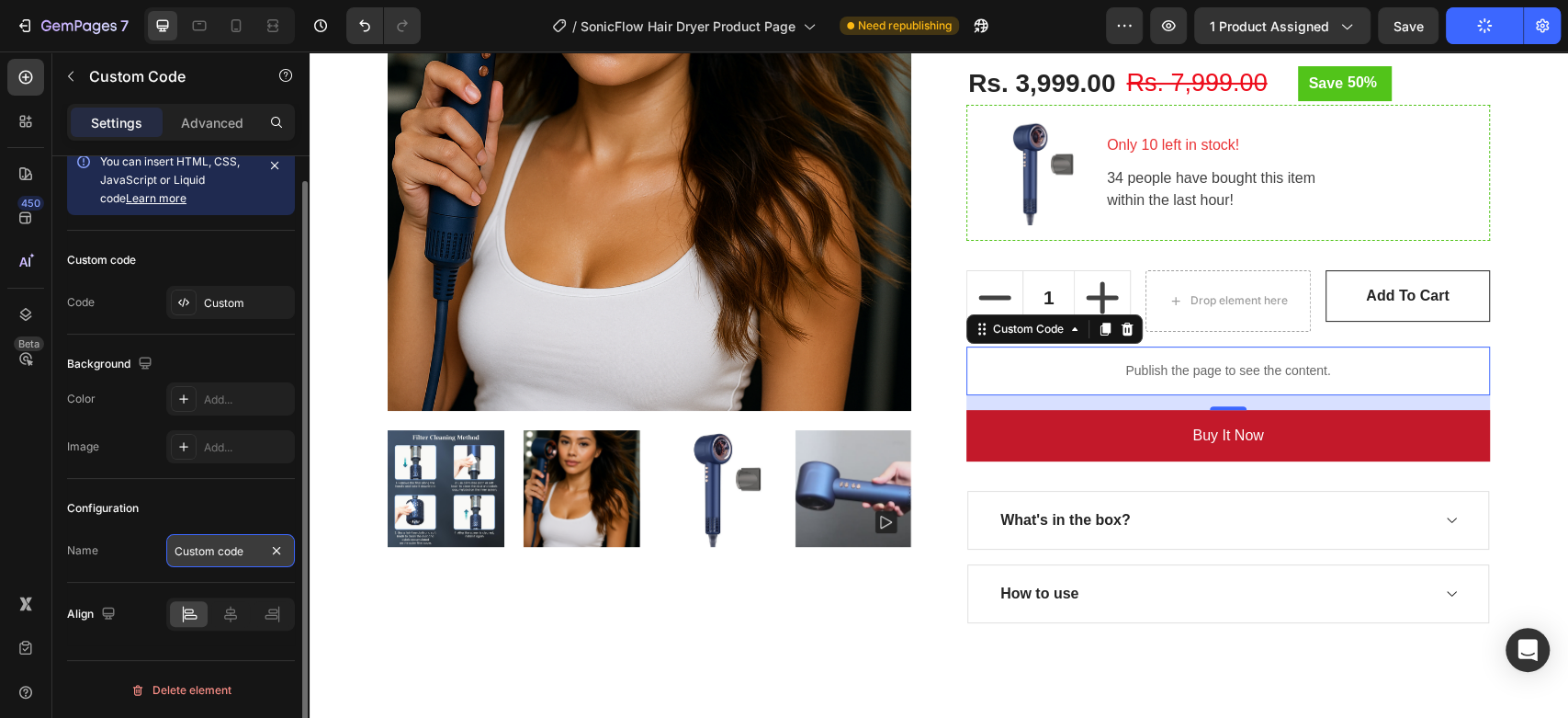
click at [211, 538] on input "Custom code" at bounding box center [230, 550] width 129 height 33
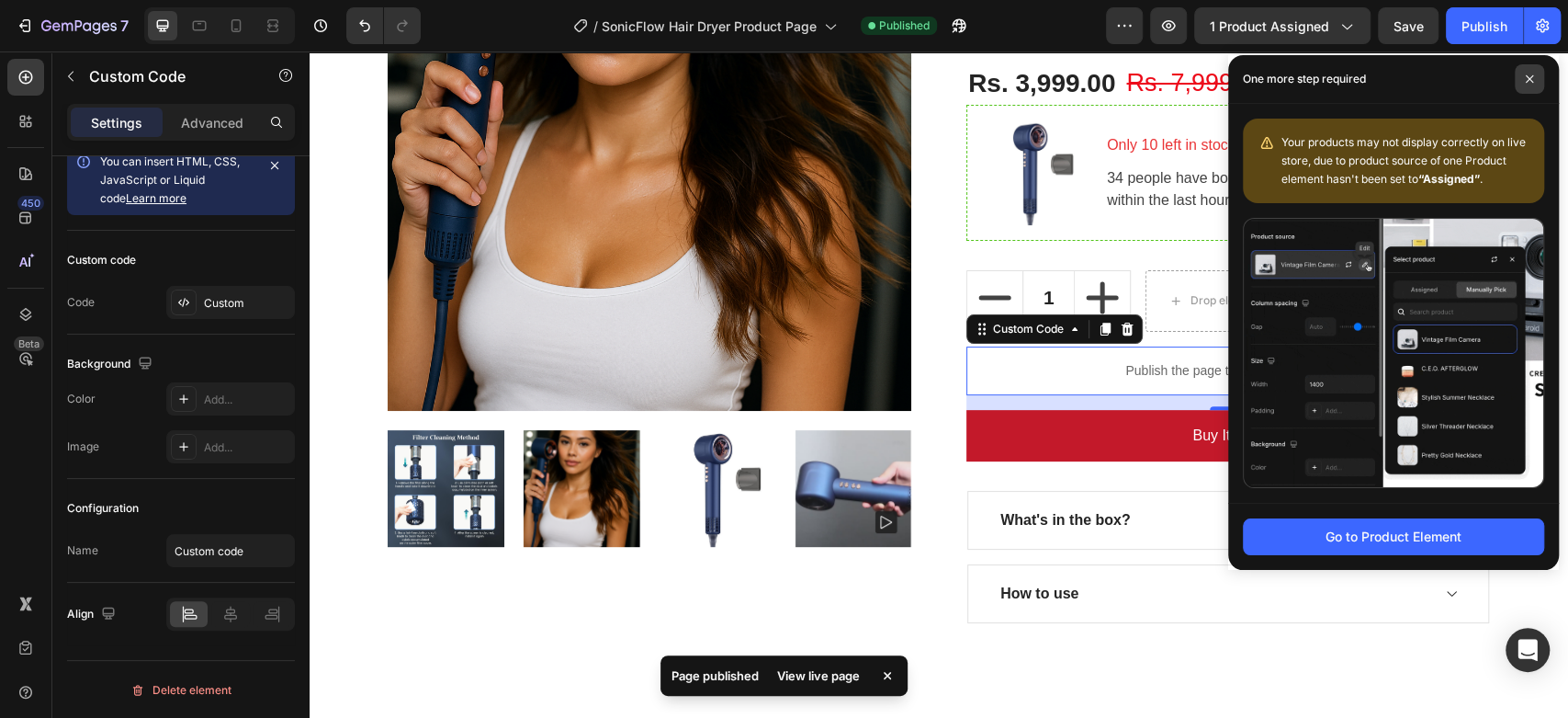
click at [1521, 79] on span at bounding box center [1529, 79] width 29 height 29
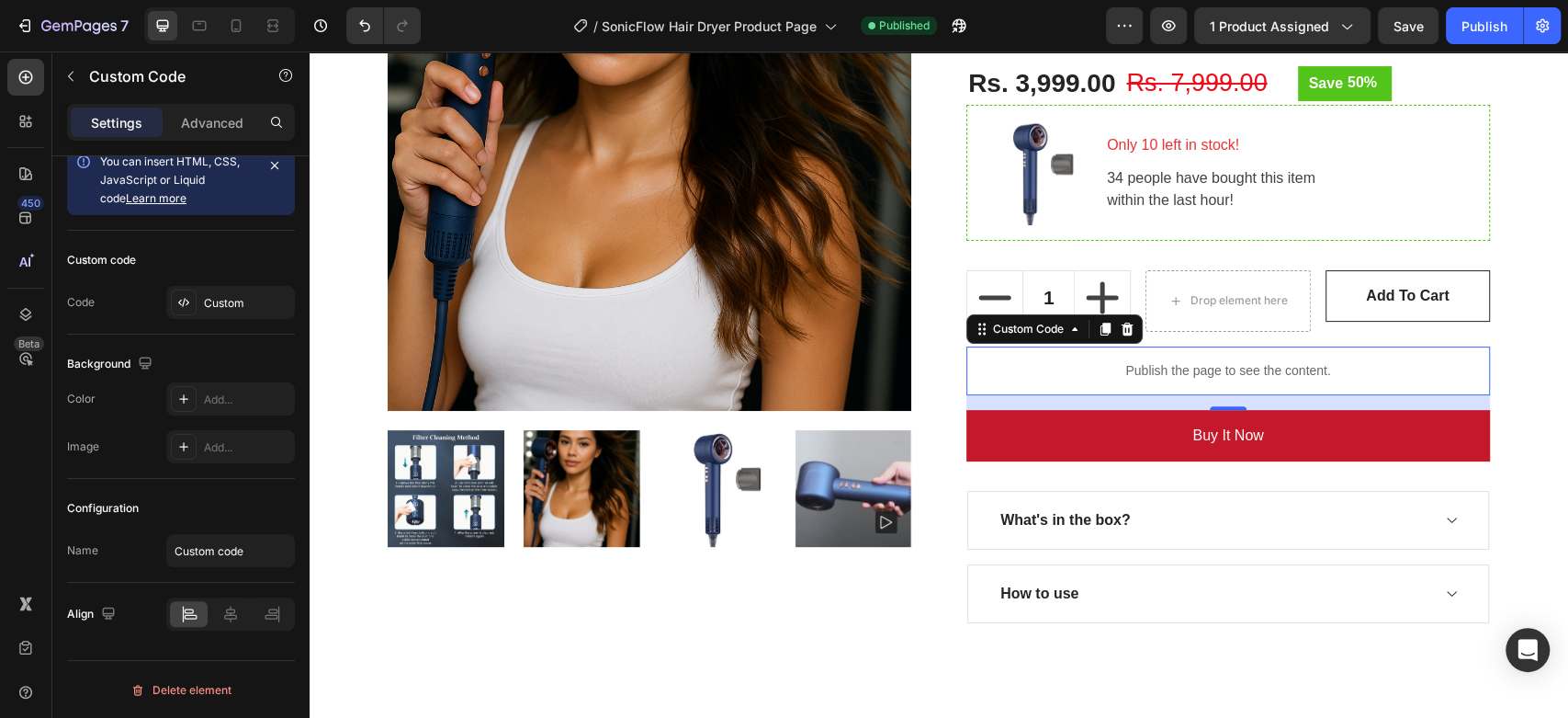
click at [1162, 363] on p "Publish the page to see the content." at bounding box center [1228, 371] width 523 height 19
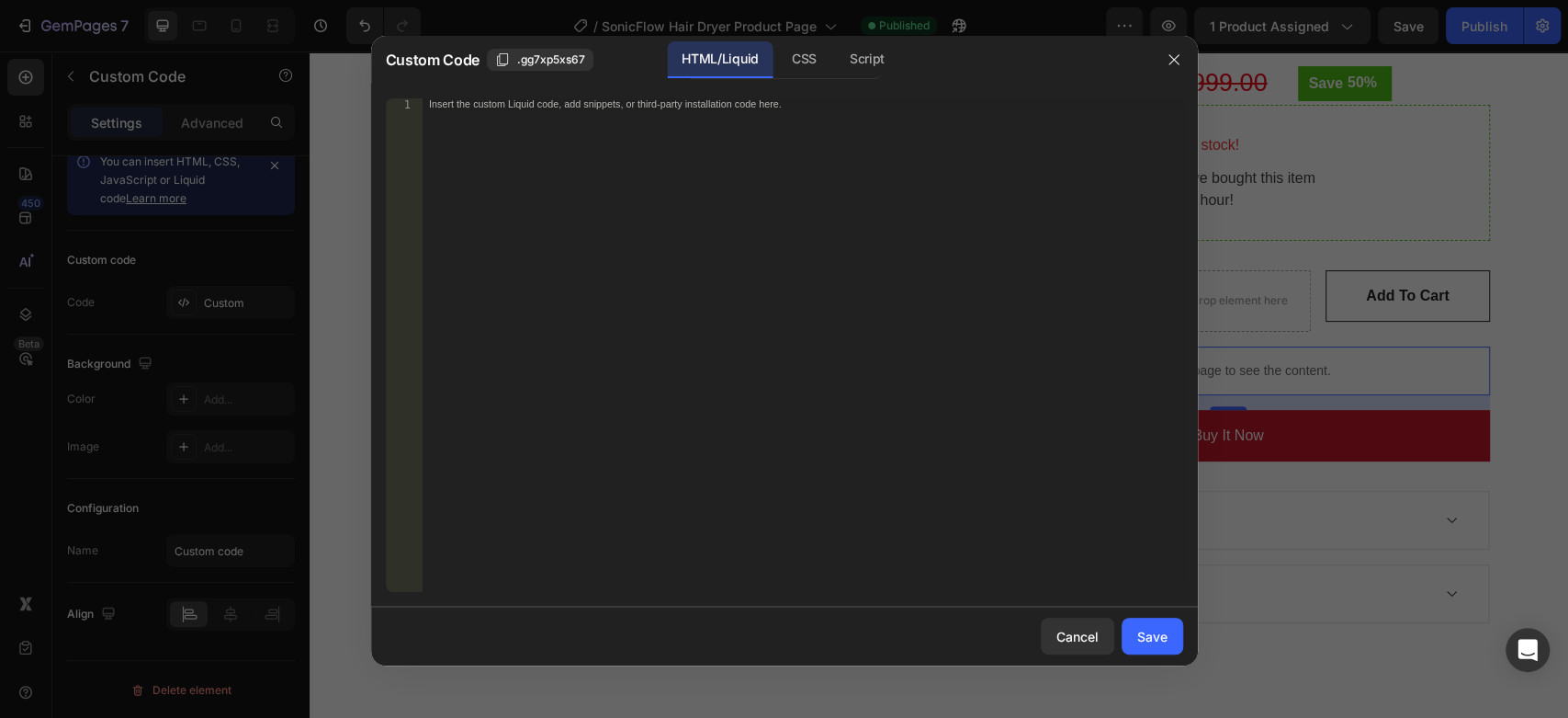
click at [741, 116] on div "Insert the custom Liquid code, add snippets, or third-party installation code h…" at bounding box center [802, 357] width 761 height 517
click at [888, 64] on div "Script" at bounding box center [867, 60] width 64 height 37
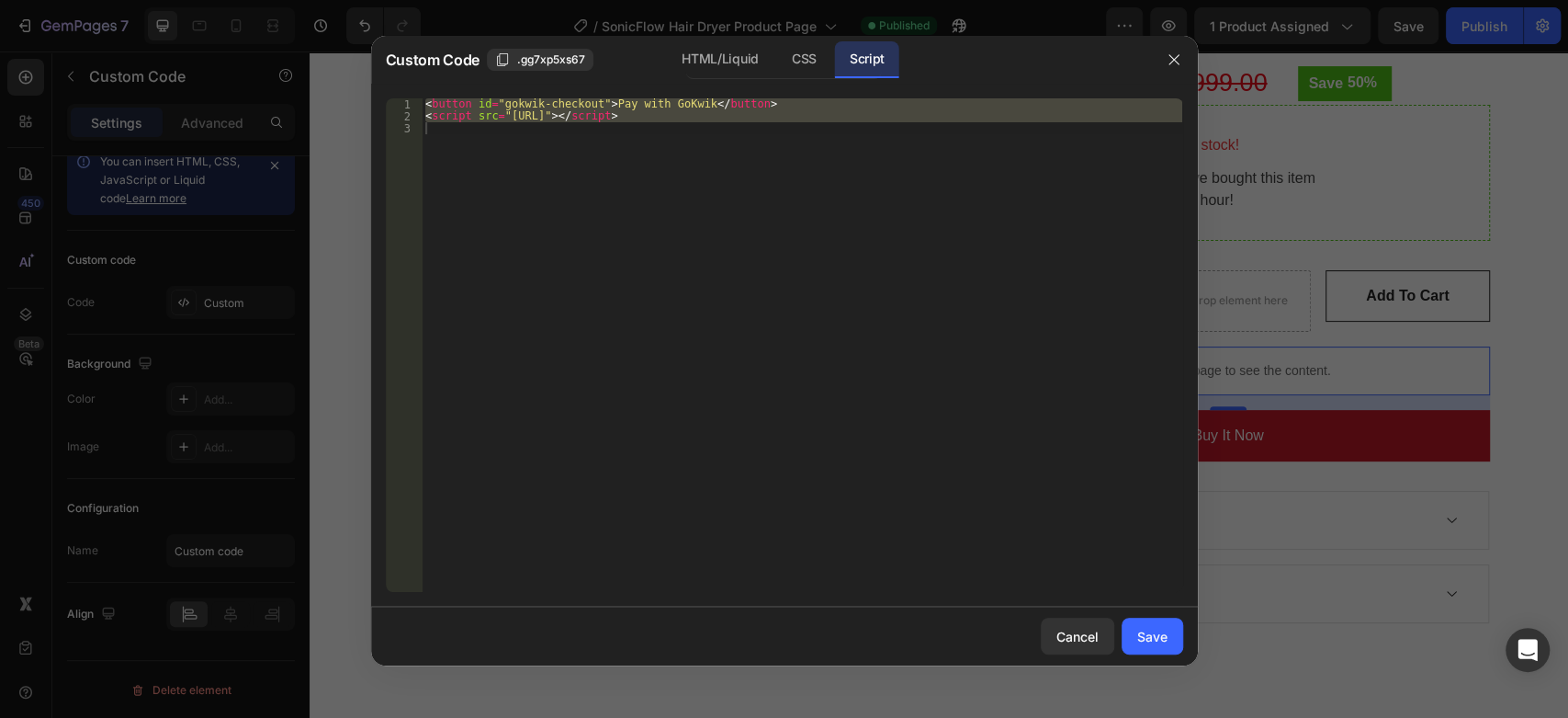
type textarea "<script src="[URL]"></script>"
click at [710, 140] on div "< button id = "gokwik-checkout" > Pay with GoKwik </ button > < script src = "[…" at bounding box center [802, 345] width 761 height 493
type textarea "<script src="[URL]"></script>"
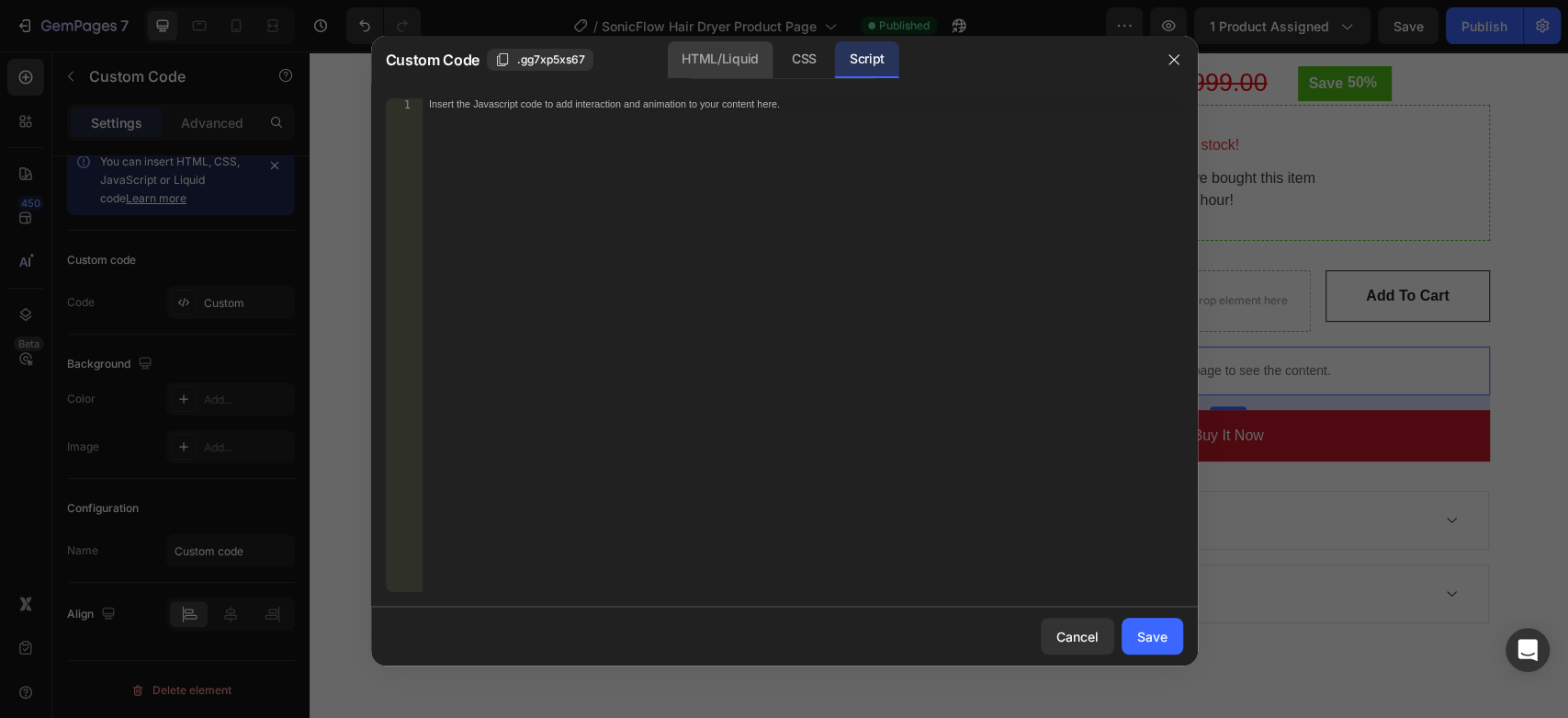
click at [739, 48] on div "HTML/Liquid" at bounding box center [720, 60] width 106 height 37
click at [651, 151] on div "Insert the custom Liquid code, add snippets, or third-party installation code h…" at bounding box center [802, 357] width 761 height 517
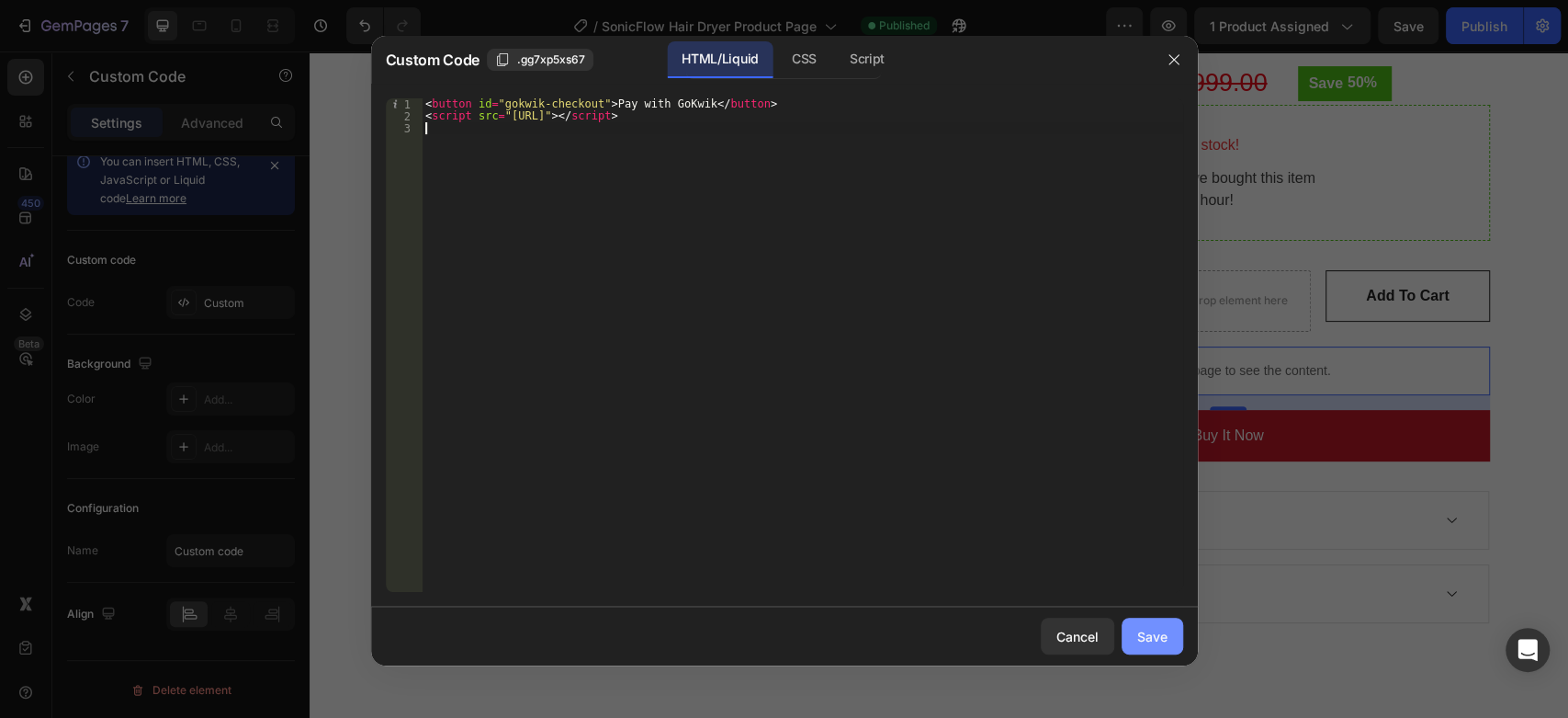
click at [1164, 638] on div "Save" at bounding box center [1152, 636] width 30 height 19
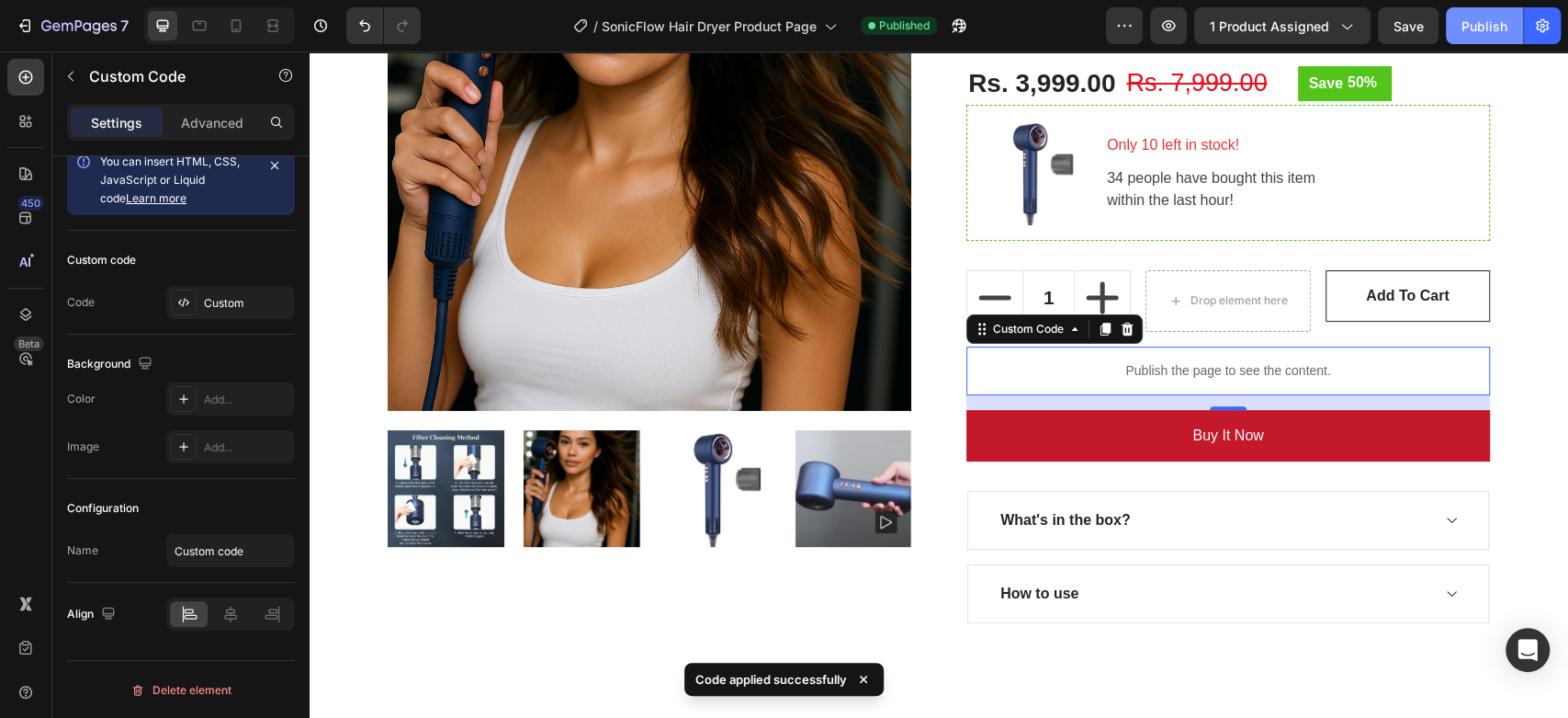
click at [1469, 24] on div "Publish" at bounding box center [1484, 26] width 46 height 19
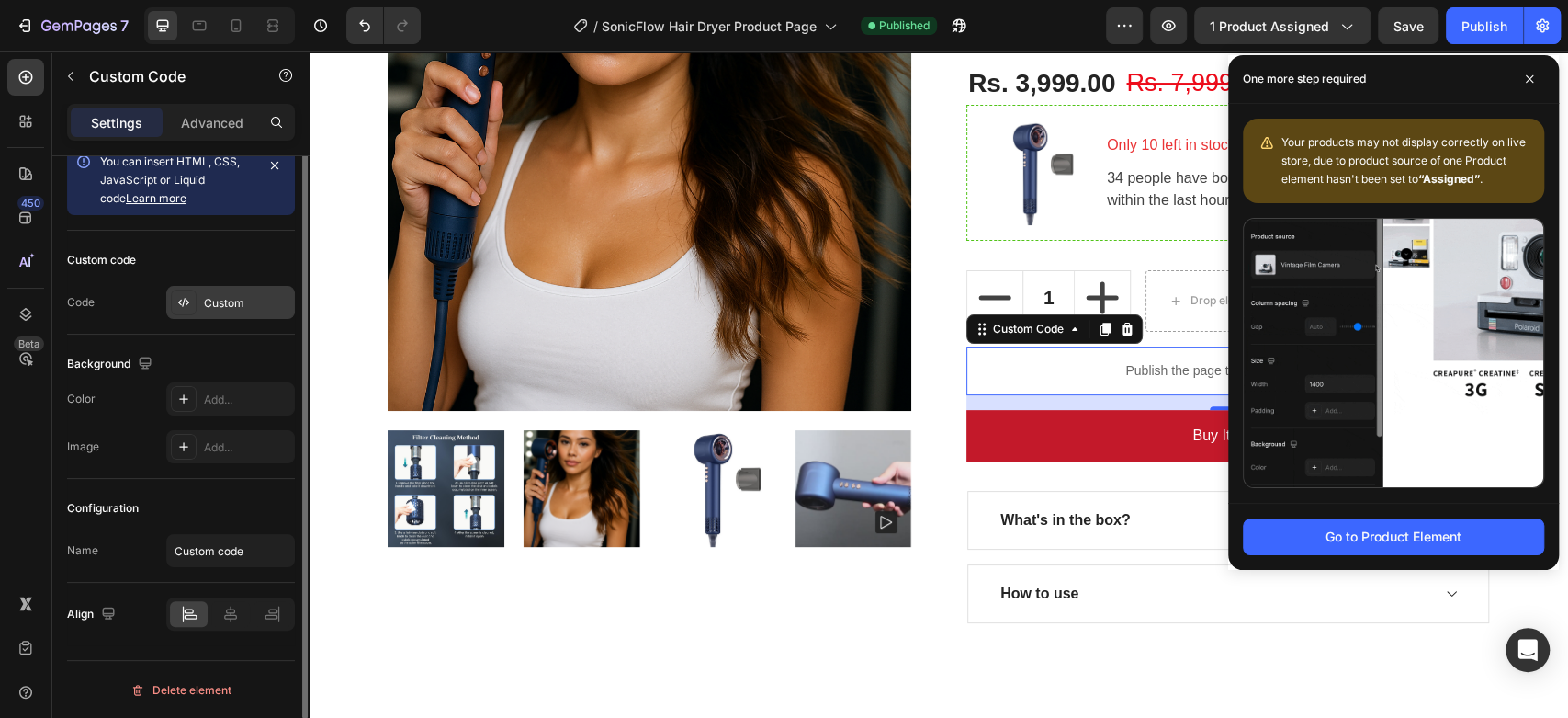
scroll to position [0, 0]
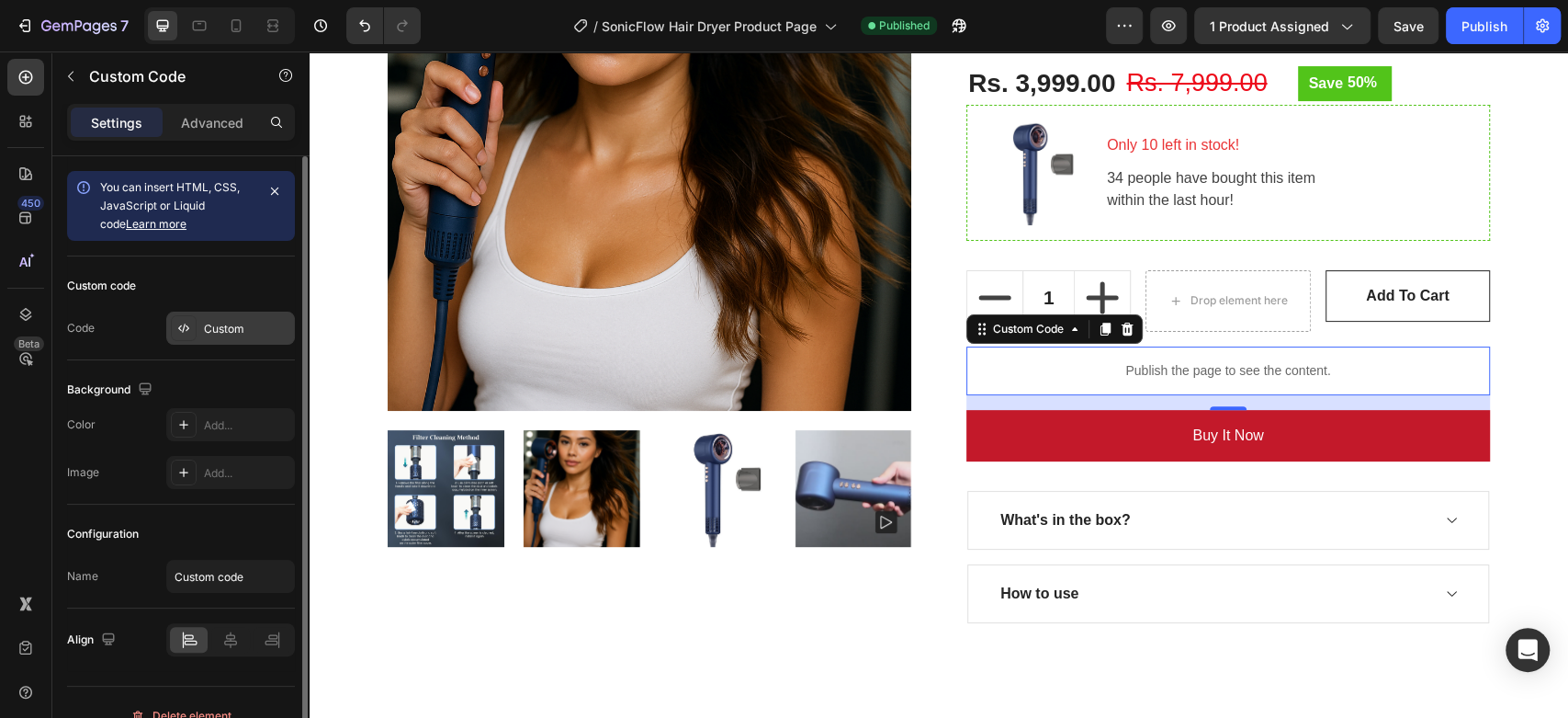
click at [245, 322] on div "Custom" at bounding box center [247, 329] width 87 height 17
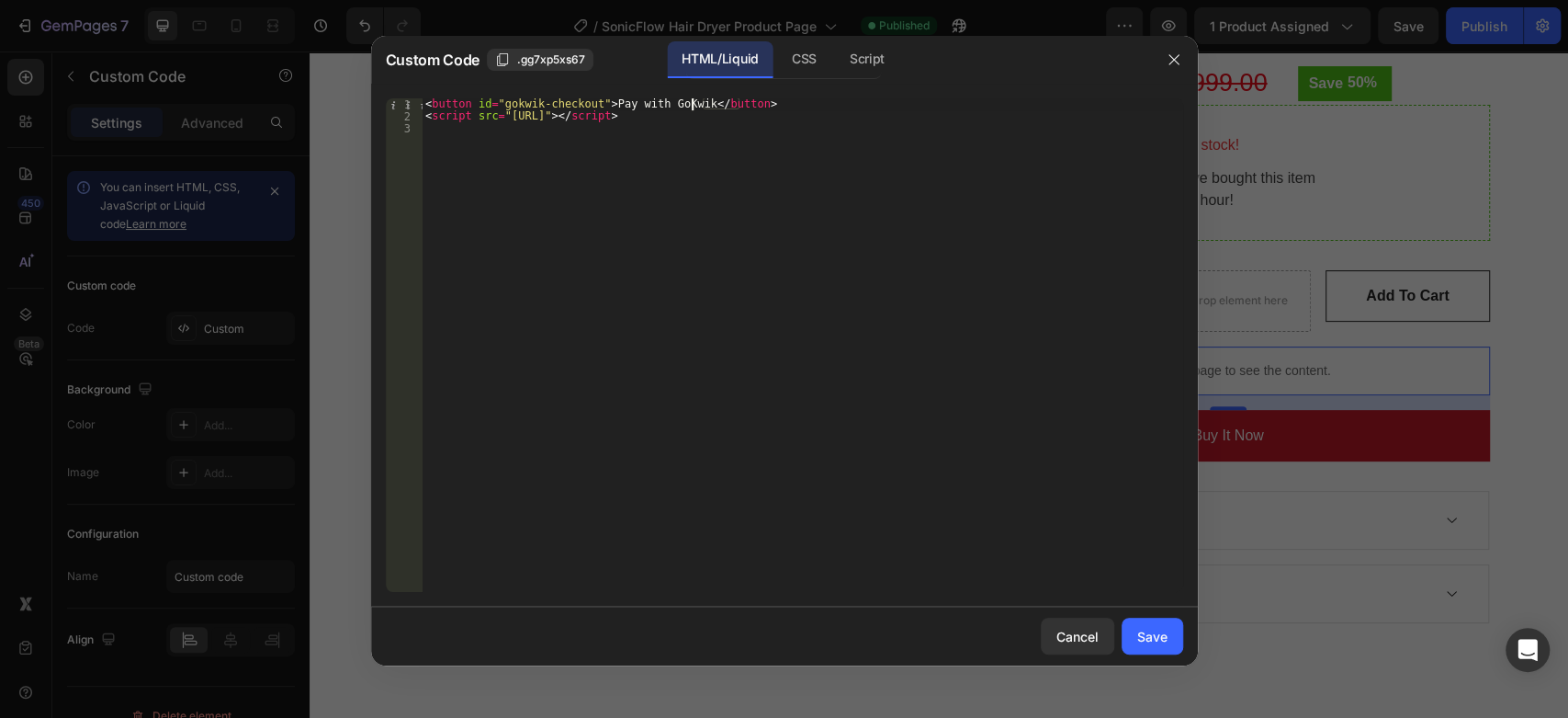
click at [691, 103] on div "< button id = "gokwik-checkout" > Pay with GoKwik </ button > < script src = "[…" at bounding box center [802, 357] width 761 height 517
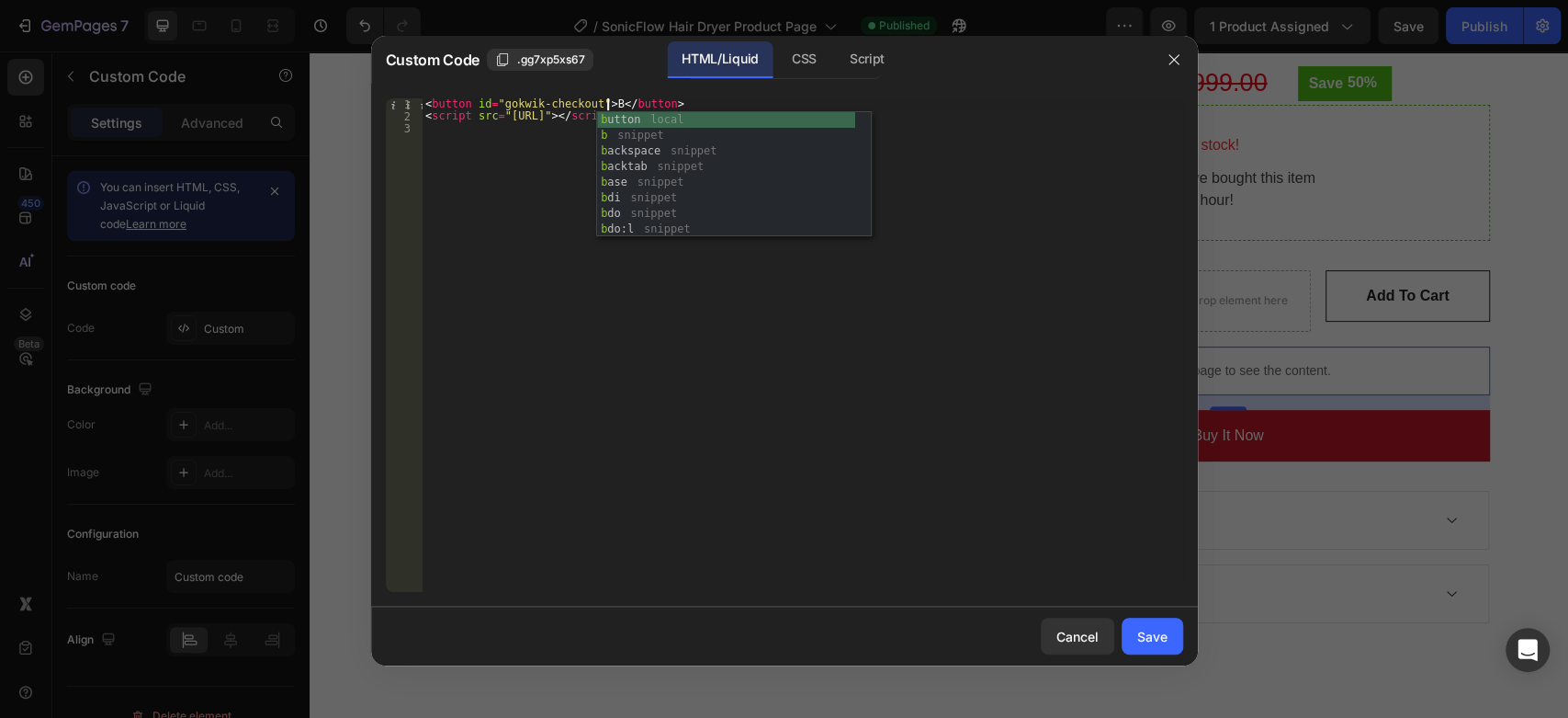
scroll to position [0, 15]
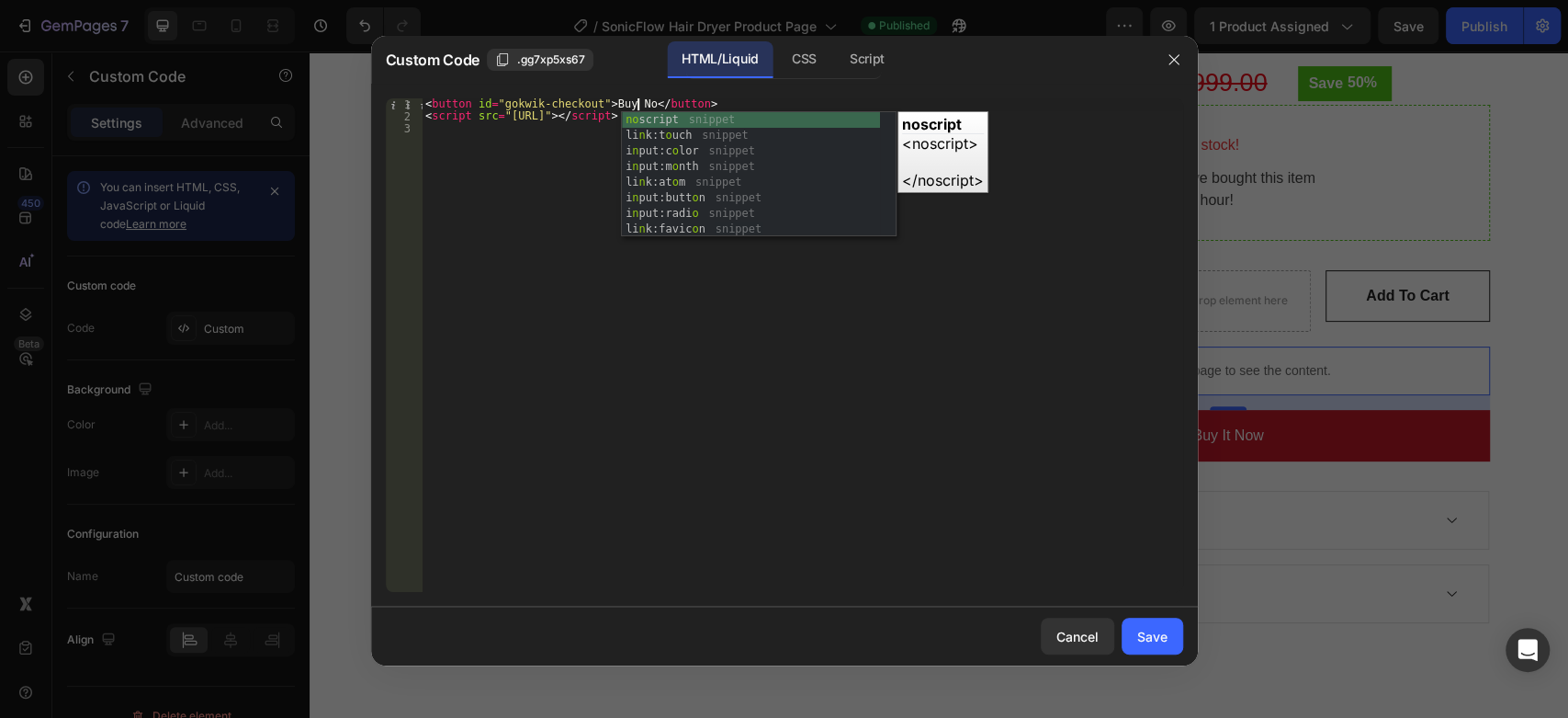
type textarea "<button id="gokwik-checkout">Buy Now</button>"
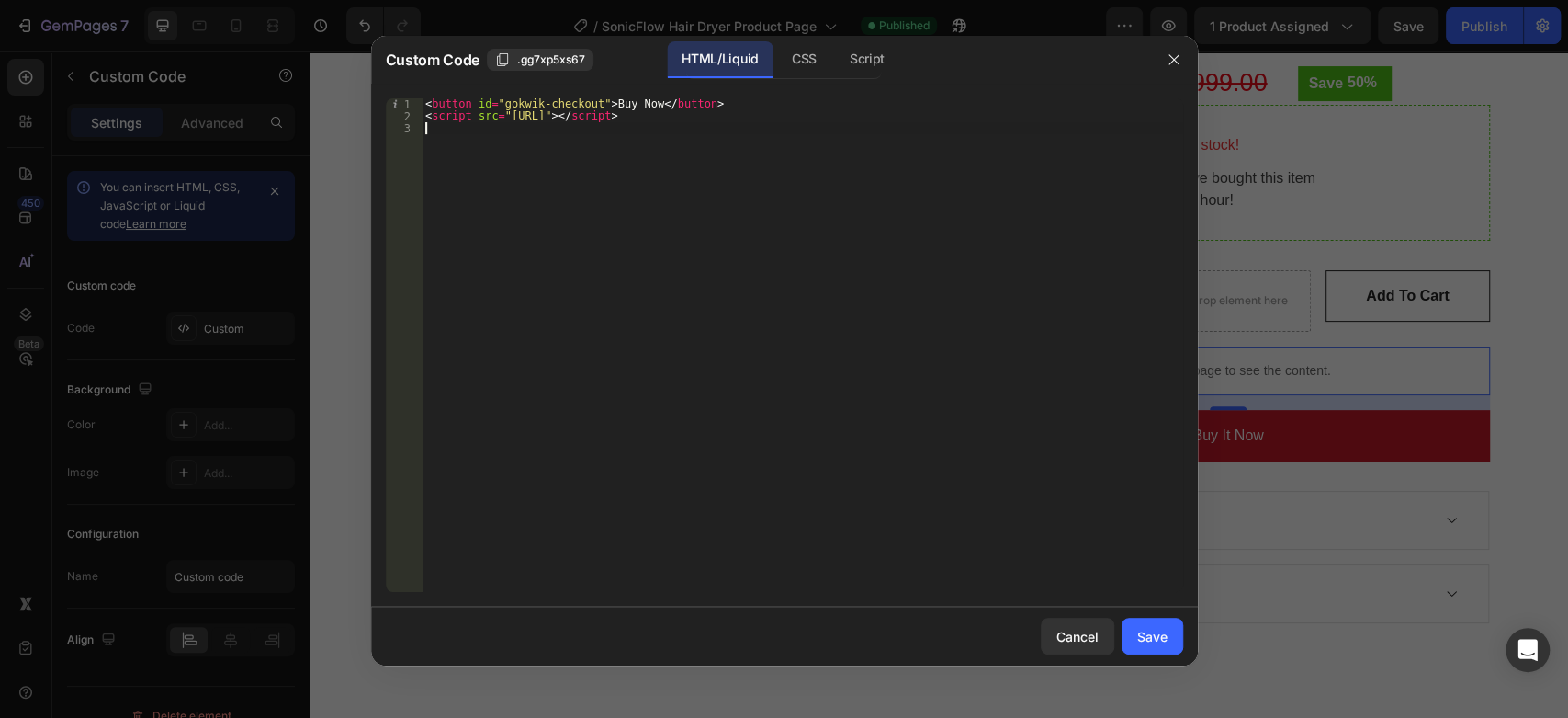
click at [654, 304] on div "< button id = "gokwik-checkout" > Buy Now </ button > < script src = "[URL]" > …" at bounding box center [802, 357] width 761 height 517
click at [1129, 625] on button "Save" at bounding box center [1152, 636] width 62 height 37
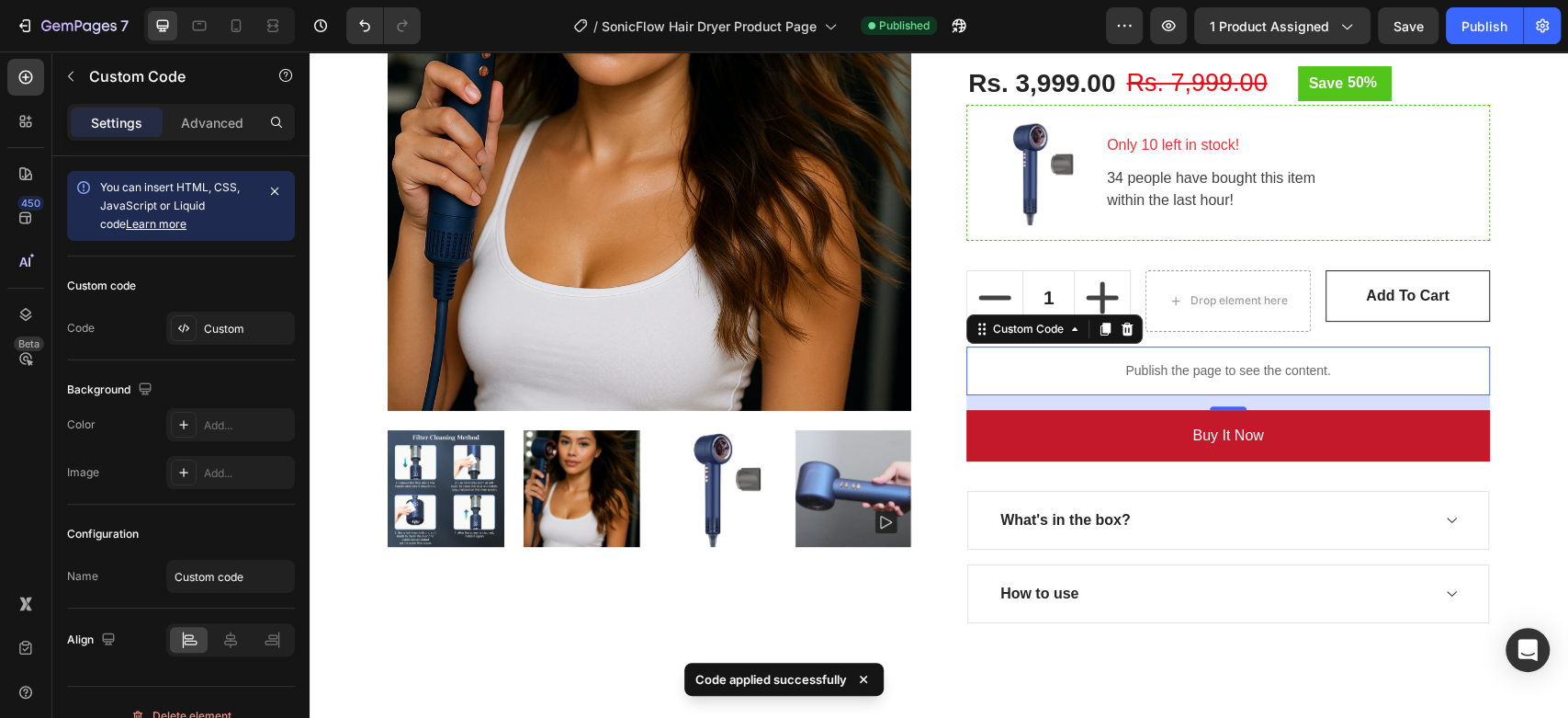
click at [1457, 5] on div "7 Version history / SonicFlow Hair Dryer Product Page Published Preview 1 produ…" at bounding box center [784, 26] width 1568 height 53
click at [1462, 12] on button "Publish" at bounding box center [1484, 26] width 77 height 37
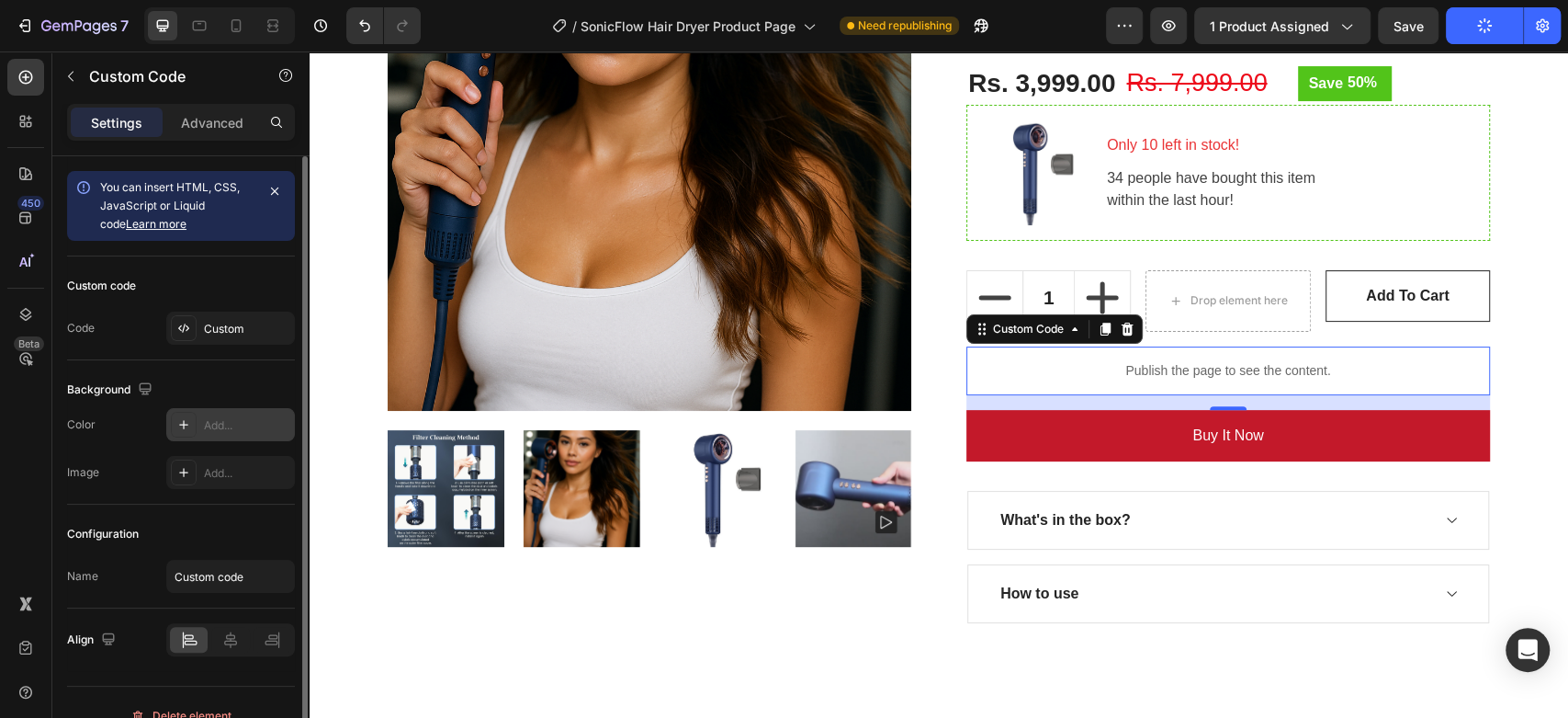
click at [183, 427] on icon at bounding box center [183, 425] width 15 height 15
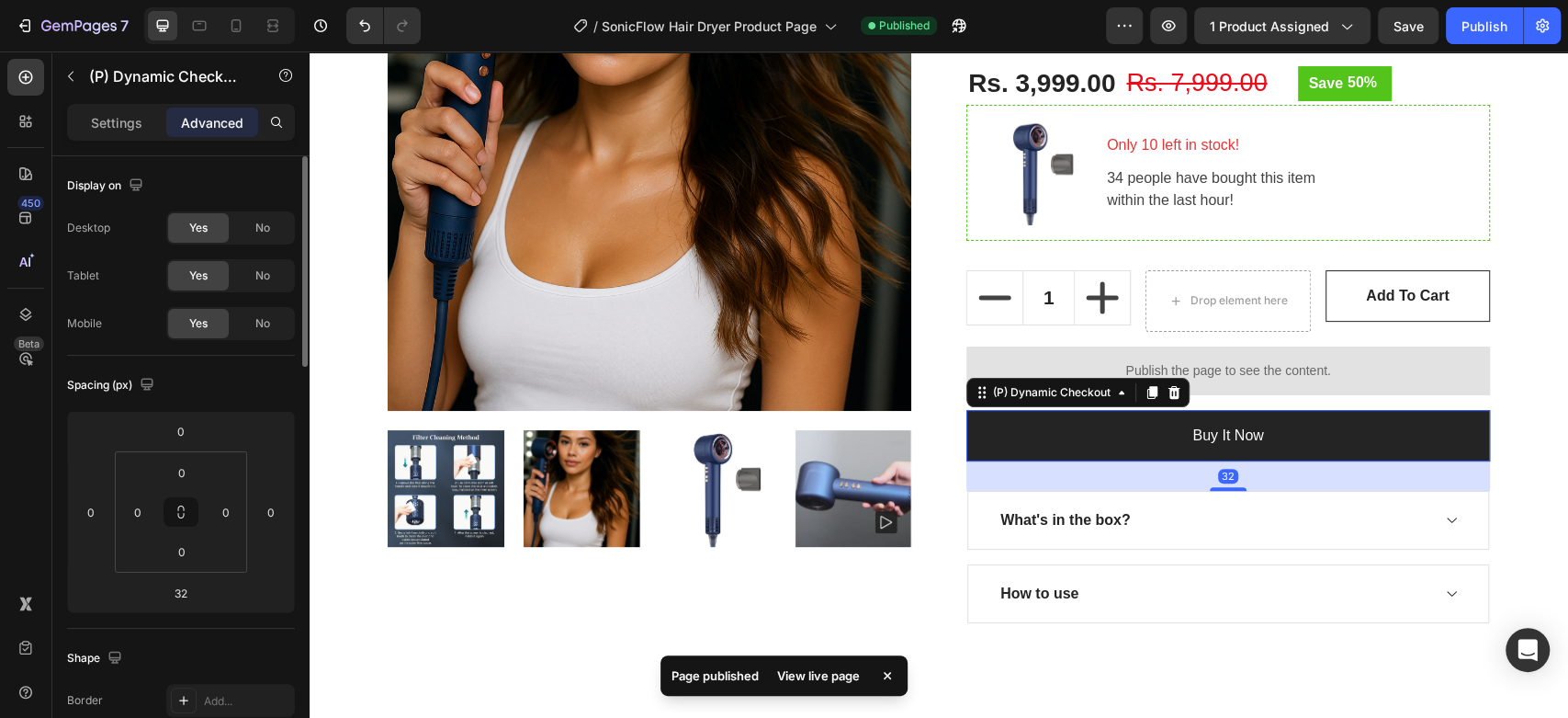
click at [1129, 445] on button "Buy it now" at bounding box center [1228, 436] width 523 height 52
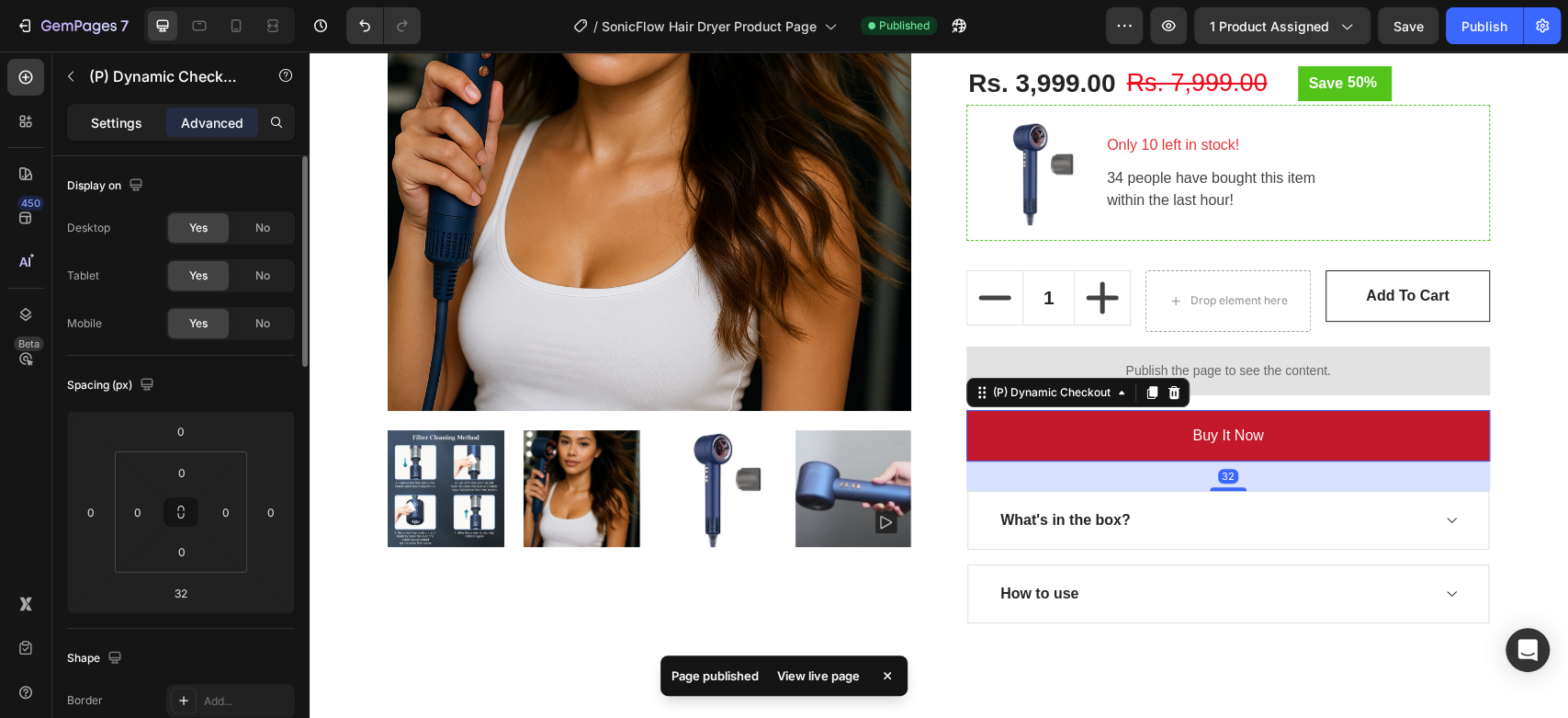
click at [125, 124] on p "Settings" at bounding box center [117, 123] width 52 height 19
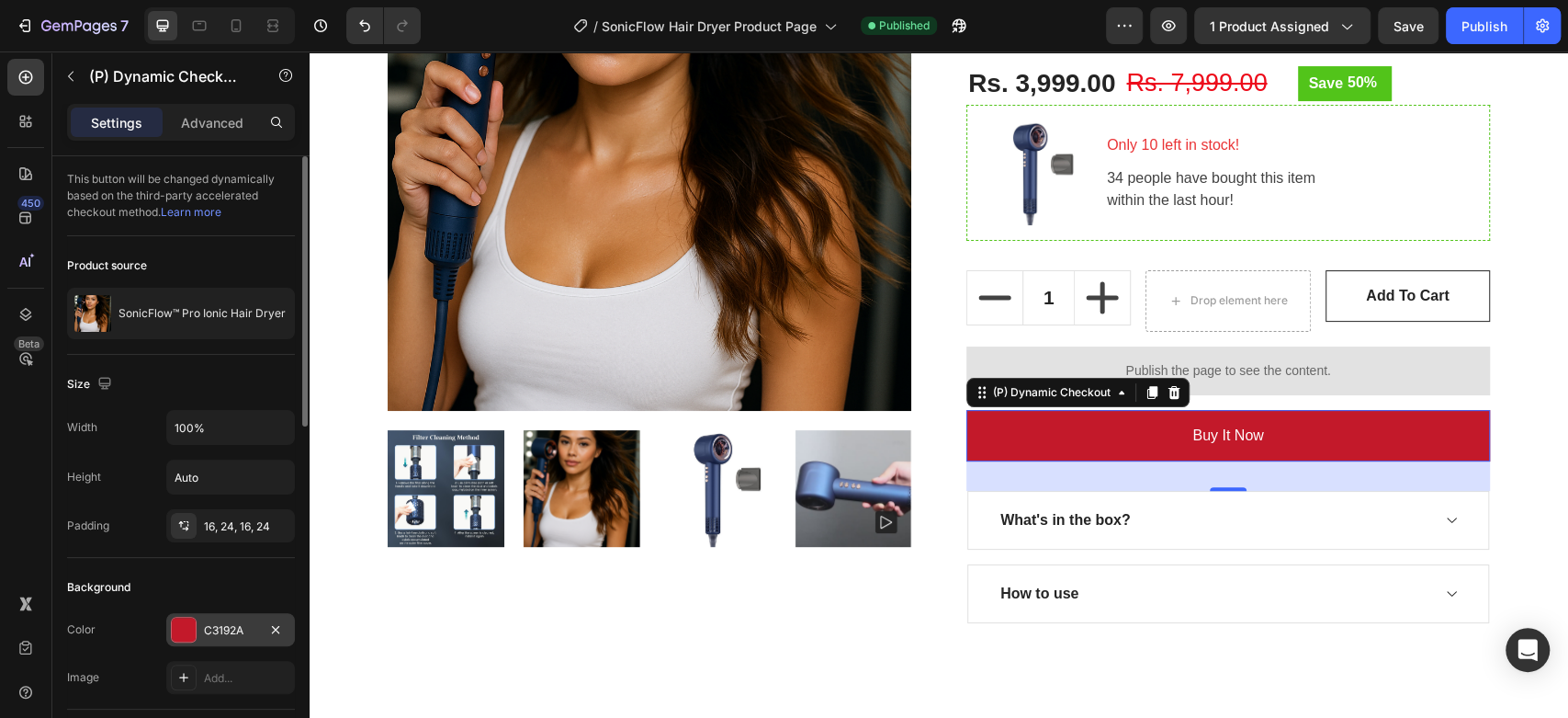
click at [213, 624] on div "C3192A" at bounding box center [230, 630] width 53 height 17
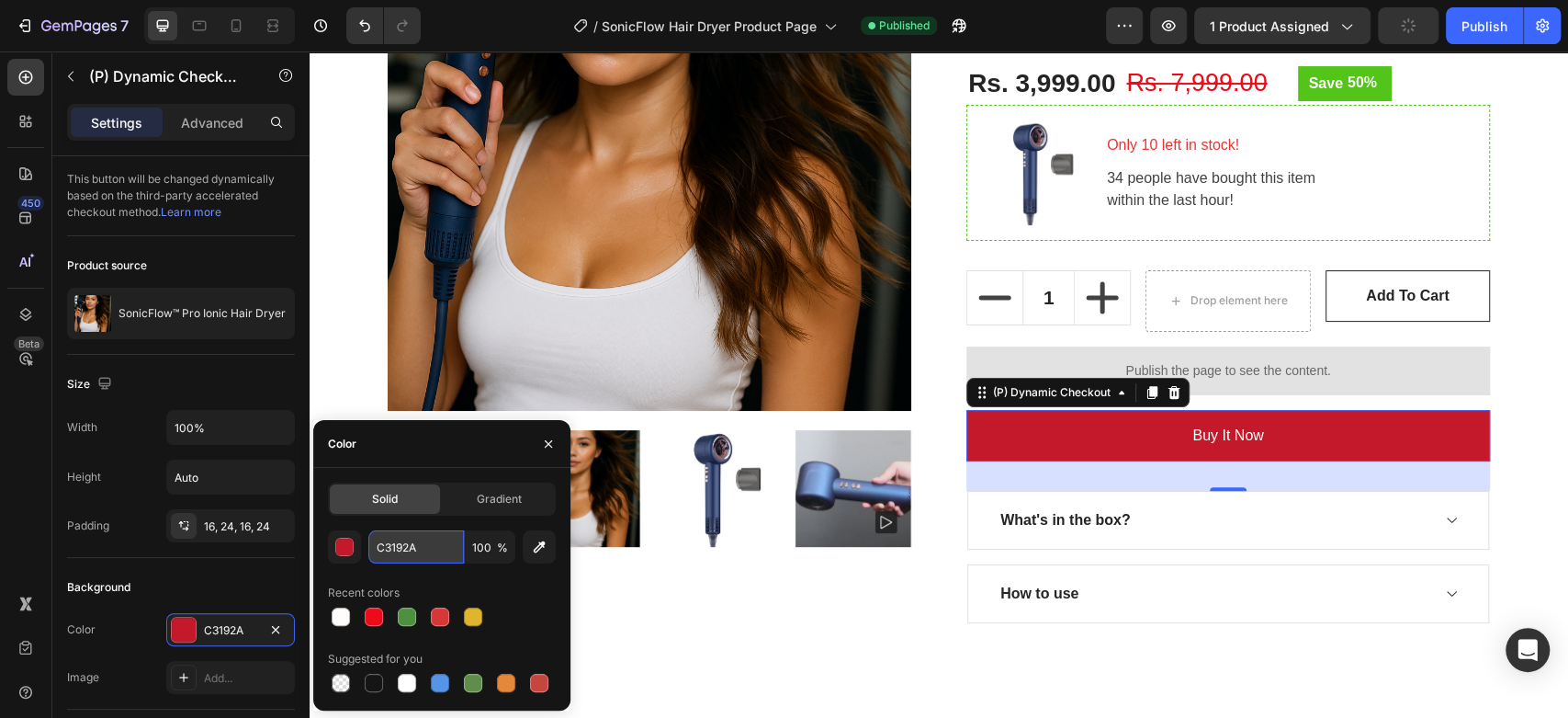
click at [442, 548] on input "C3192A" at bounding box center [416, 547] width 96 height 33
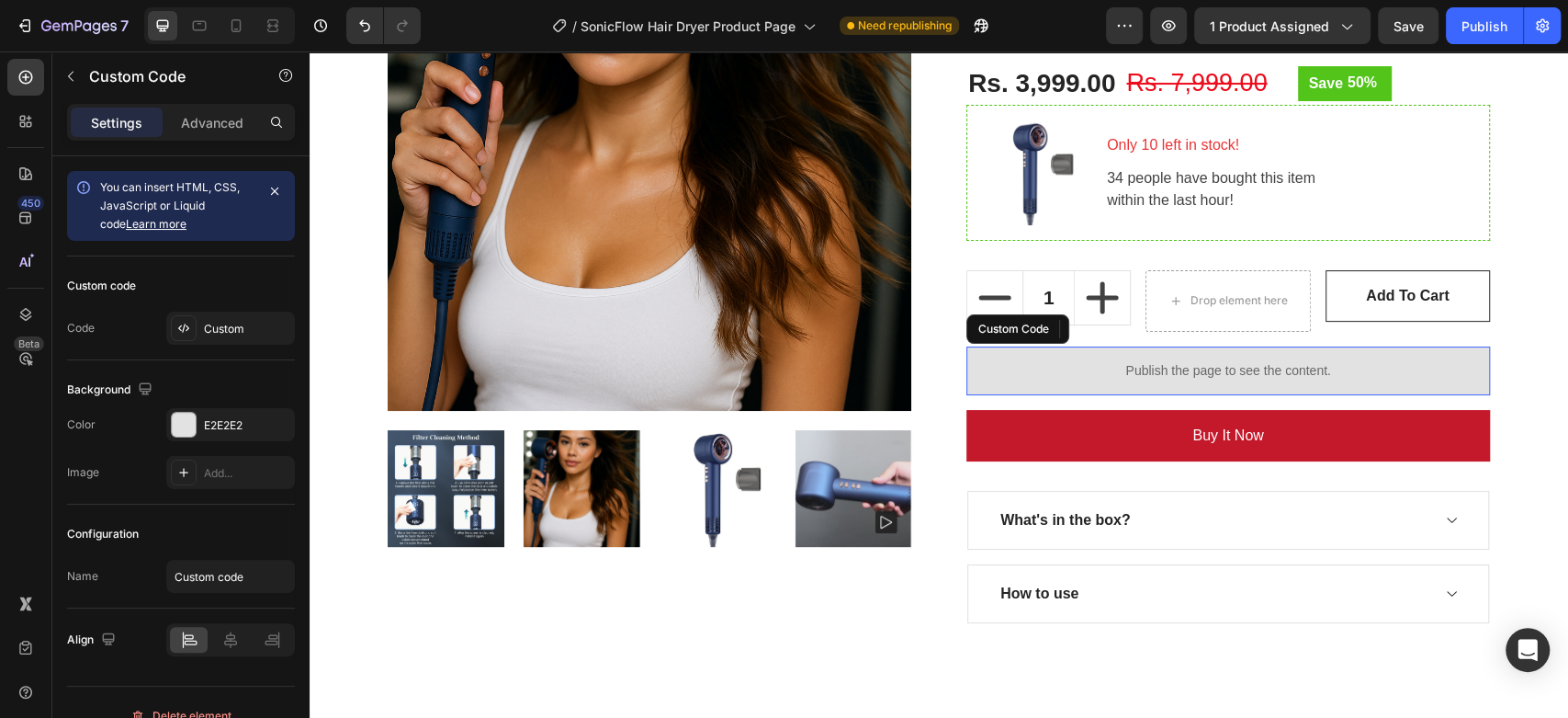
click at [1355, 355] on div "Publish the page to see the content." at bounding box center [1228, 371] width 523 height 49
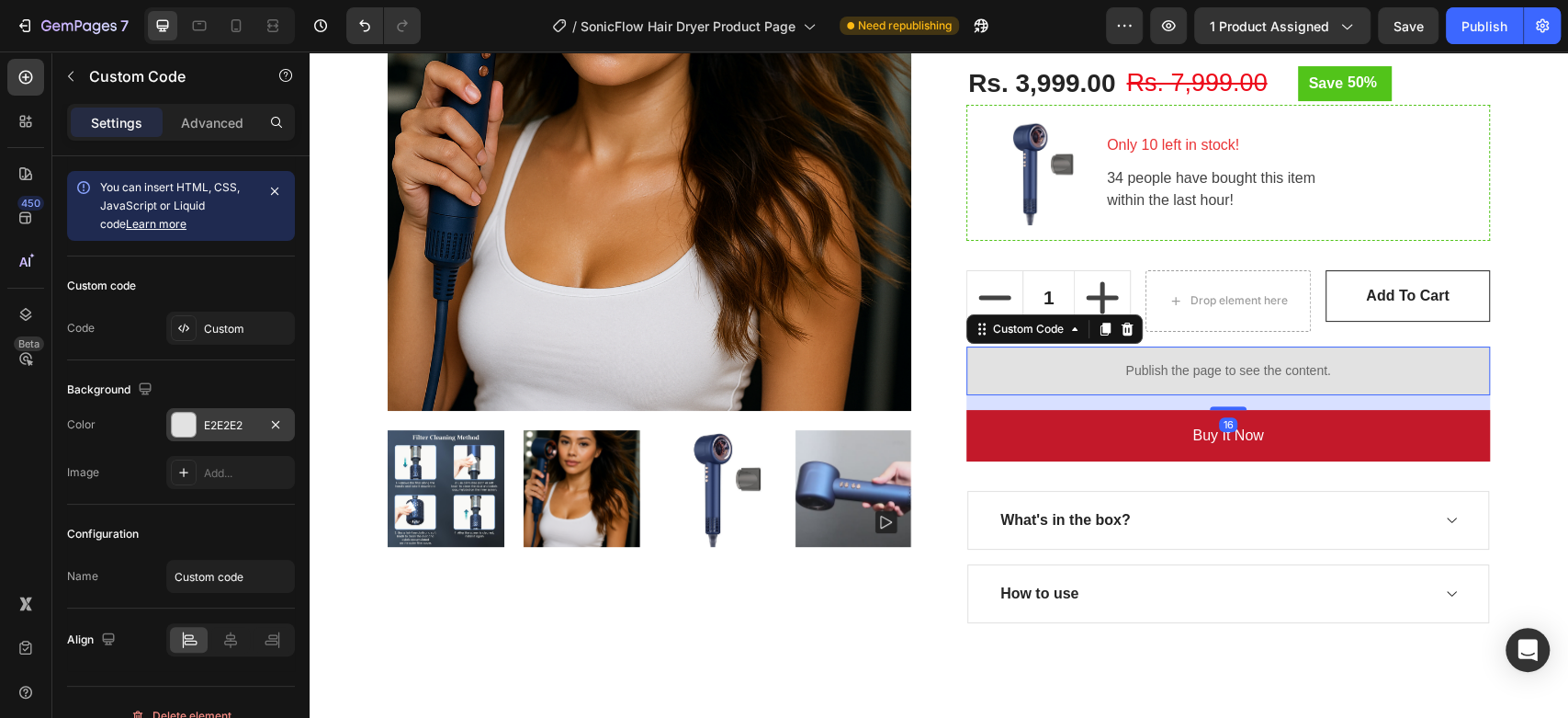
click at [252, 418] on div "E2E2E2" at bounding box center [230, 426] width 53 height 17
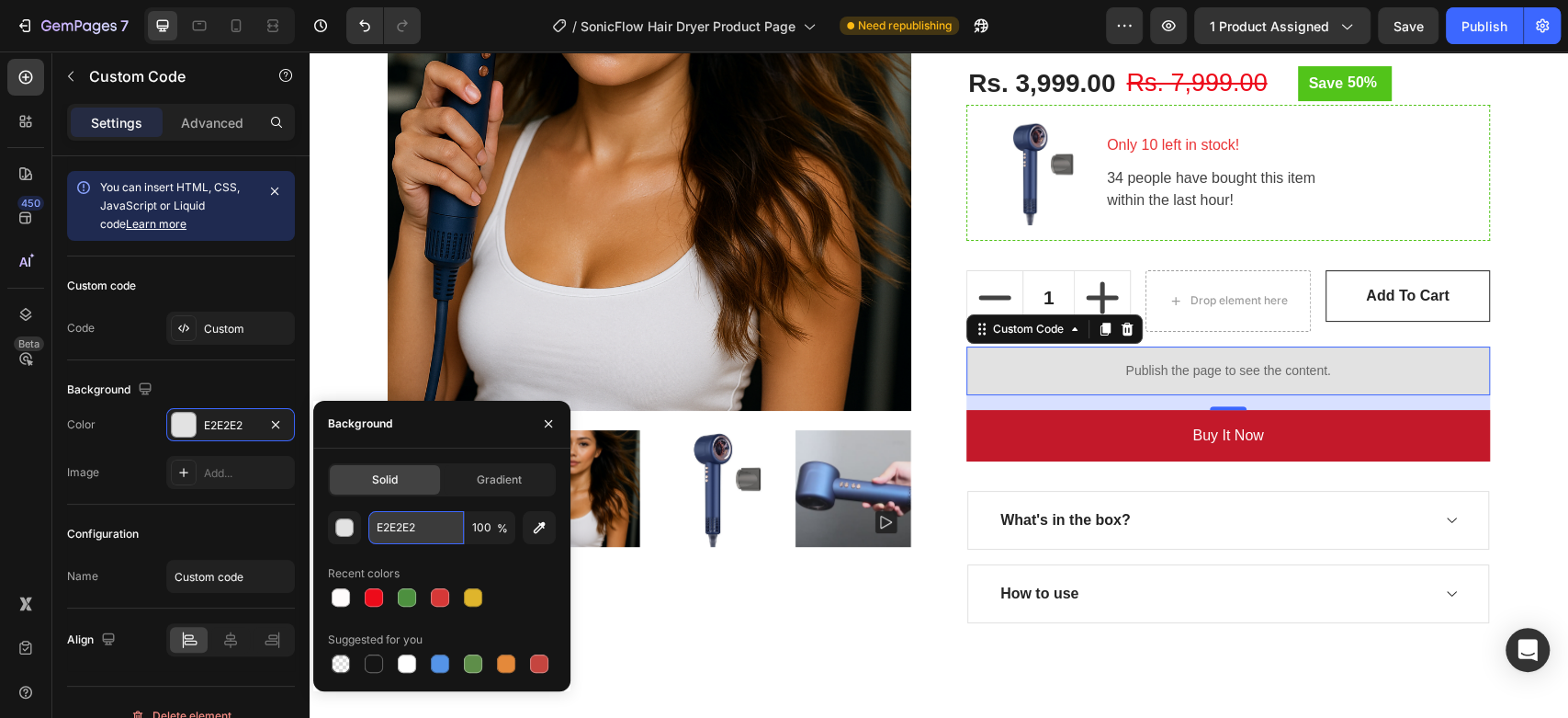
click at [416, 520] on input "E2E2E2" at bounding box center [416, 527] width 96 height 33
paste input "C3192A"
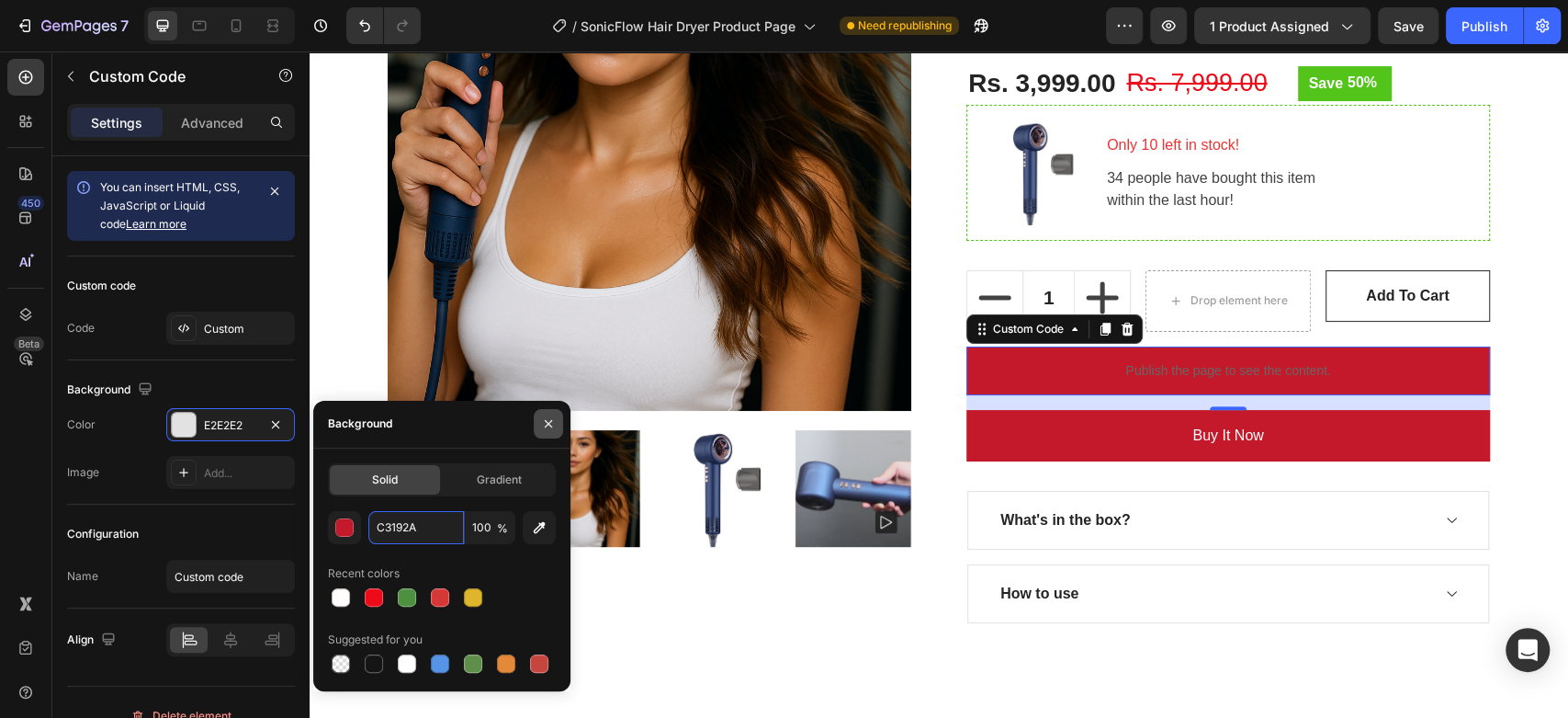
type input "C3192A"
click at [544, 422] on icon "button" at bounding box center [548, 424] width 15 height 15
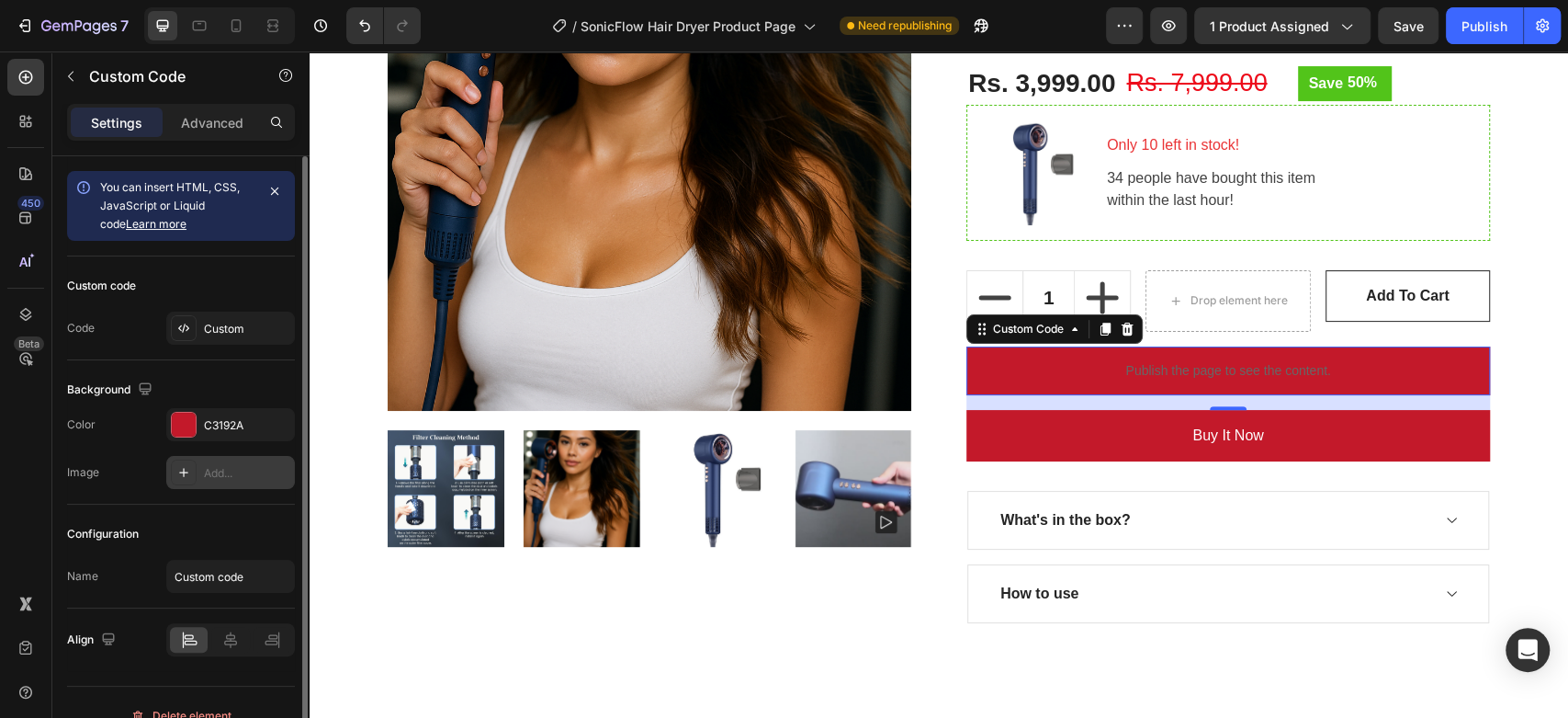
click at [250, 460] on div "Add..." at bounding box center [230, 473] width 129 height 33
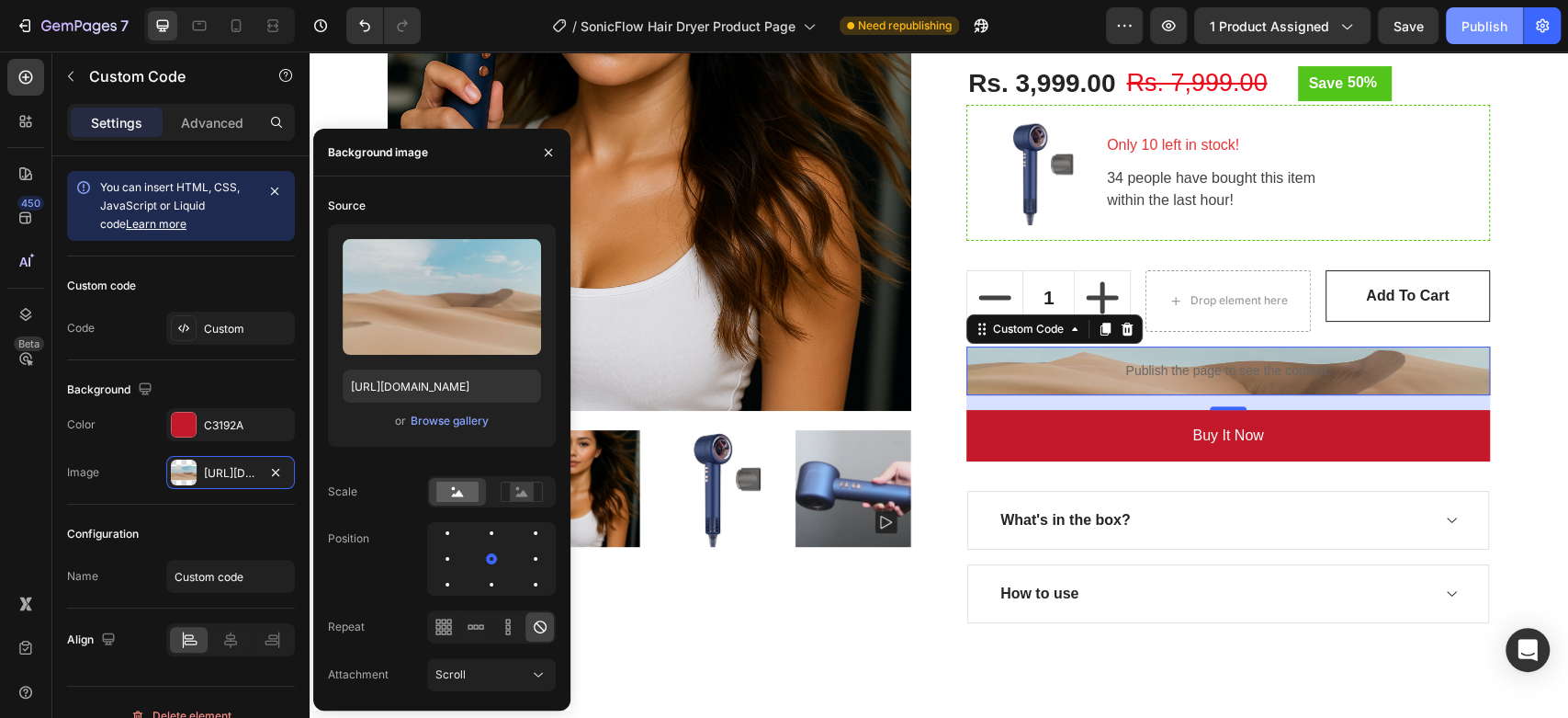
click at [1479, 31] on div "Publish" at bounding box center [1484, 26] width 46 height 19
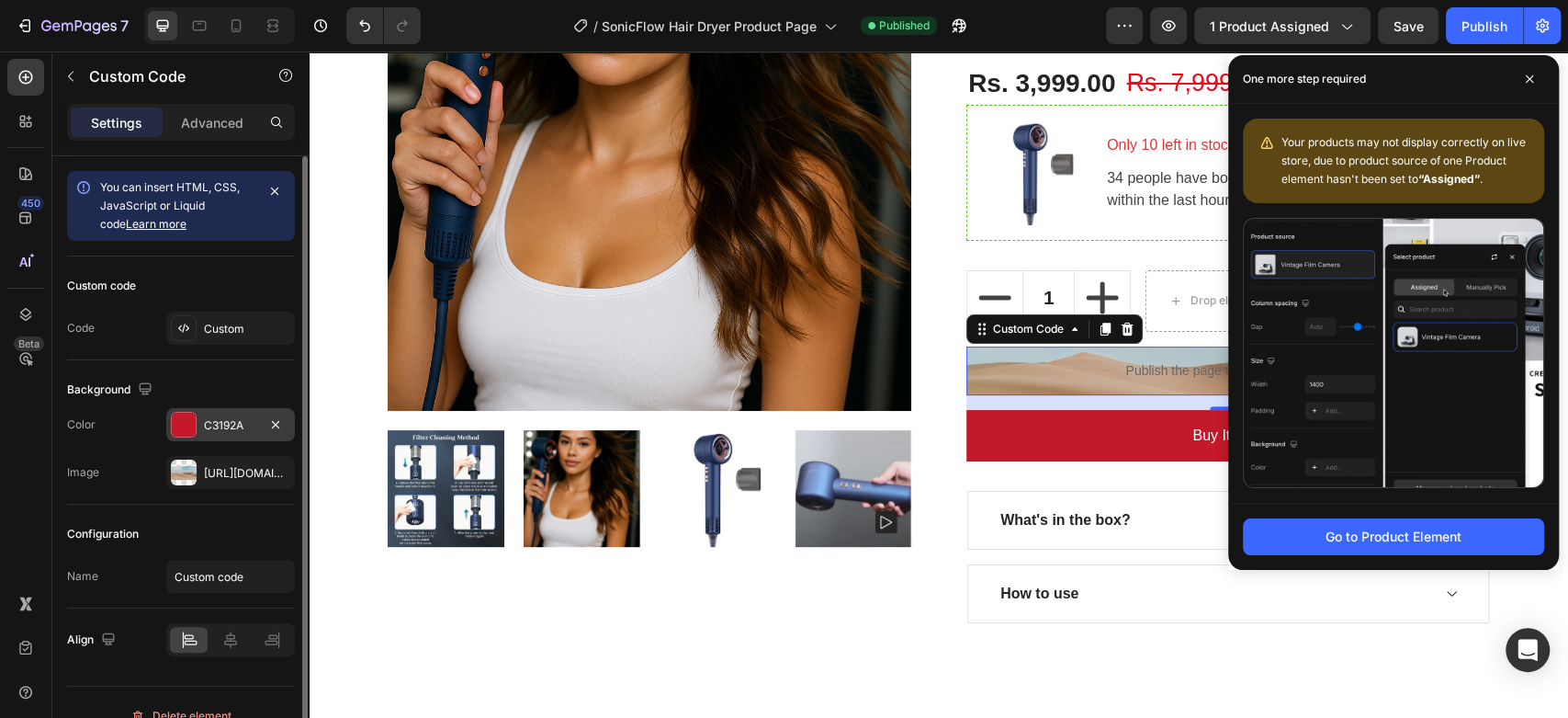
scroll to position [26, 0]
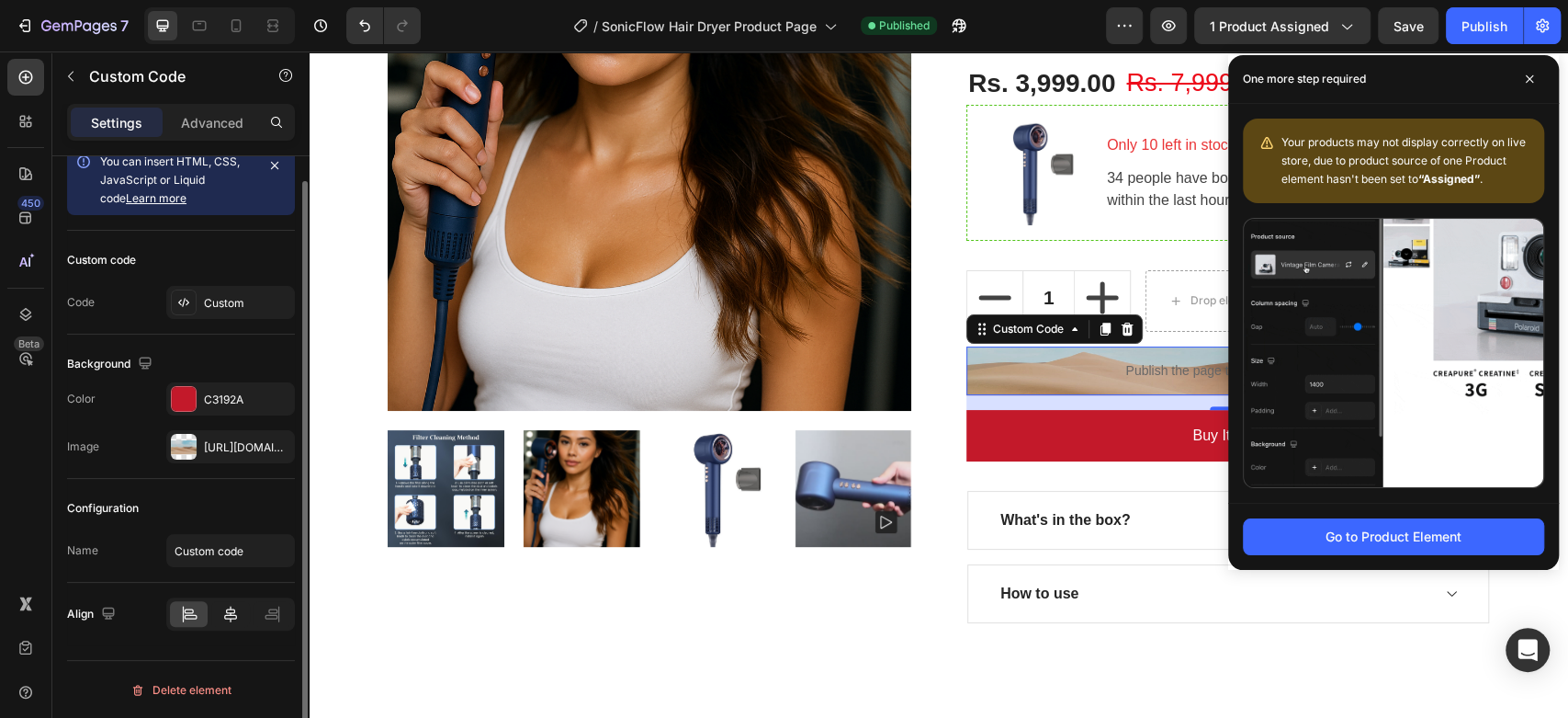
click at [230, 609] on icon at bounding box center [230, 614] width 18 height 18
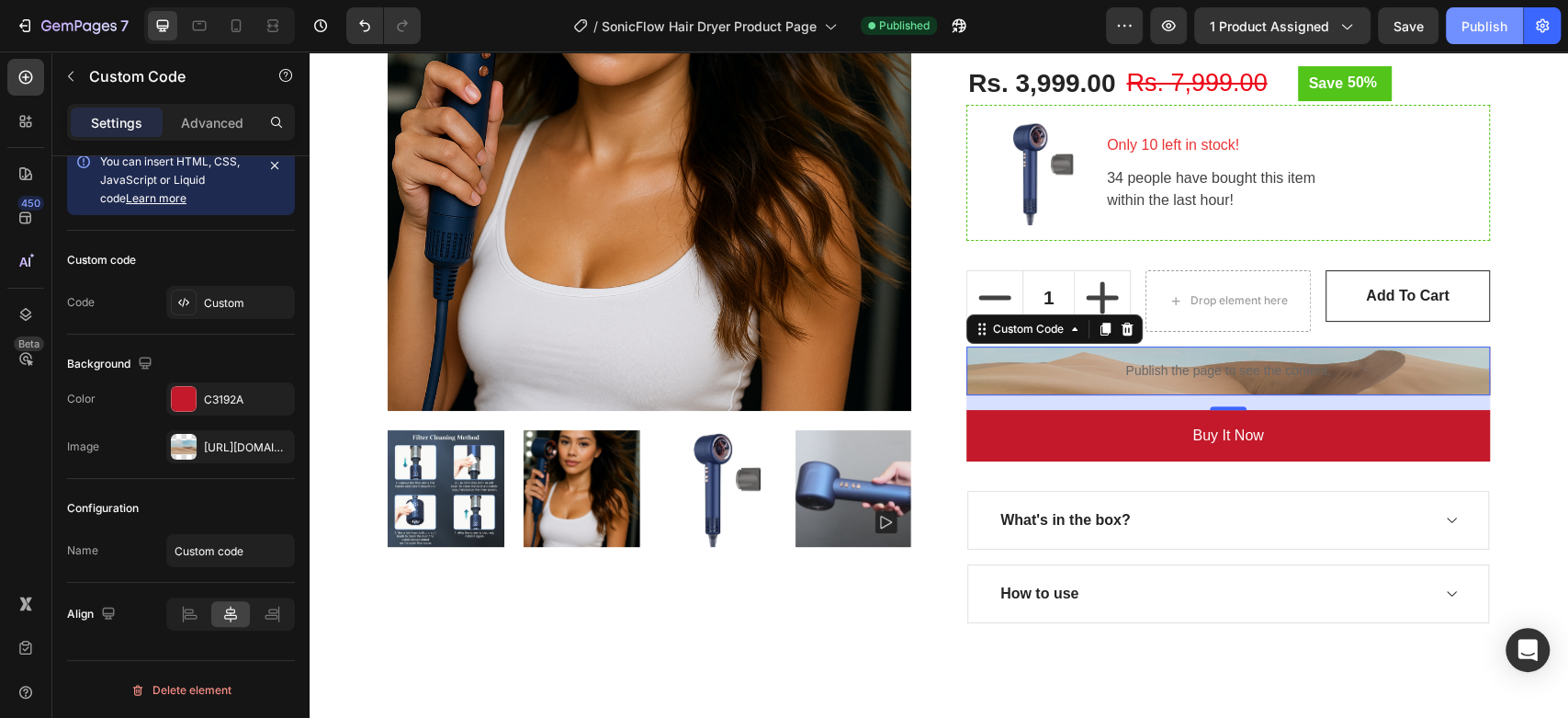
click at [1497, 28] on div "Publish" at bounding box center [1484, 26] width 46 height 19
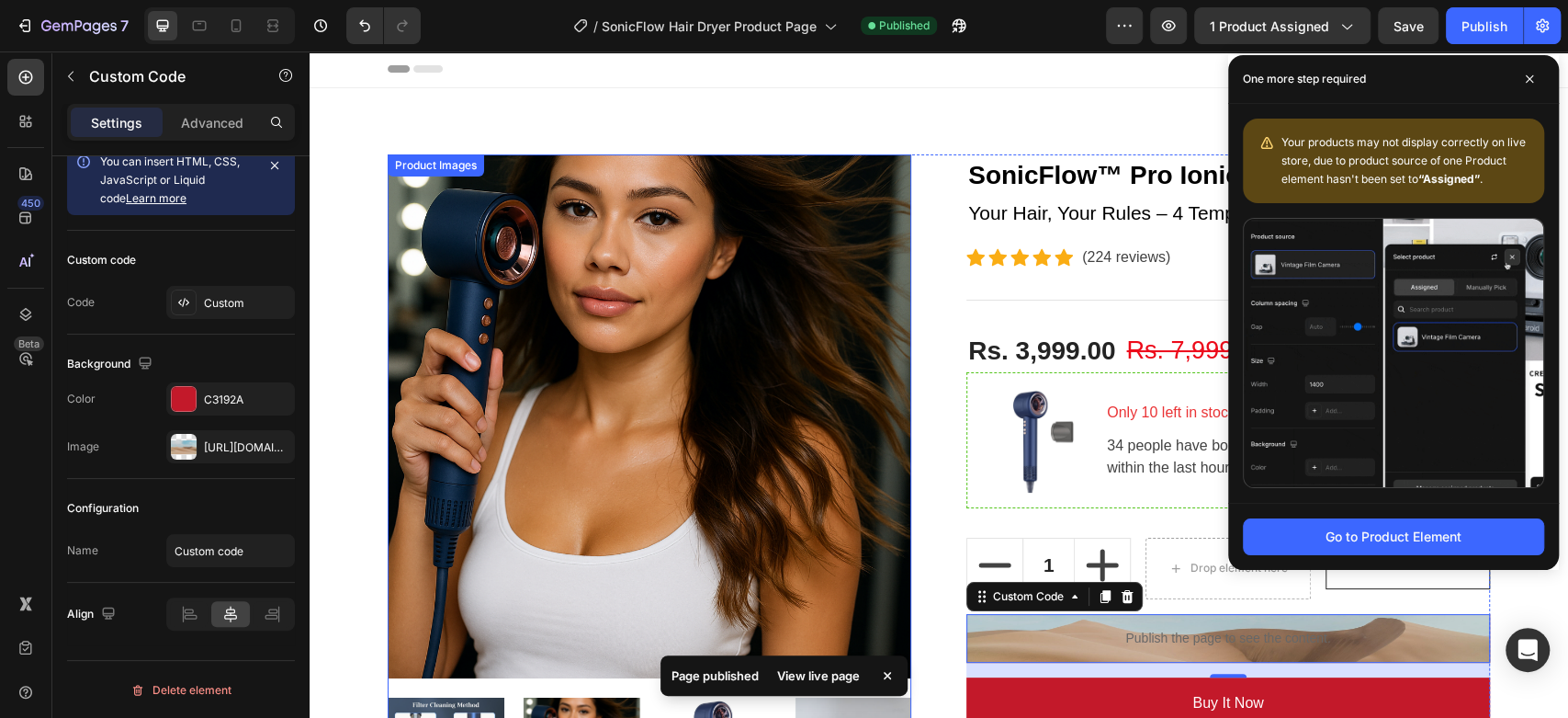
scroll to position [0, 0]
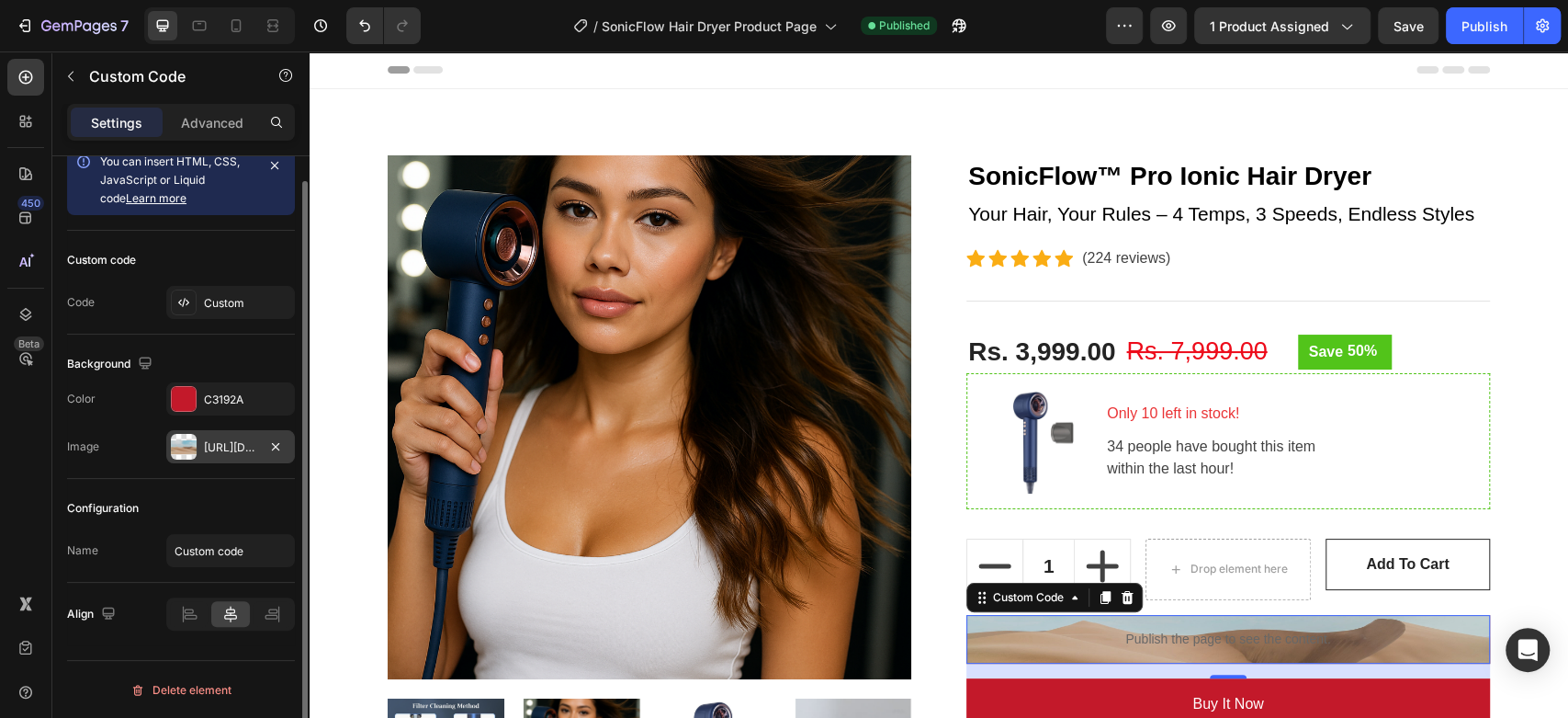
click at [220, 431] on div "[URL][DOMAIN_NAME]" at bounding box center [230, 447] width 129 height 33
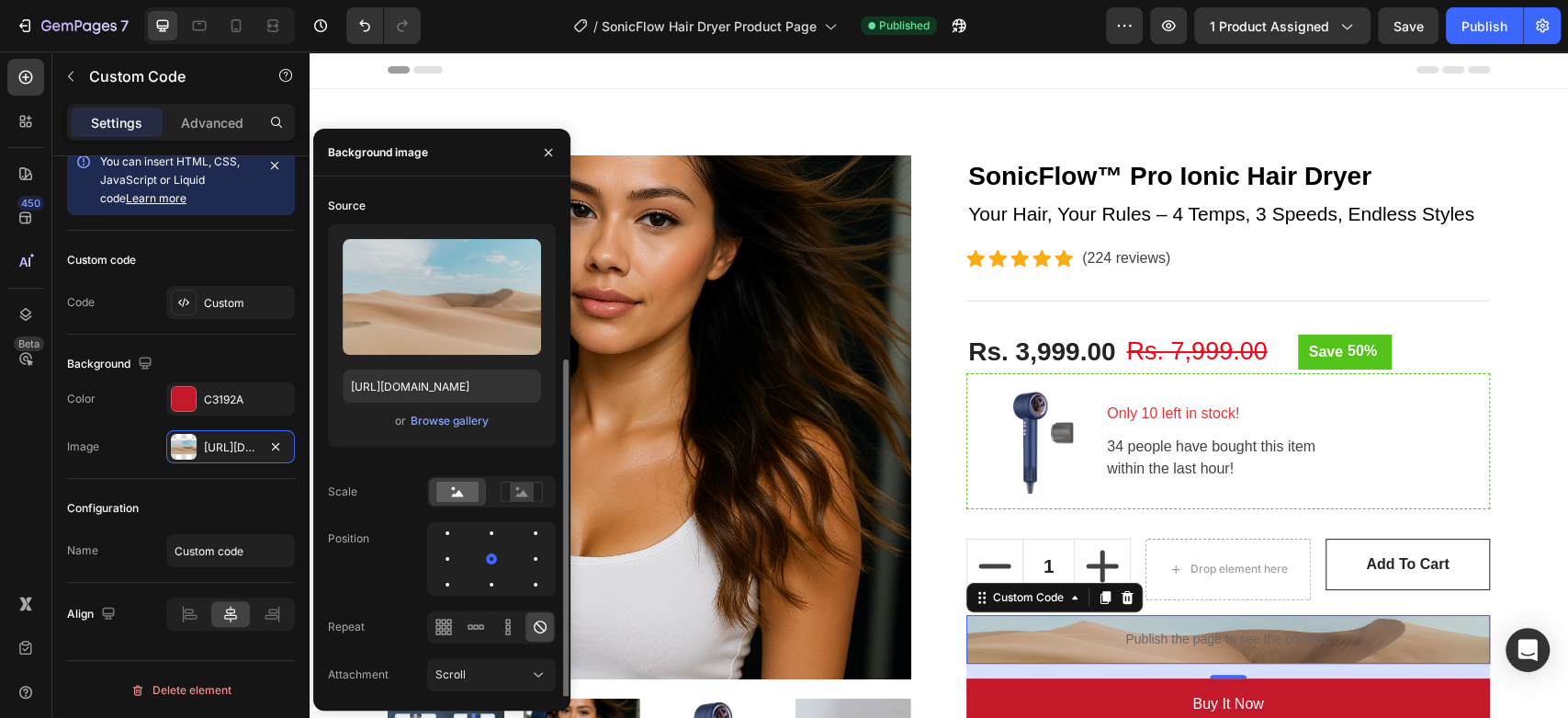
scroll to position [91, 0]
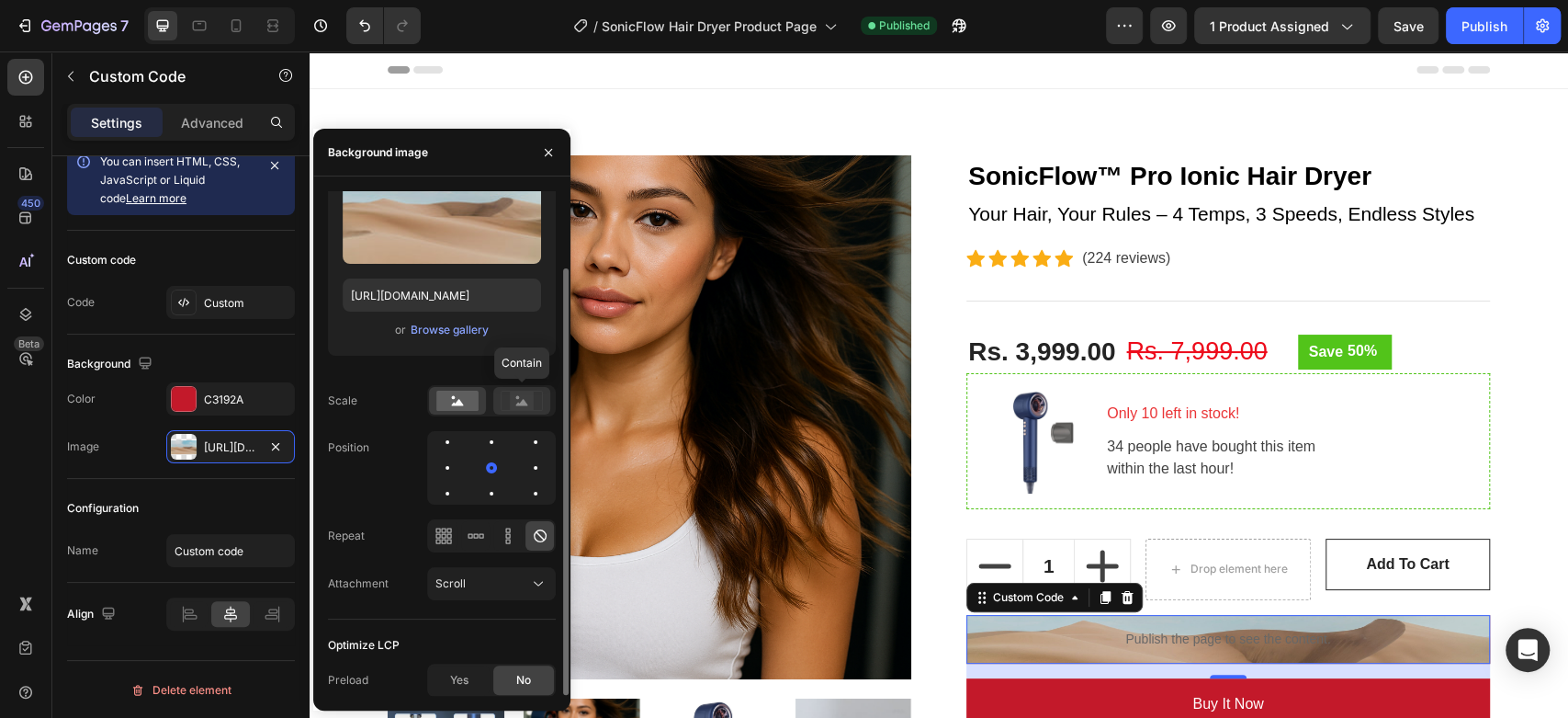
click at [526, 395] on rect at bounding box center [521, 401] width 24 height 18
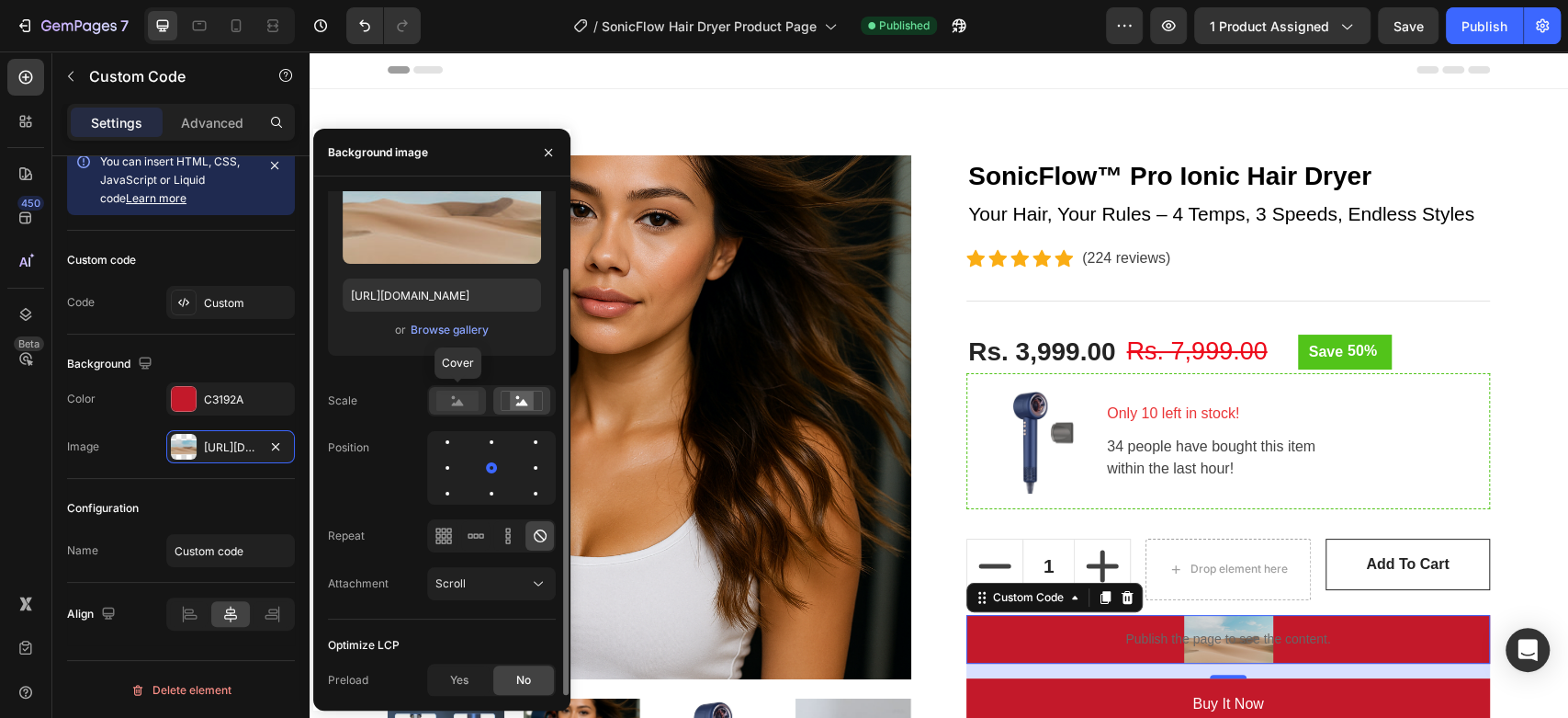
click at [472, 401] on rect at bounding box center [458, 401] width 42 height 20
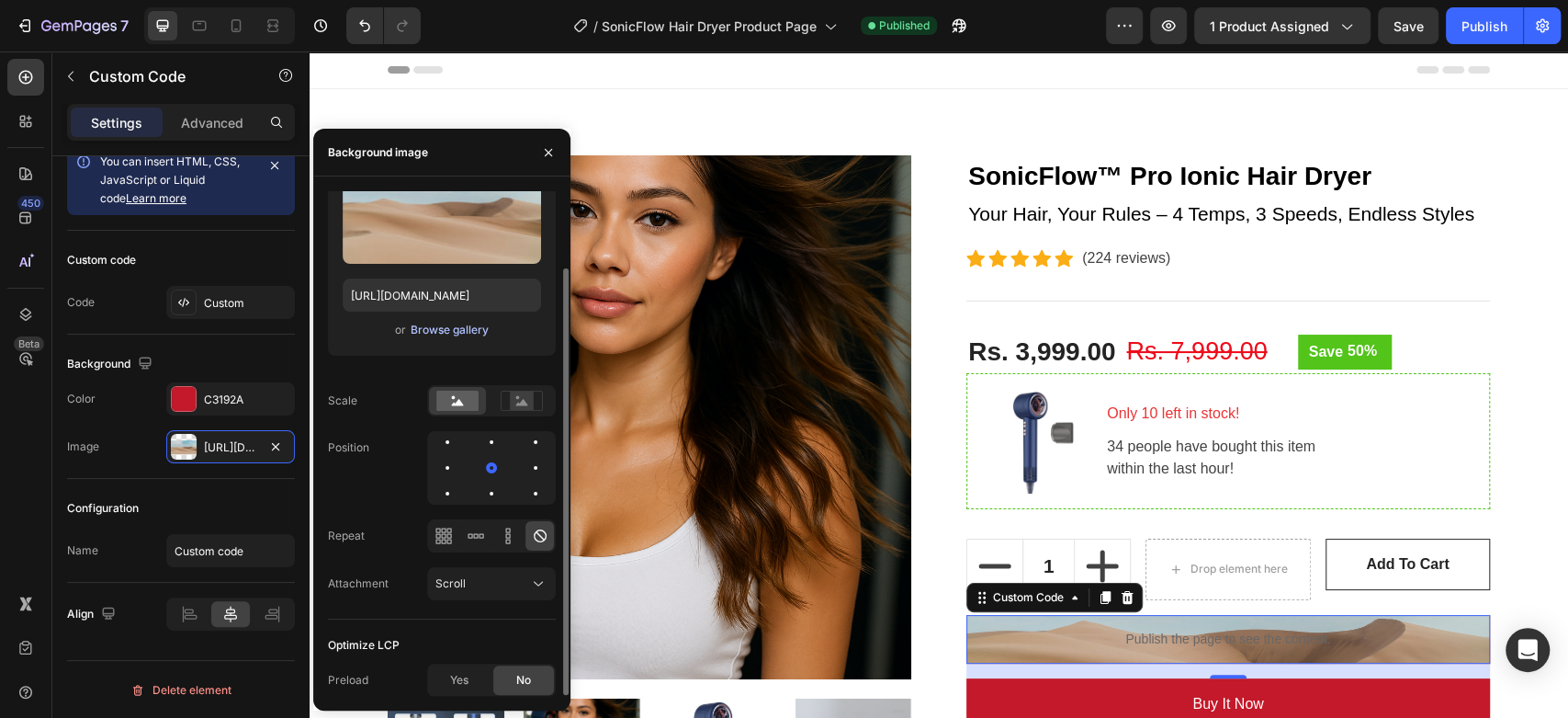
click at [446, 329] on div "Browse gallery" at bounding box center [450, 330] width 78 height 17
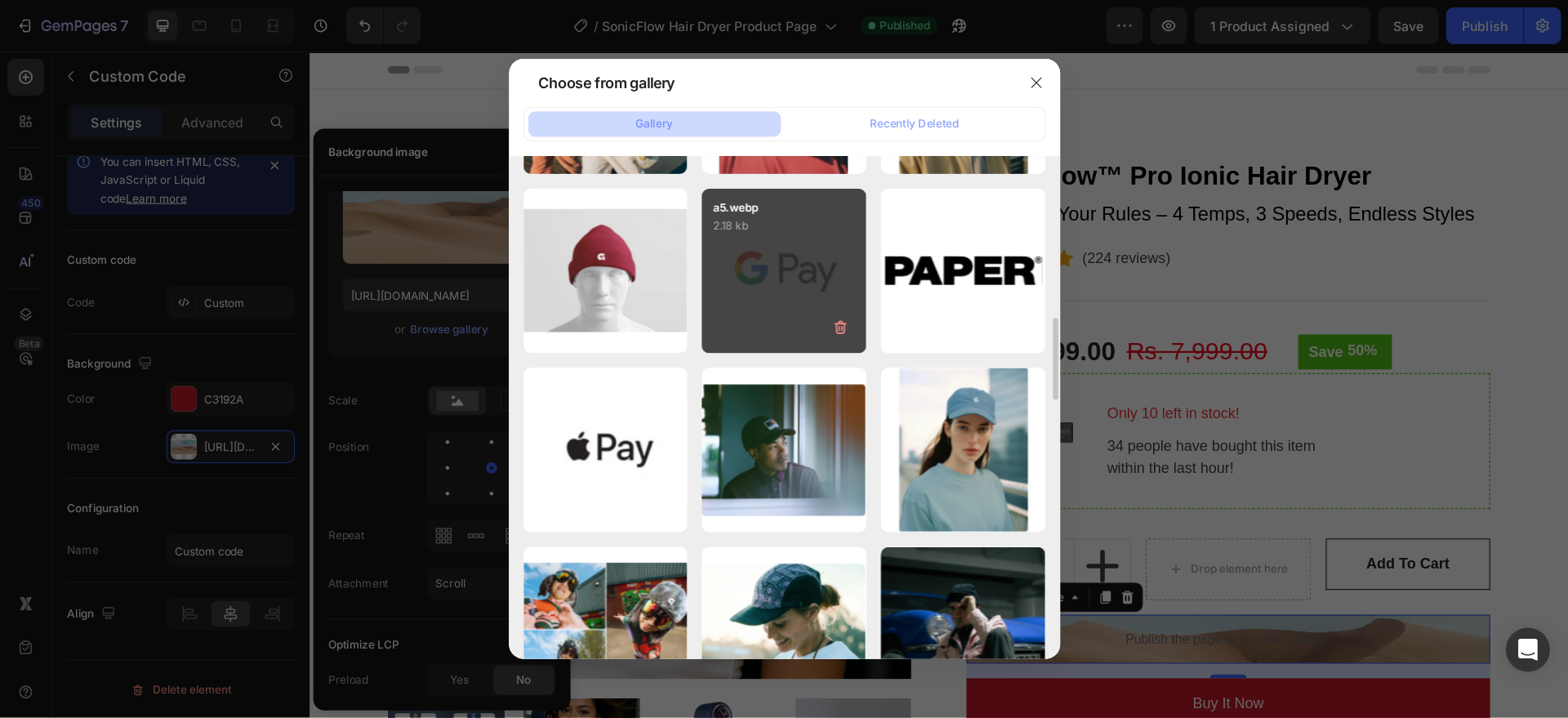
scroll to position [928, 0]
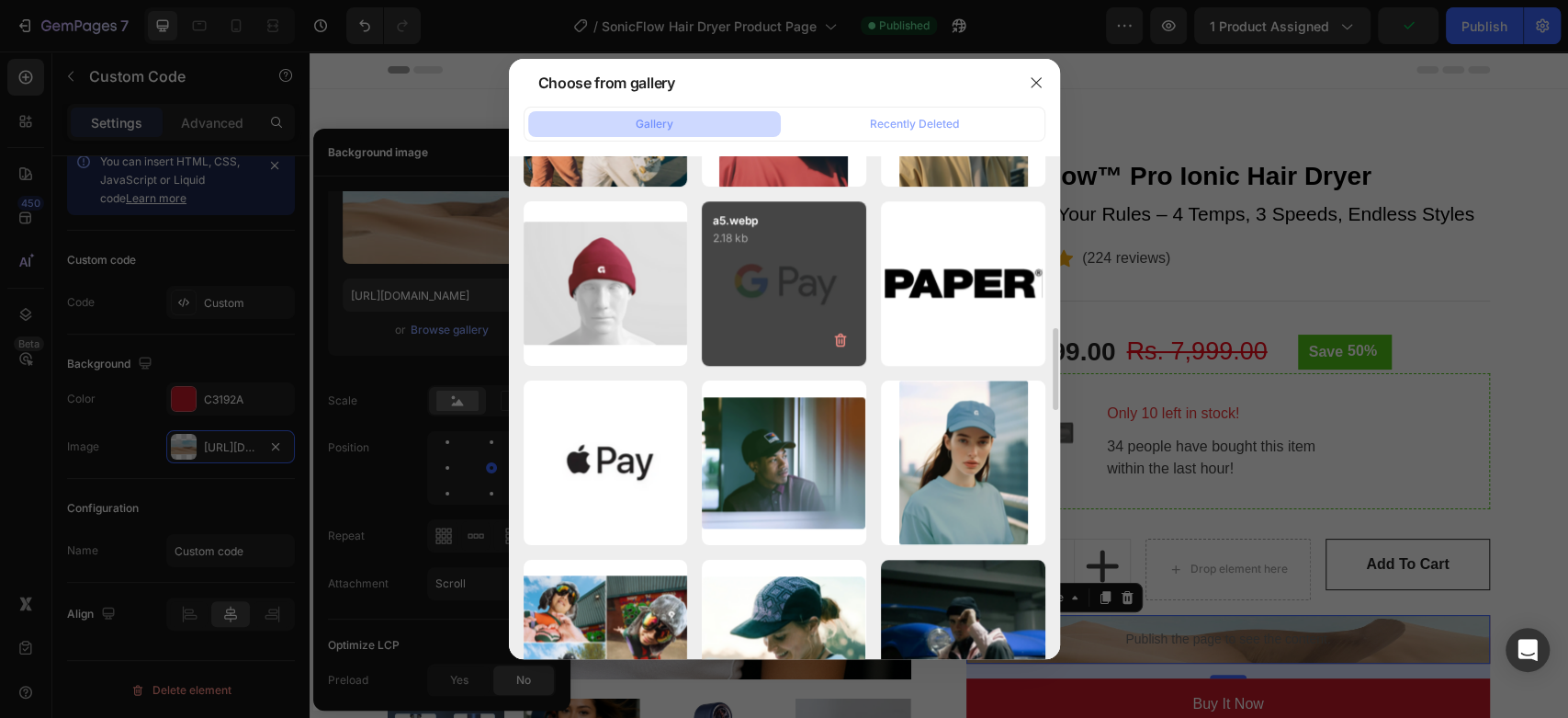
click at [786, 348] on div "a5.webp 2.18 kb" at bounding box center [784, 283] width 164 height 164
type input "[URL][DOMAIN_NAME]"
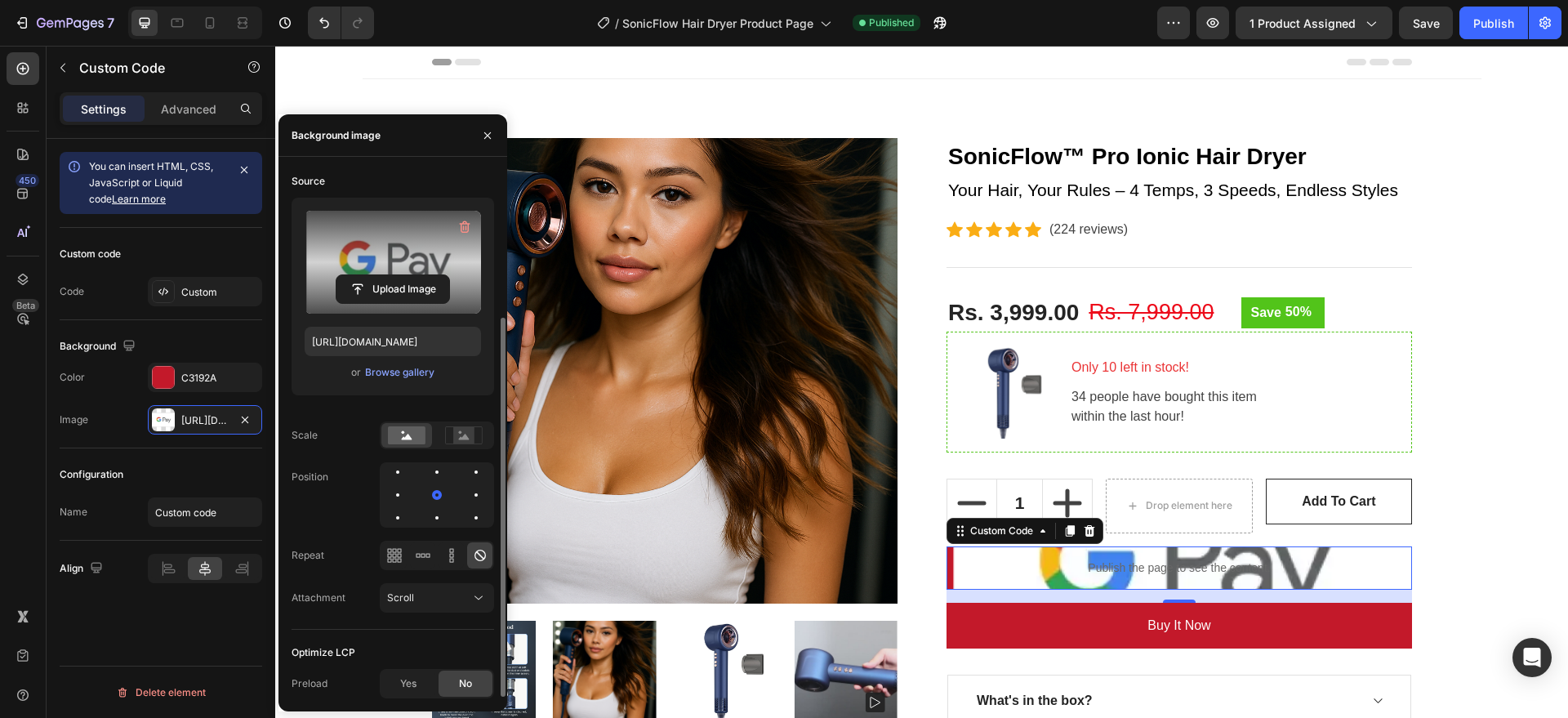
scroll to position [2, 0]
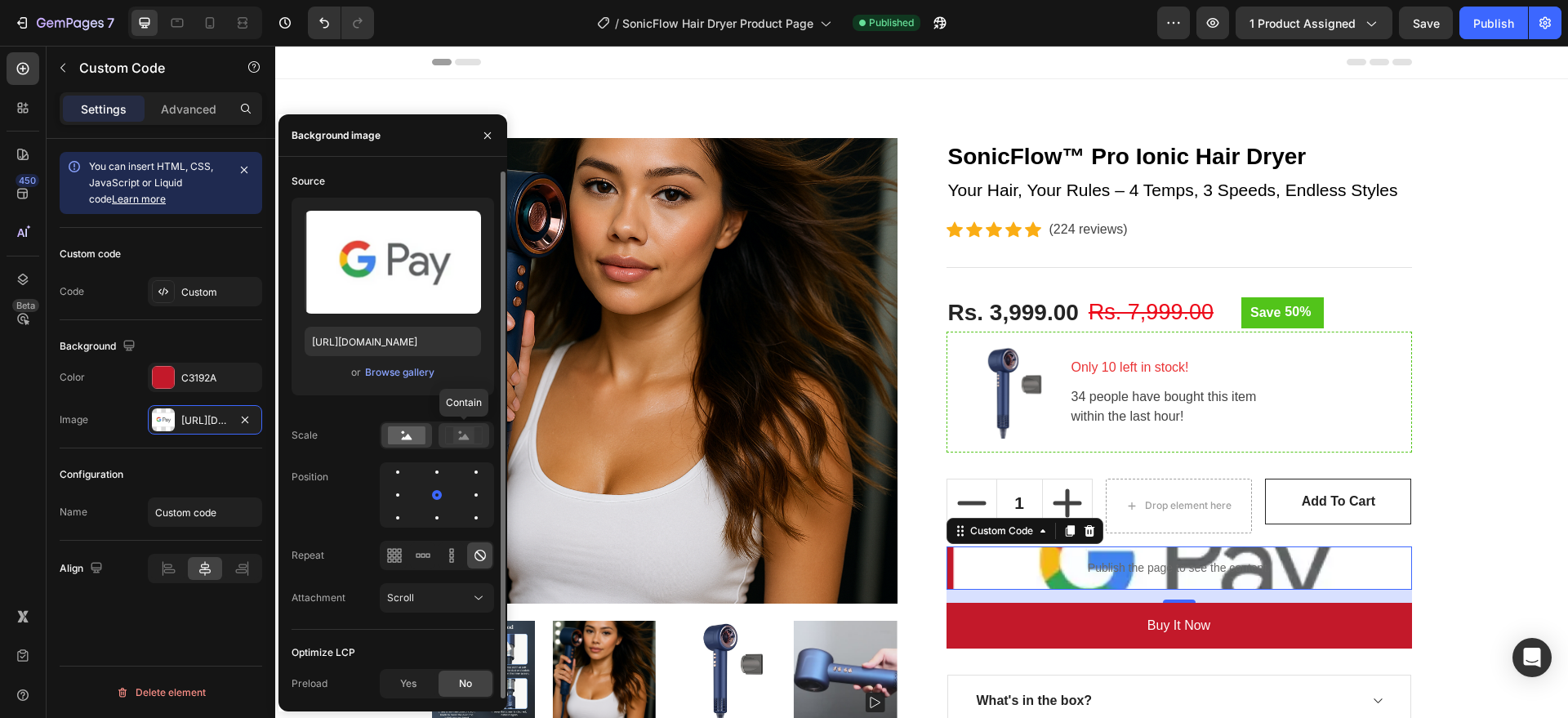
click at [465, 445] on div at bounding box center [464, 436] width 51 height 25
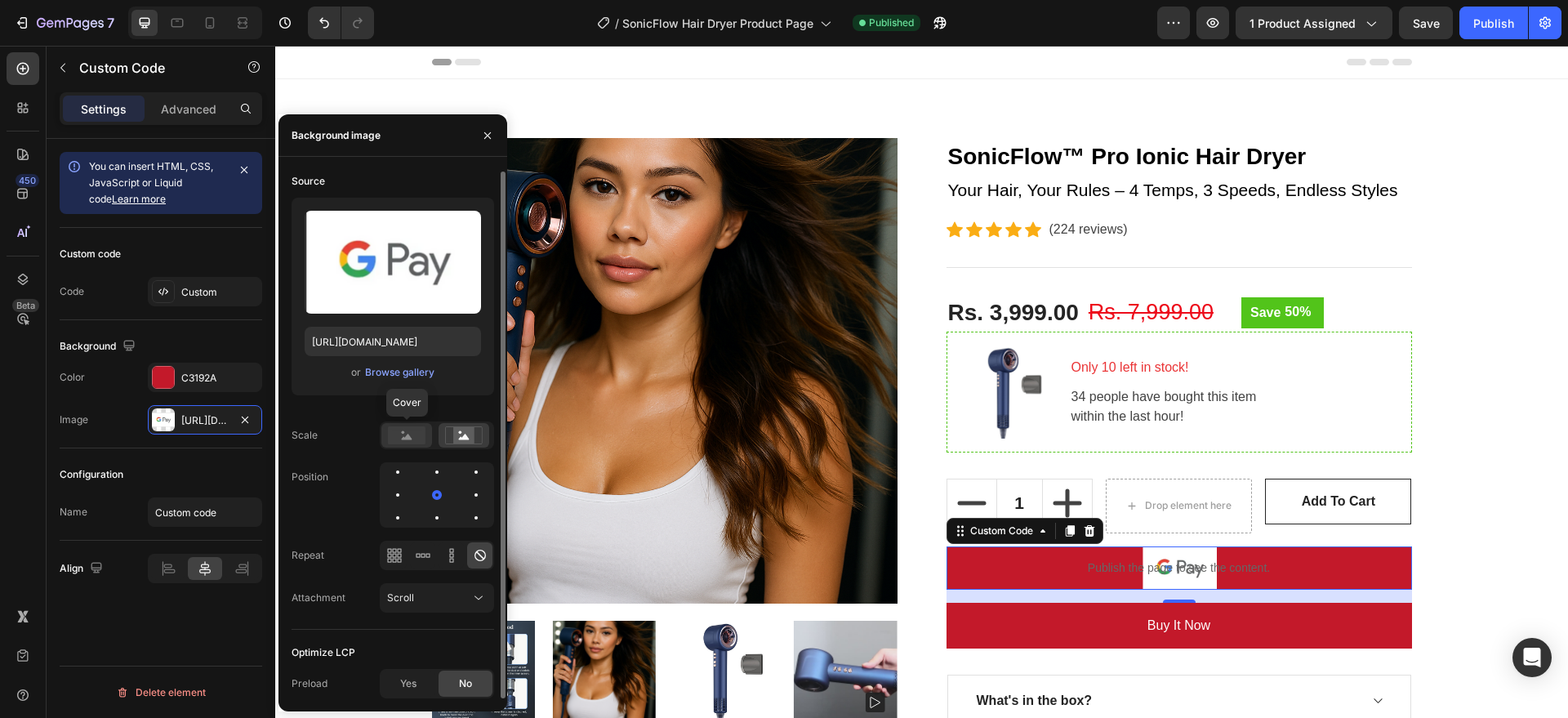
click at [392, 434] on rect at bounding box center [407, 435] width 38 height 18
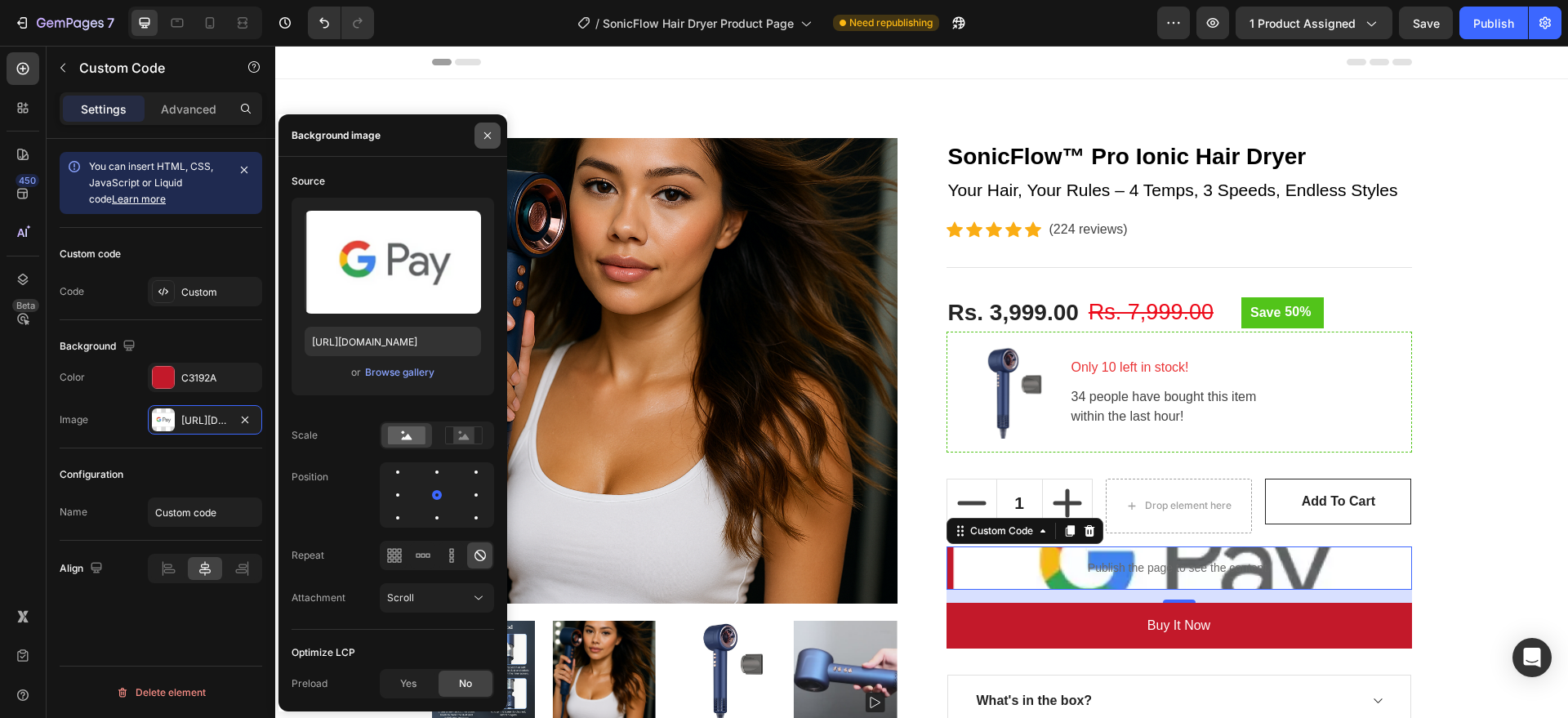
click at [485, 134] on icon "button" at bounding box center [487, 136] width 13 height 13
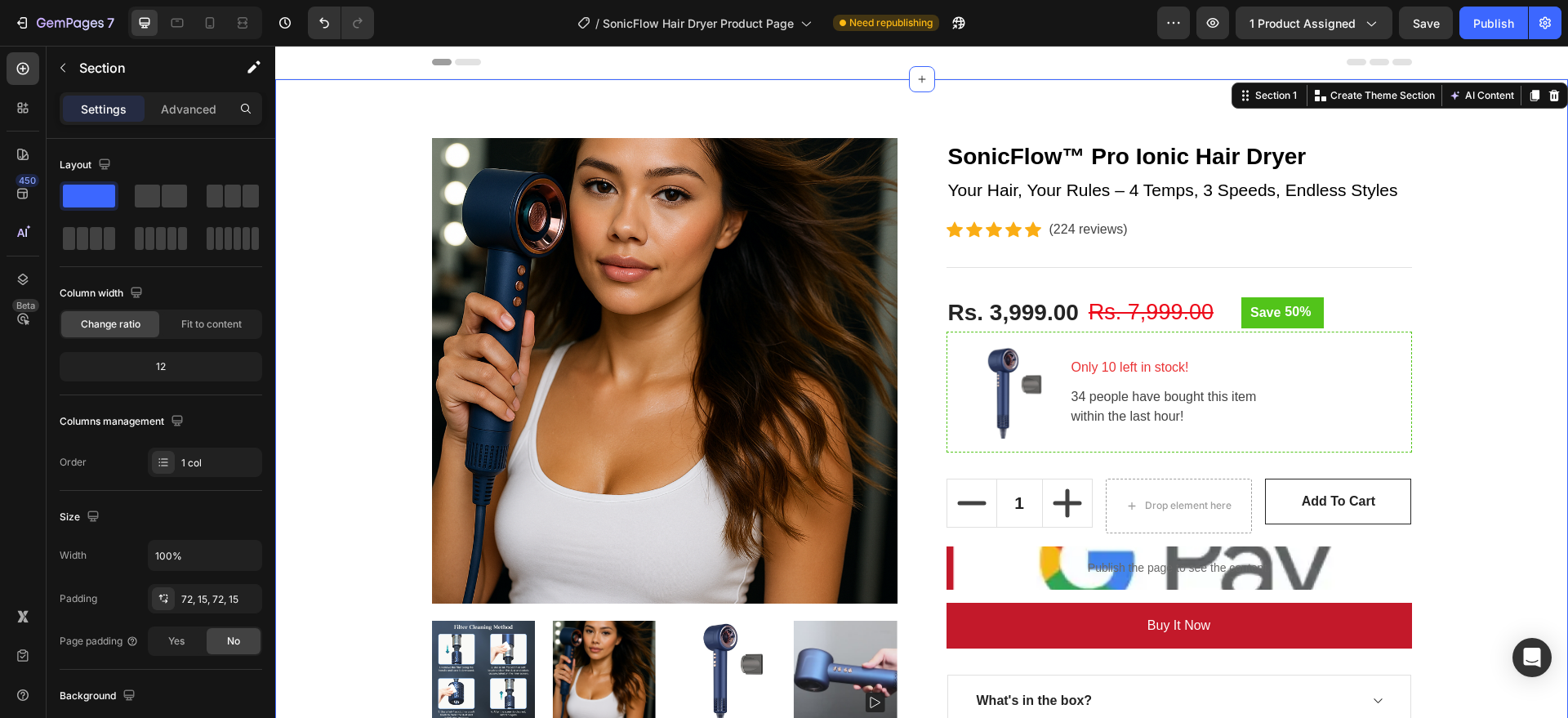
click at [1394, 439] on div "Product Images SonicFlow™ Pro Ionic Hair Dryer (P) Title Your Hair, Your Rules …" at bounding box center [922, 466] width 1269 height 655
click at [1394, 15] on div "Publish" at bounding box center [1494, 23] width 41 height 17
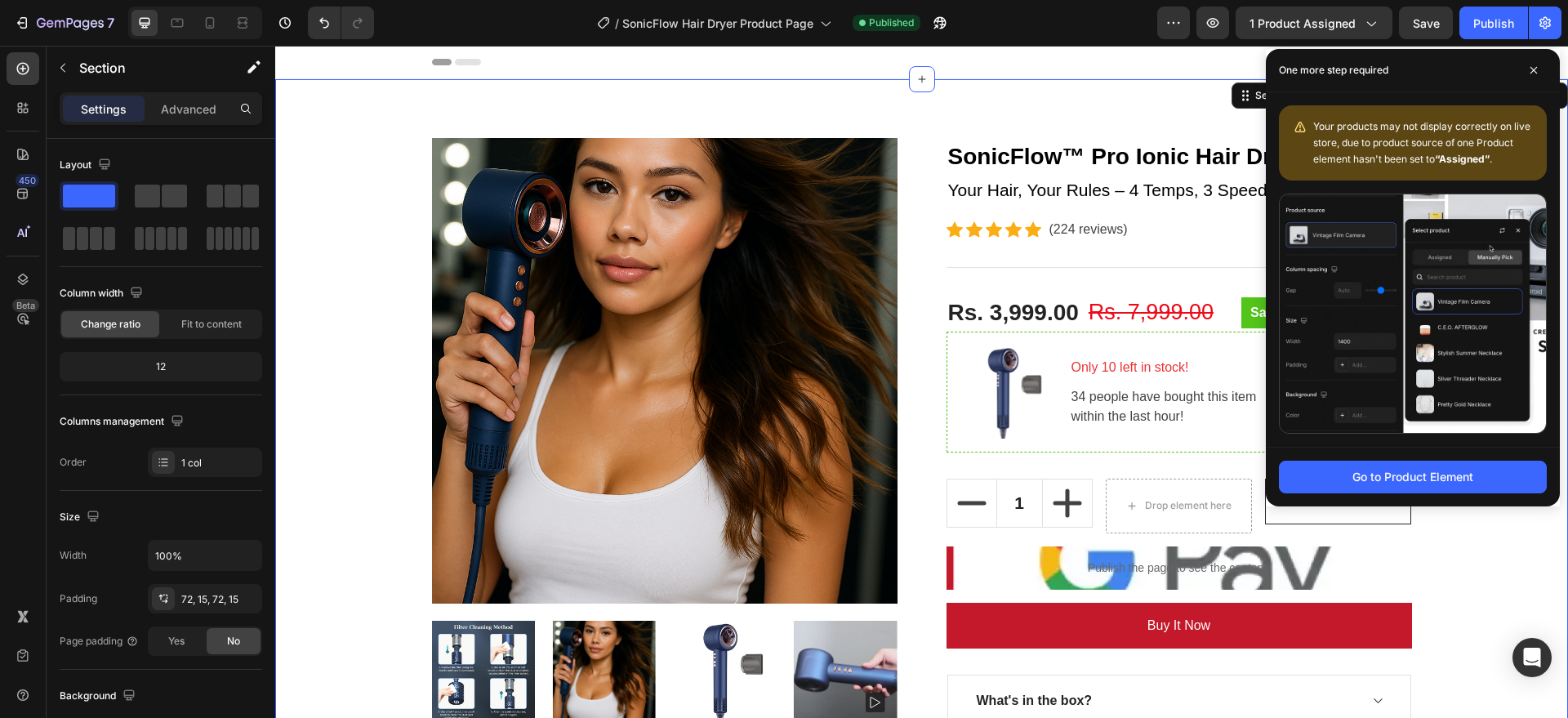
click at [1100, 40] on div "7 Version history / SonicFlow Hair Dryer Product Page Published Preview 1 produ…" at bounding box center [784, 23] width 1568 height 47
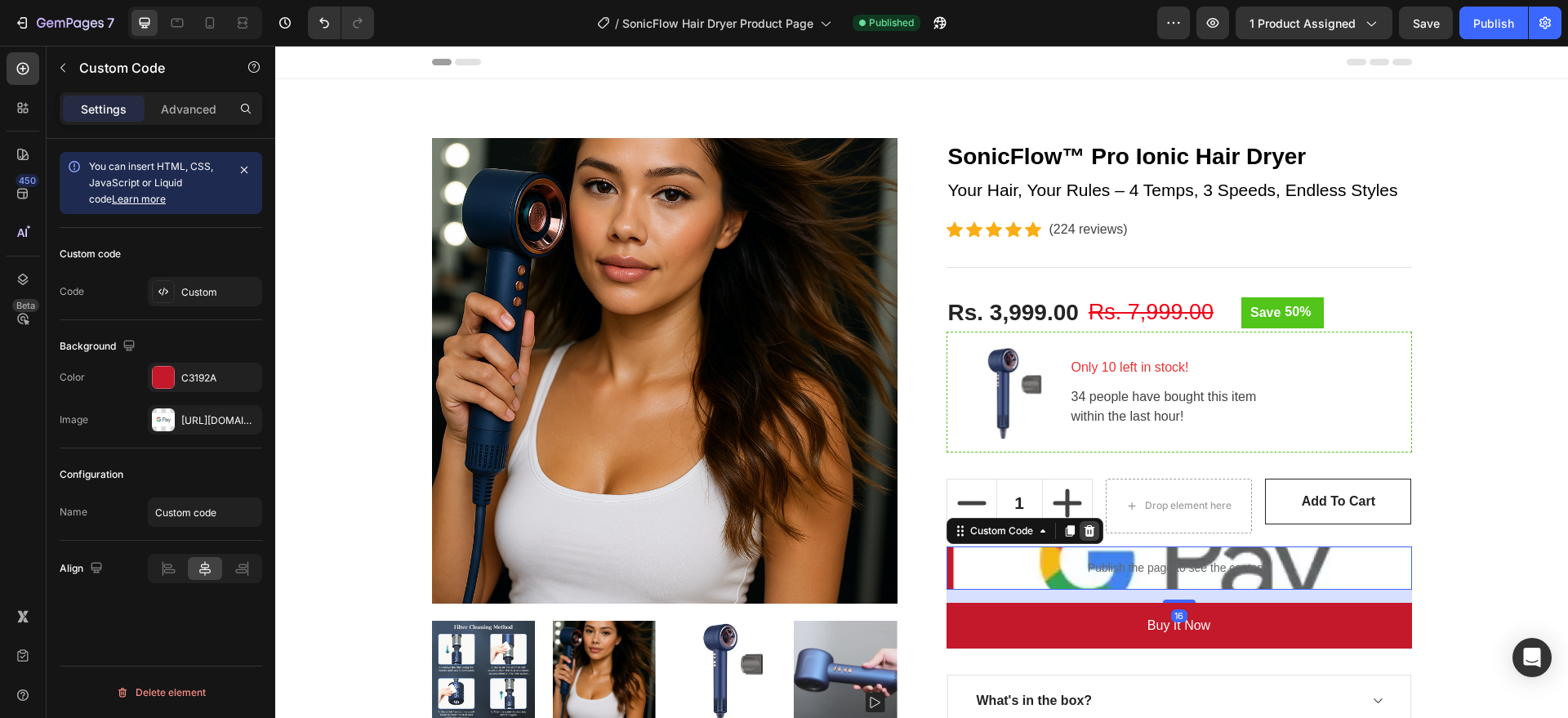
click at [1085, 534] on icon at bounding box center [1089, 530] width 11 height 11
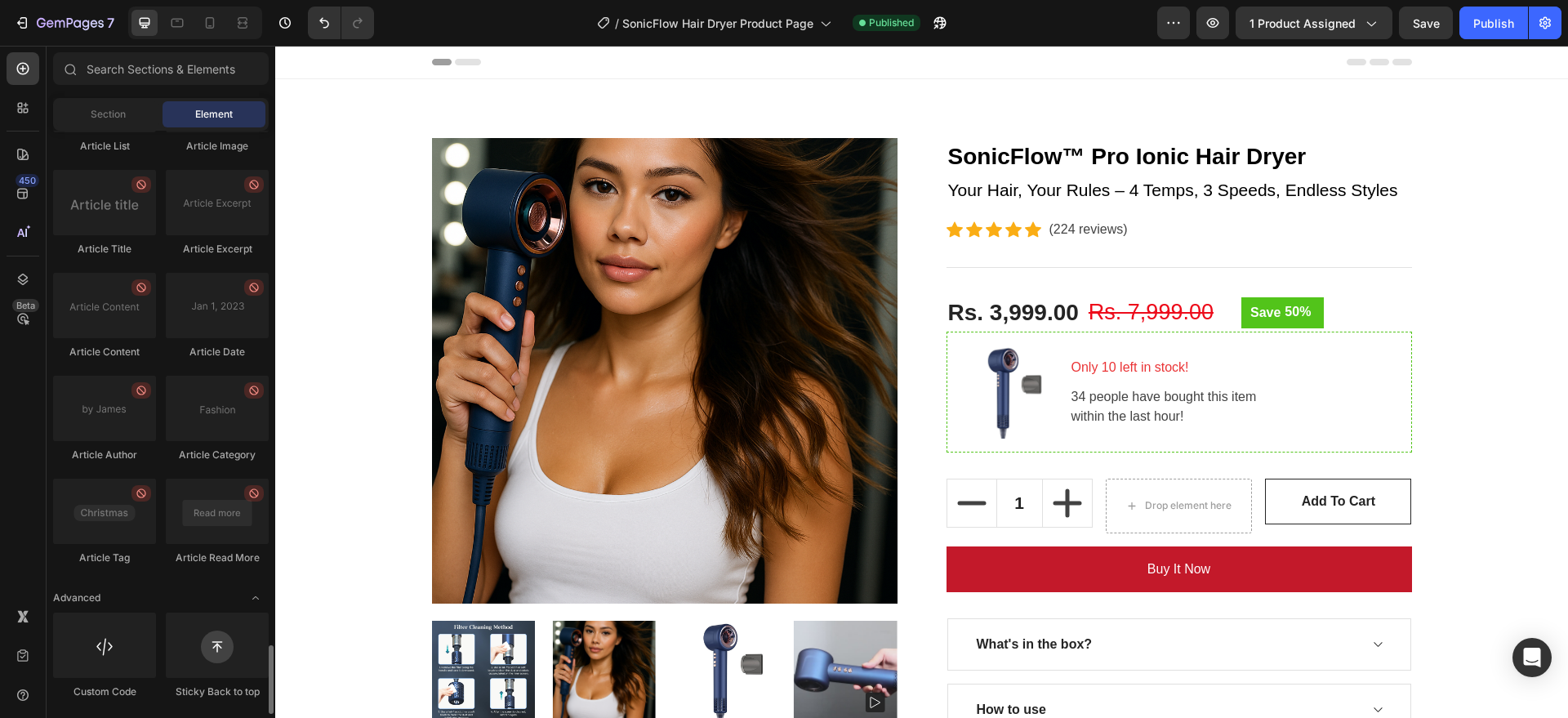
scroll to position [4368, 0]
click at [1394, 20] on div "Publish" at bounding box center [1494, 23] width 41 height 17
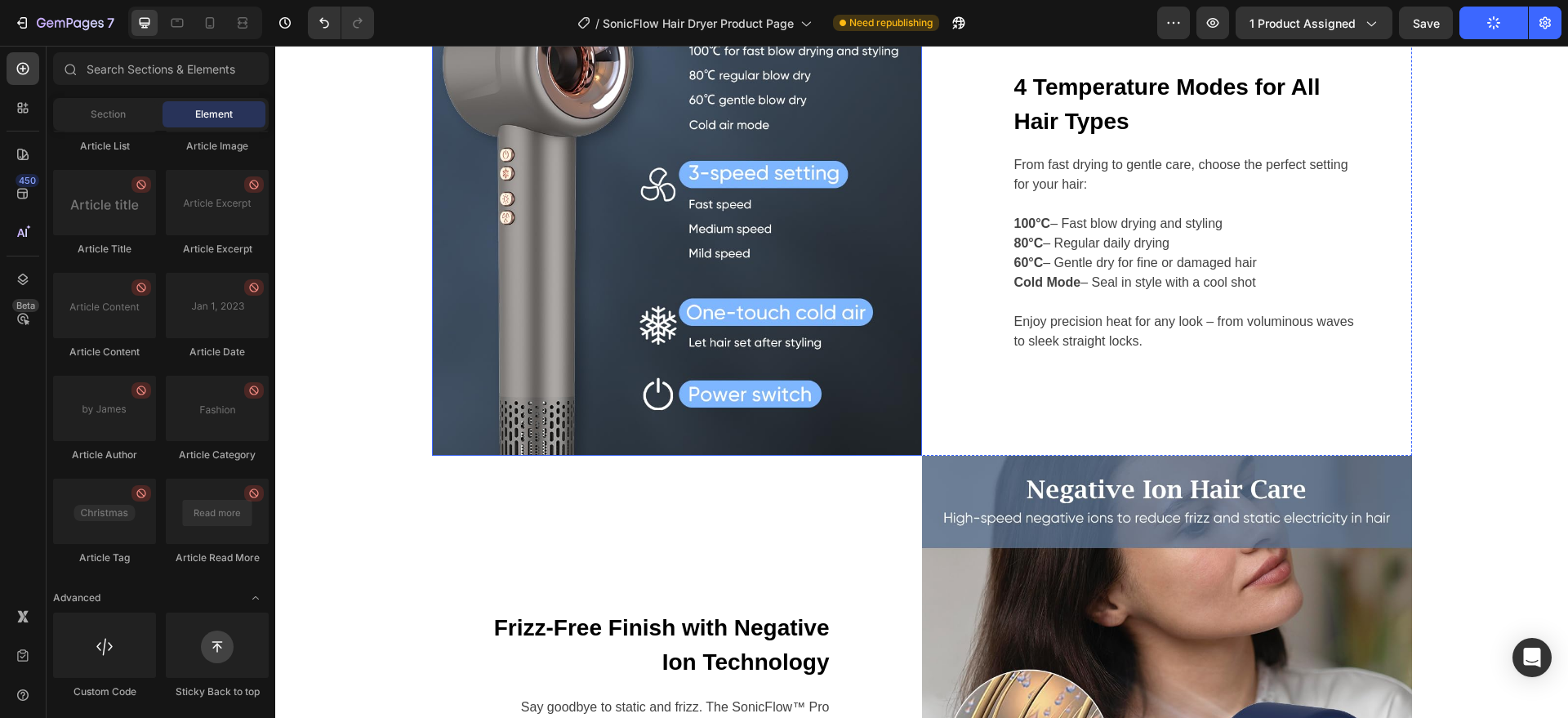
scroll to position [0, 0]
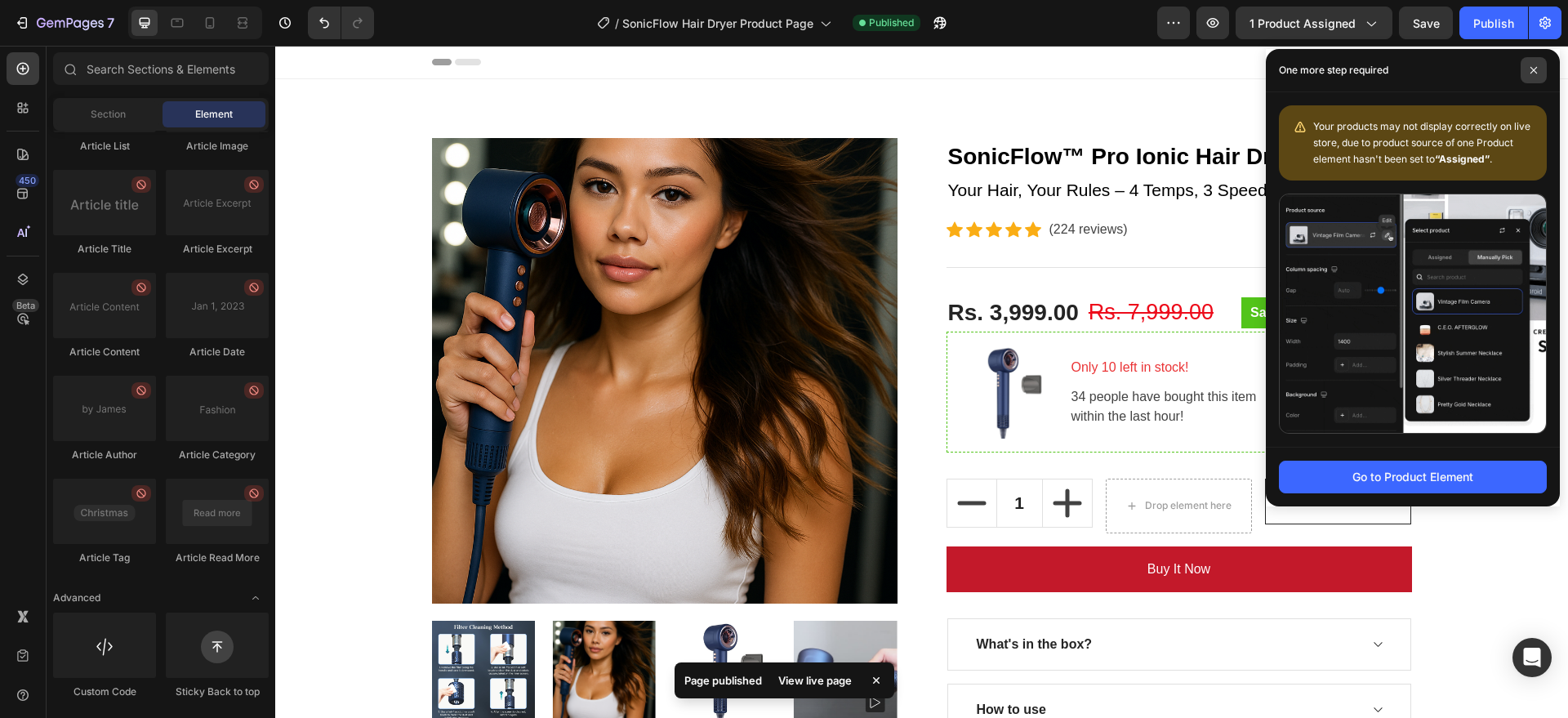
click at [1394, 70] on icon at bounding box center [1534, 70] width 7 height 7
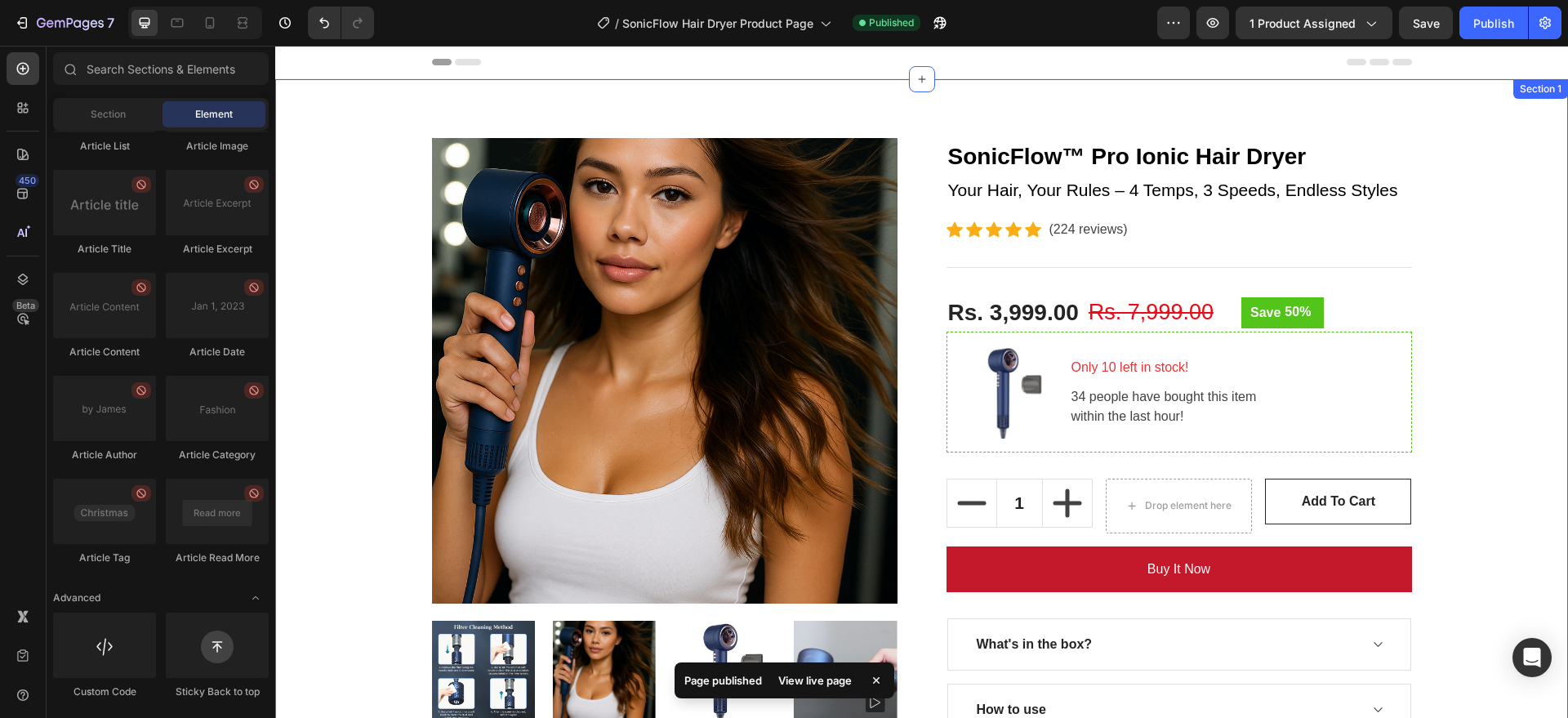
scroll to position [402, 0]
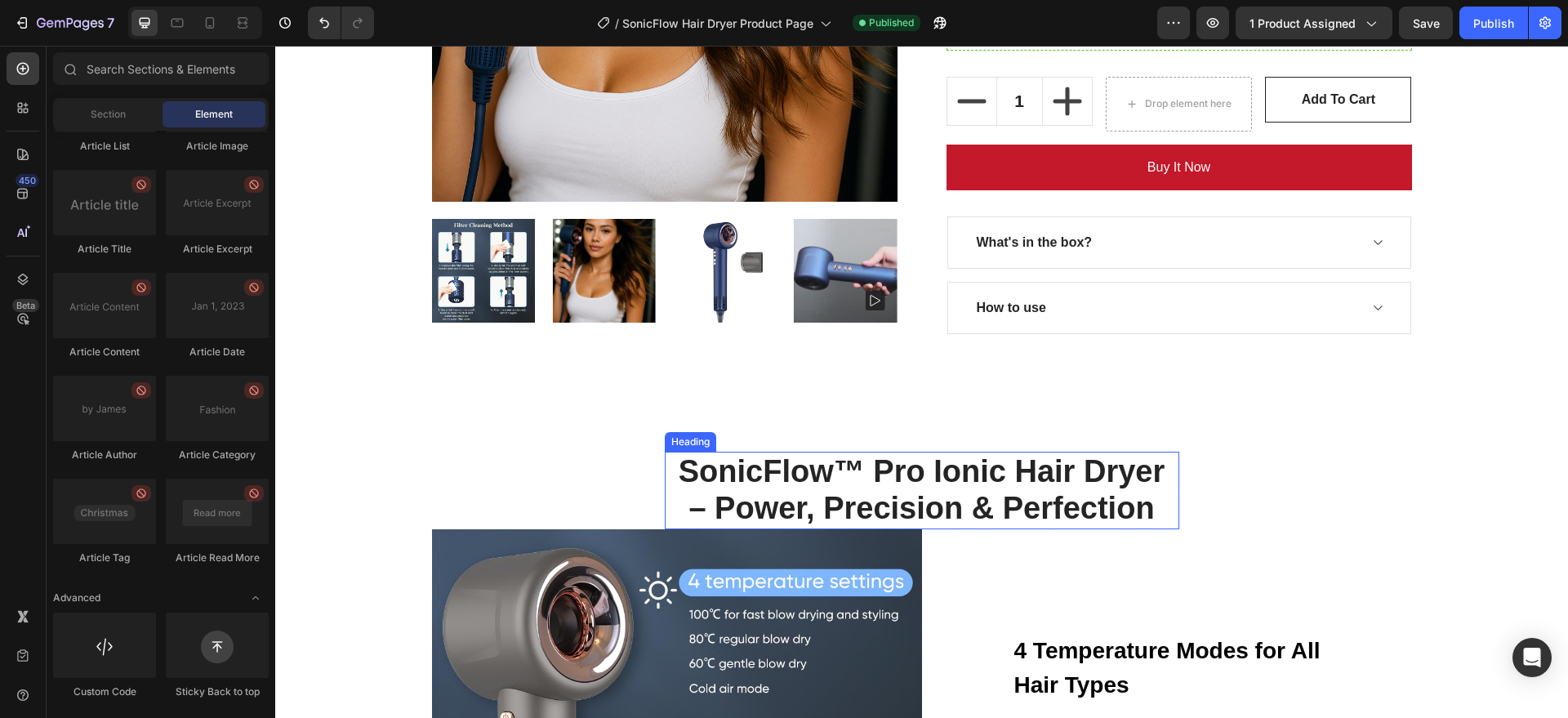
click at [897, 463] on strong "SonicFlow™ Pro Ionic Hair Dryer – Power, Precision & Perfection" at bounding box center [922, 490] width 486 height 72
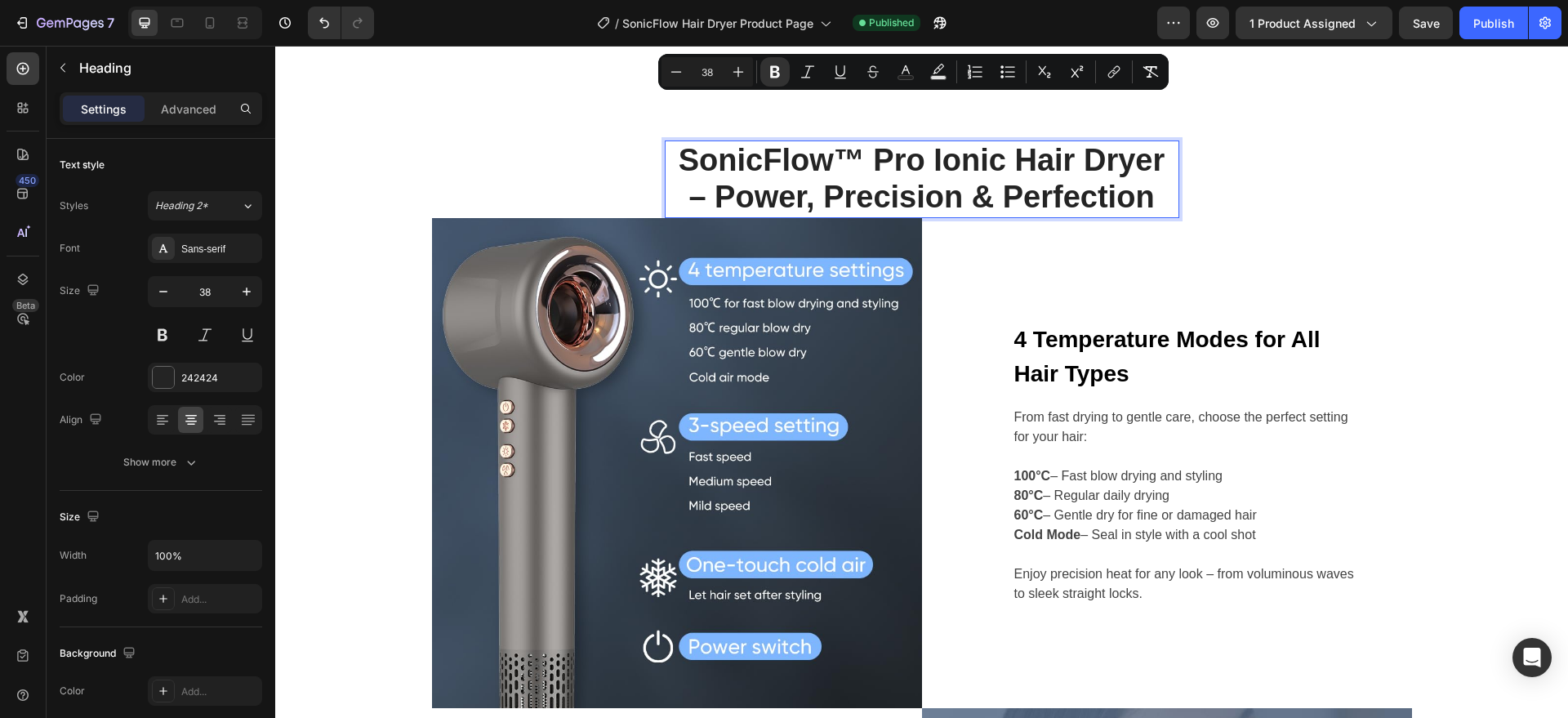
scroll to position [759, 0]
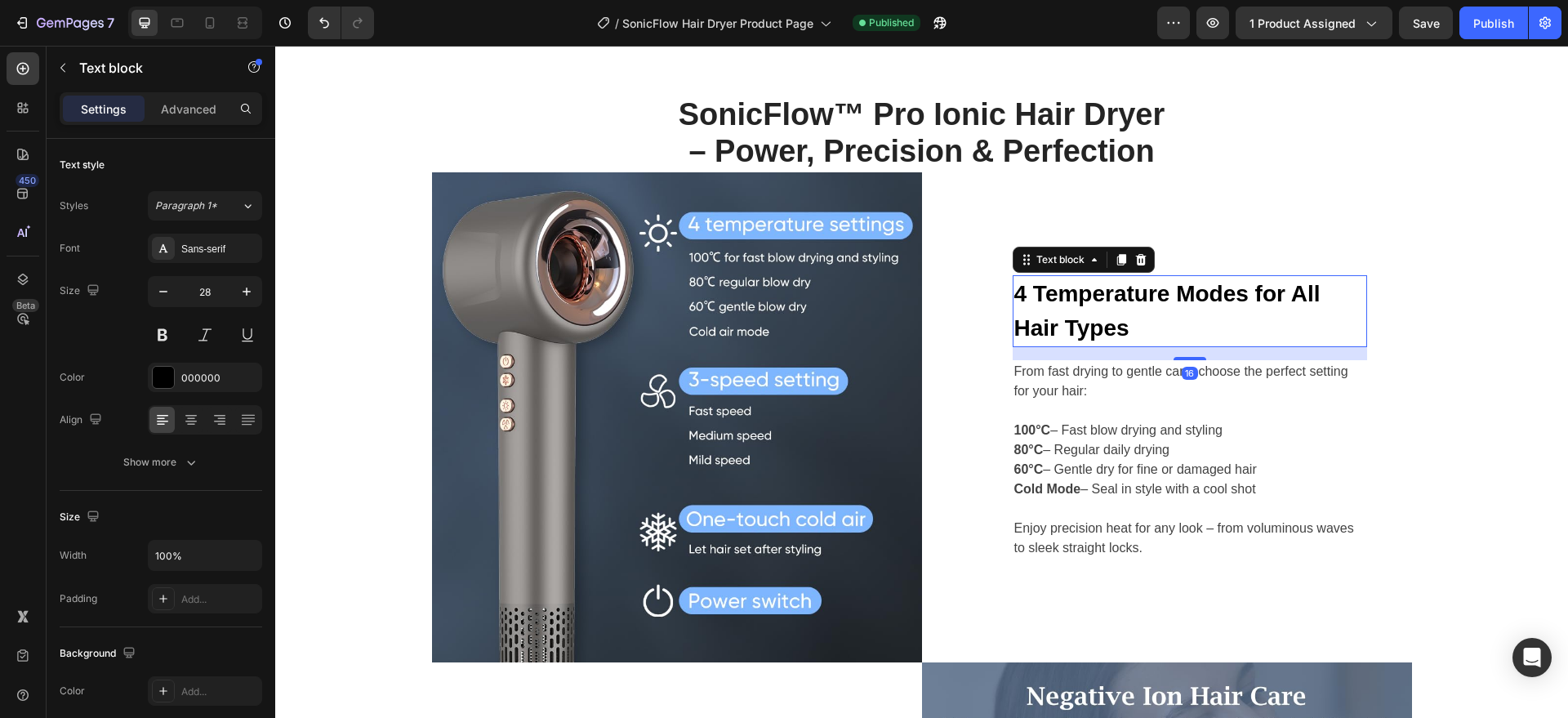
click at [1121, 330] on p "4 Temperature Modes for All Hair Types" at bounding box center [1190, 311] width 351 height 69
click at [1074, 311] on p "4 Temperature Modes for All Hair Types" at bounding box center [1190, 311] width 351 height 69
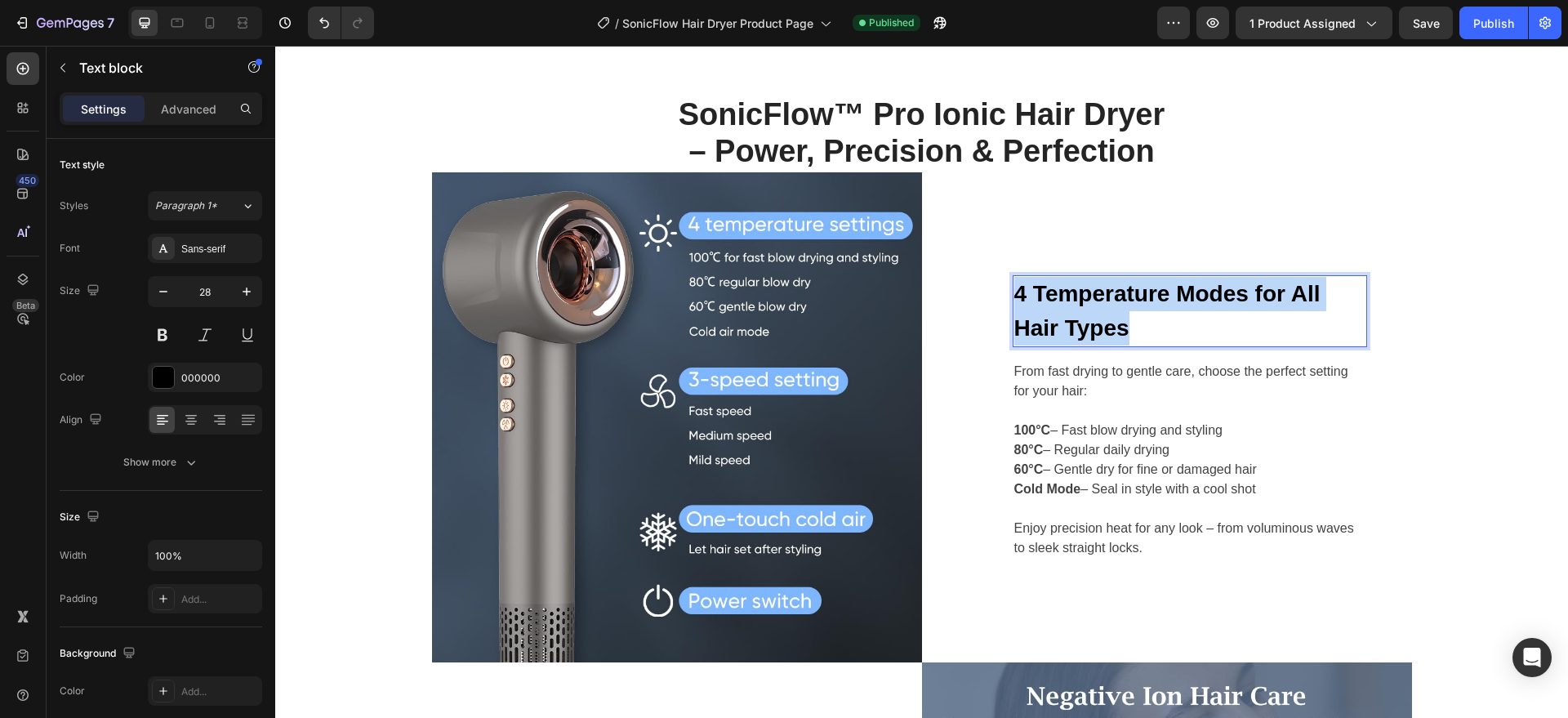
click at [1074, 311] on p "4 Temperature Modes for All Hair Types" at bounding box center [1190, 311] width 351 height 69
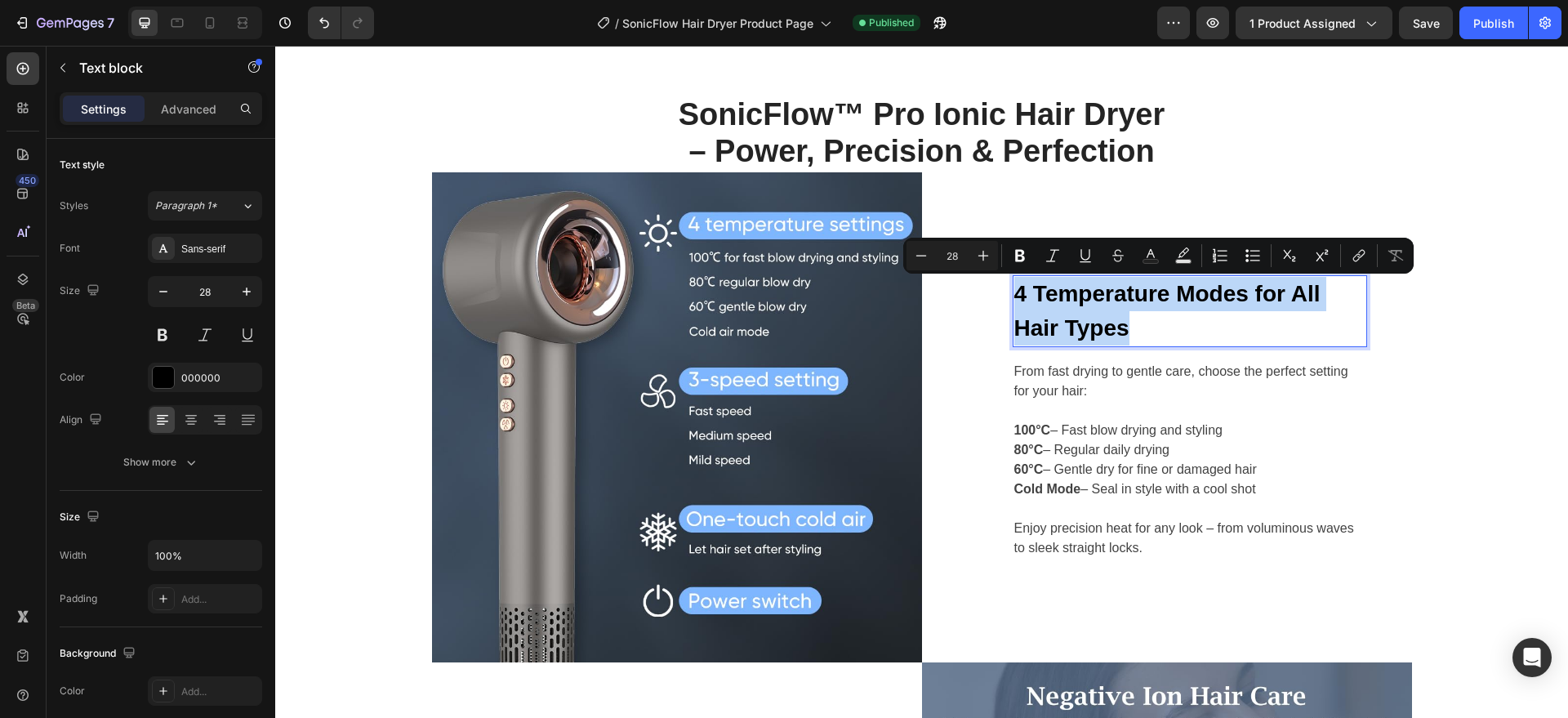
copy p "4 Temperature Modes for All Hair Types"
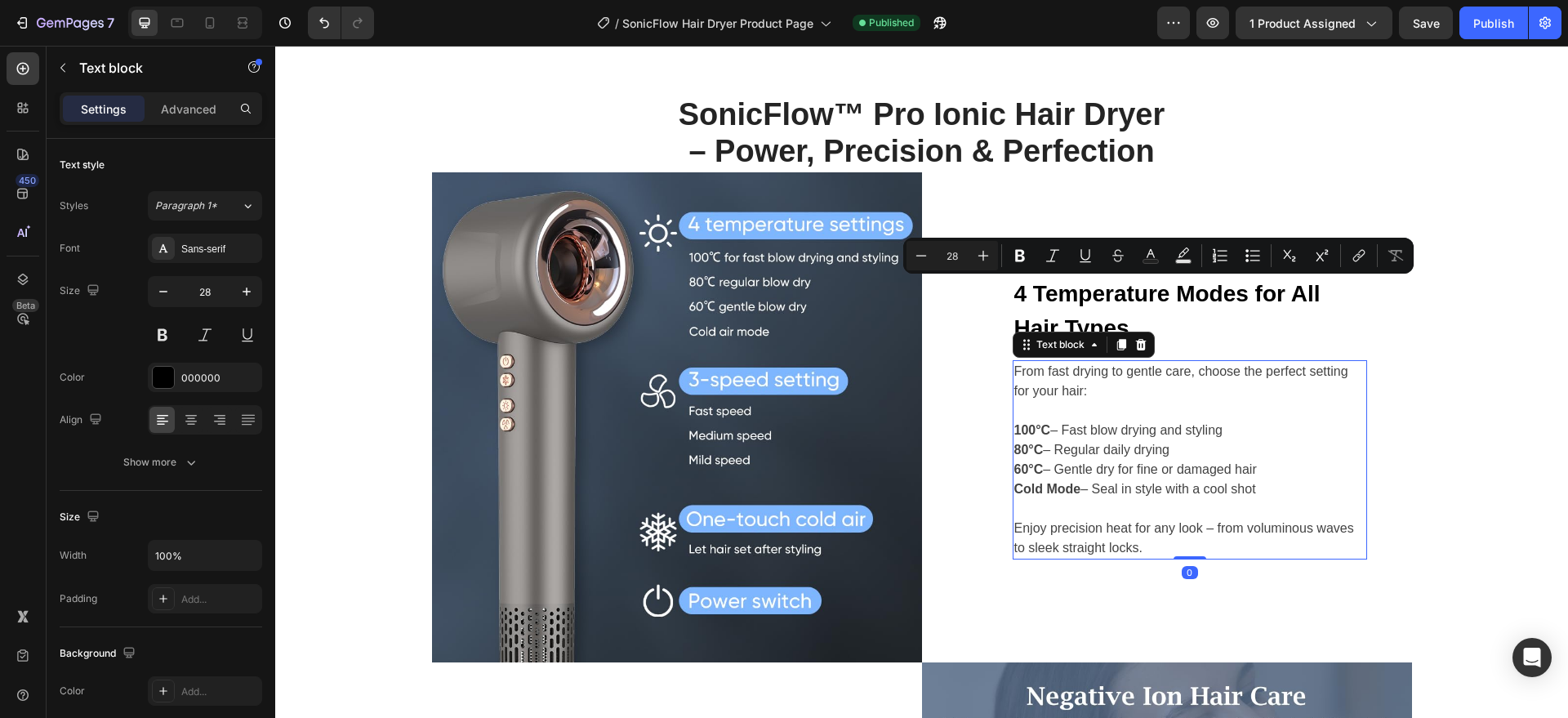
click at [1022, 376] on p "From fast drying to gentle care, choose the perfect setting for your hair:" at bounding box center [1190, 382] width 351 height 39
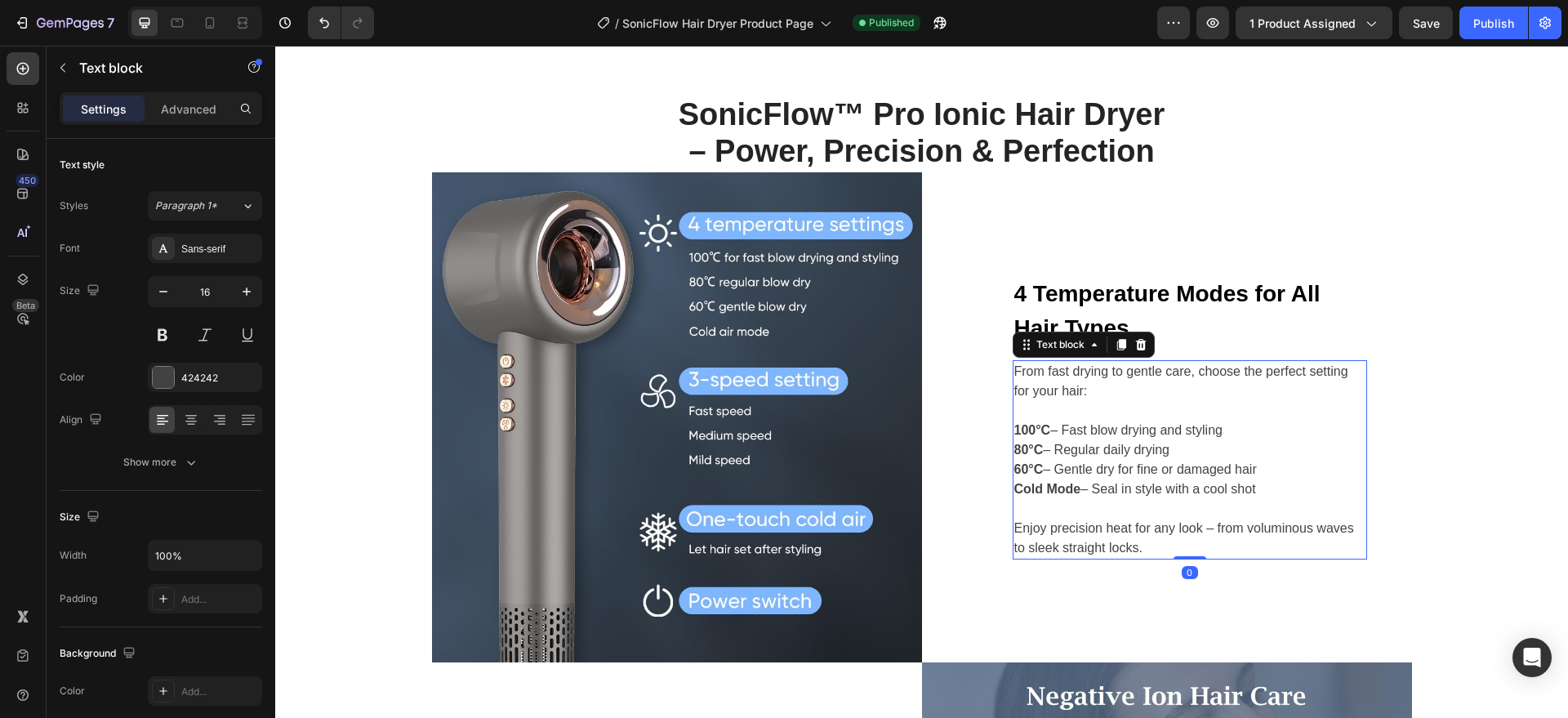
click at [1043, 400] on div "From fast drying to gentle care, choose the perfect setting for your hair: 100°…" at bounding box center [1190, 460] width 355 height 199
click at [1043, 400] on p "From fast drying to gentle care, choose the perfect setting for your hair:" at bounding box center [1190, 382] width 351 height 39
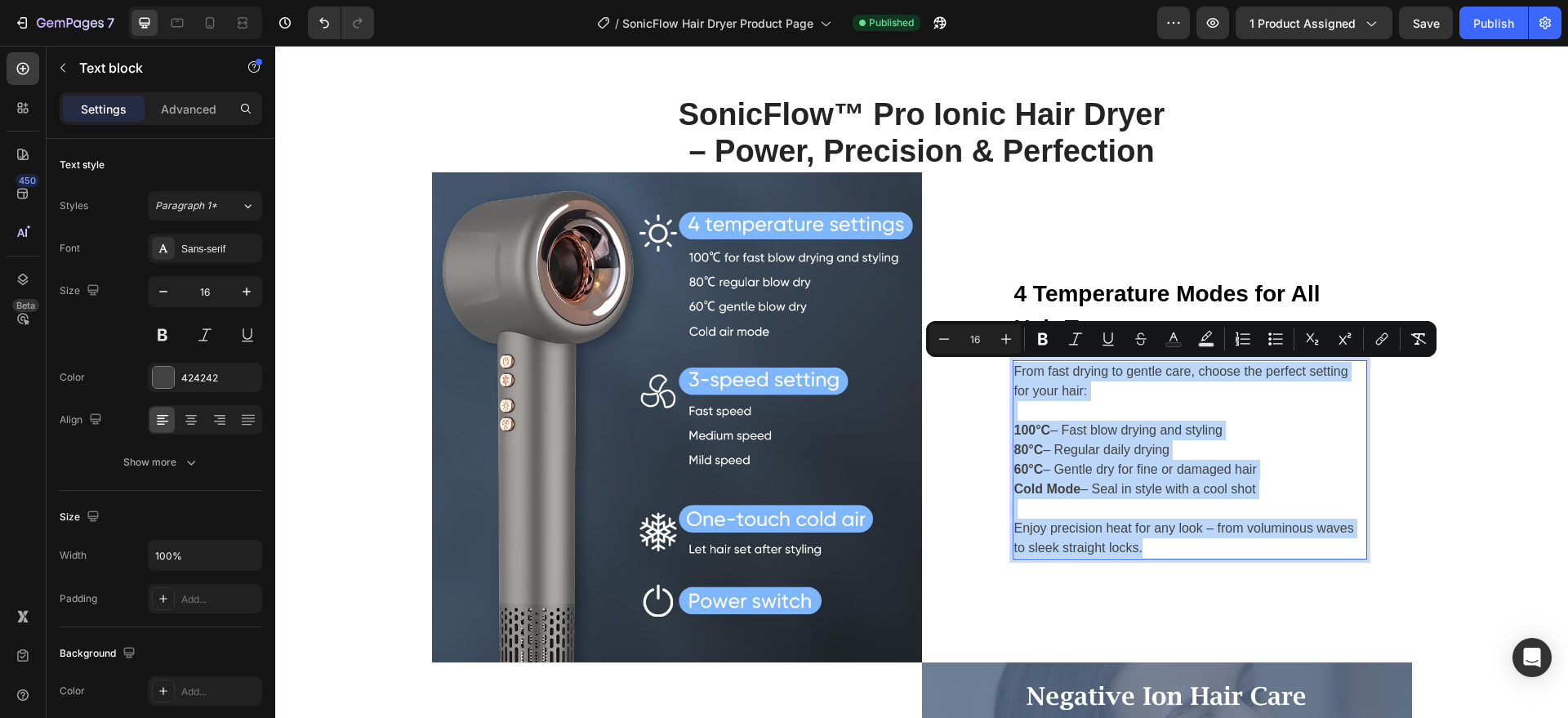
copy div "From fast drying to gentle care, choose the perfect setting for your hair: 100°…"
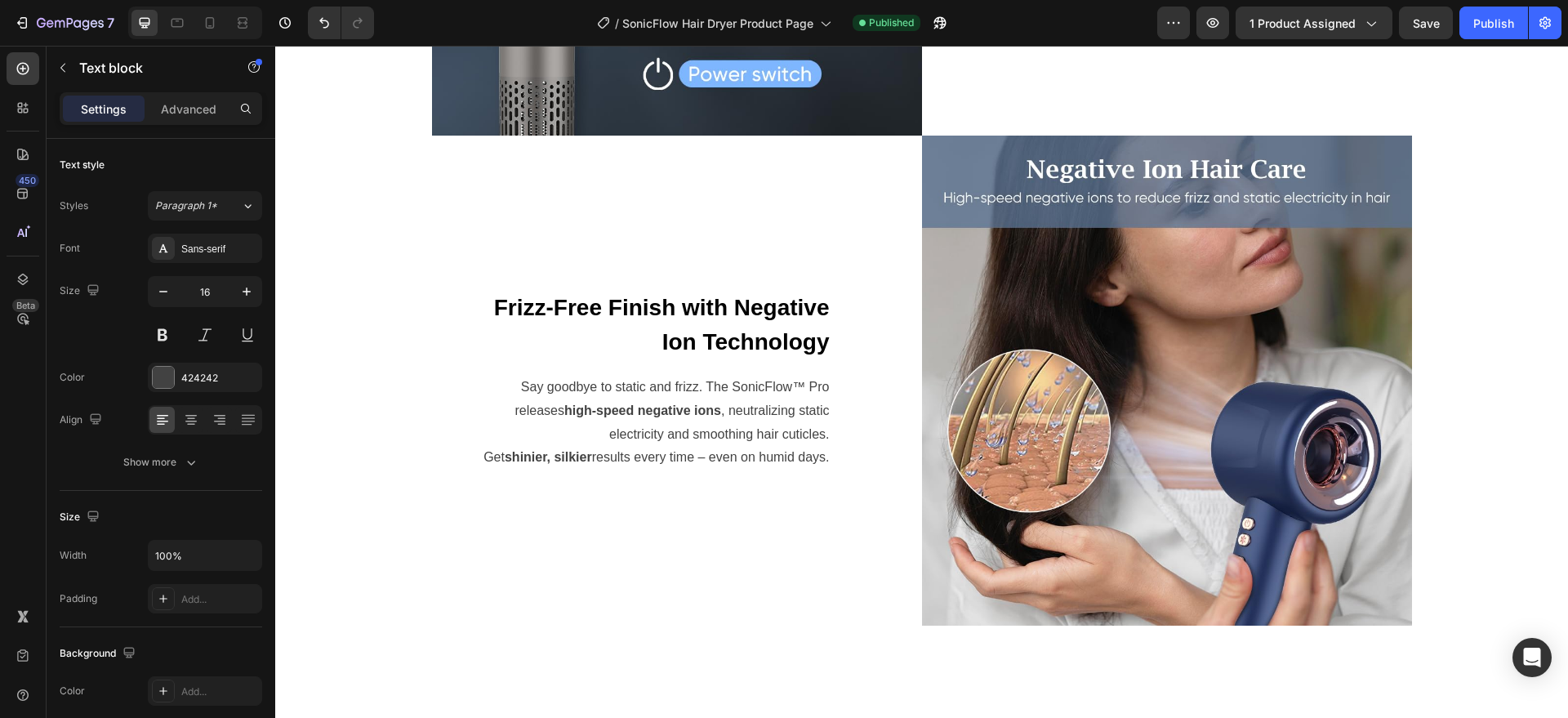
scroll to position [1475, 0]
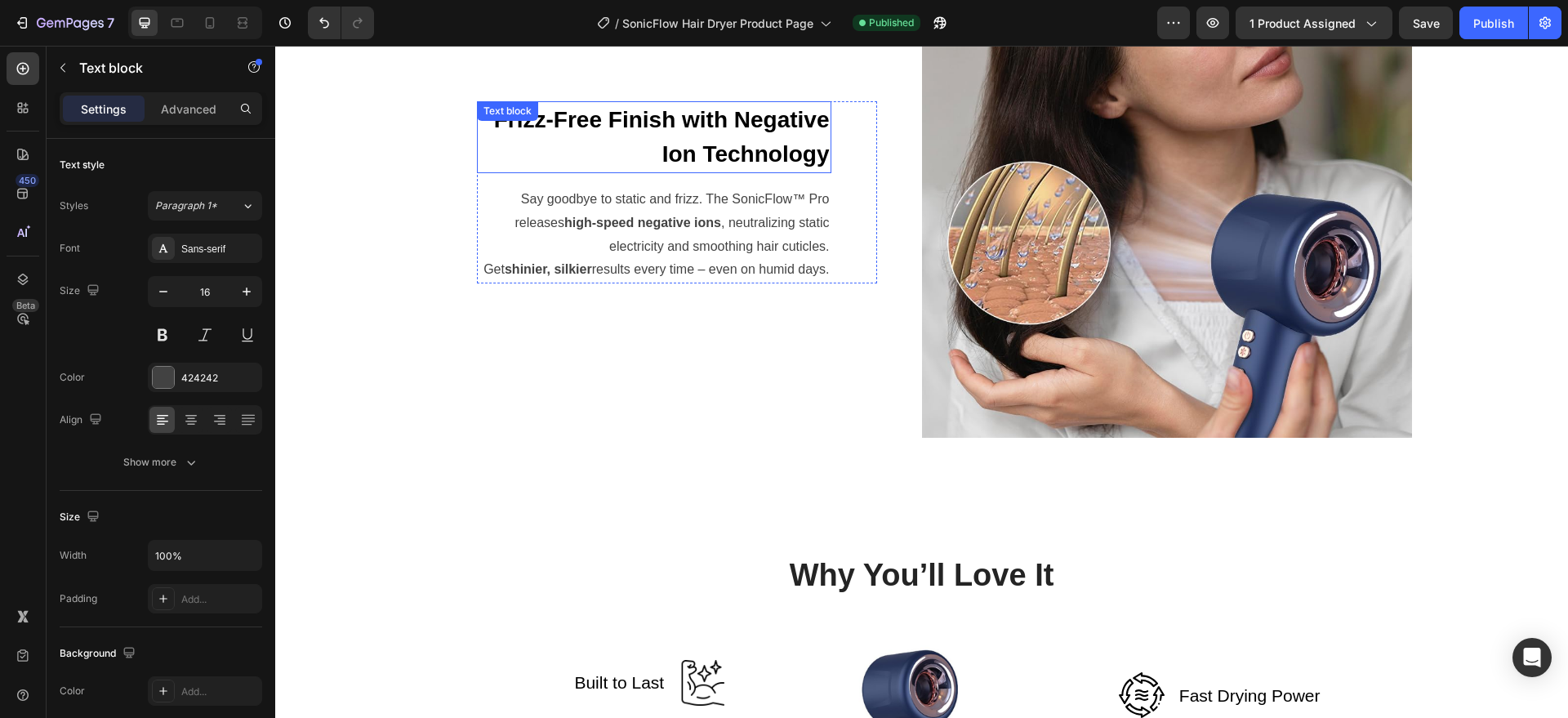
click at [661, 112] on strong "Frizz-Free Finish with Negative Ion Technology" at bounding box center [662, 137] width 336 height 60
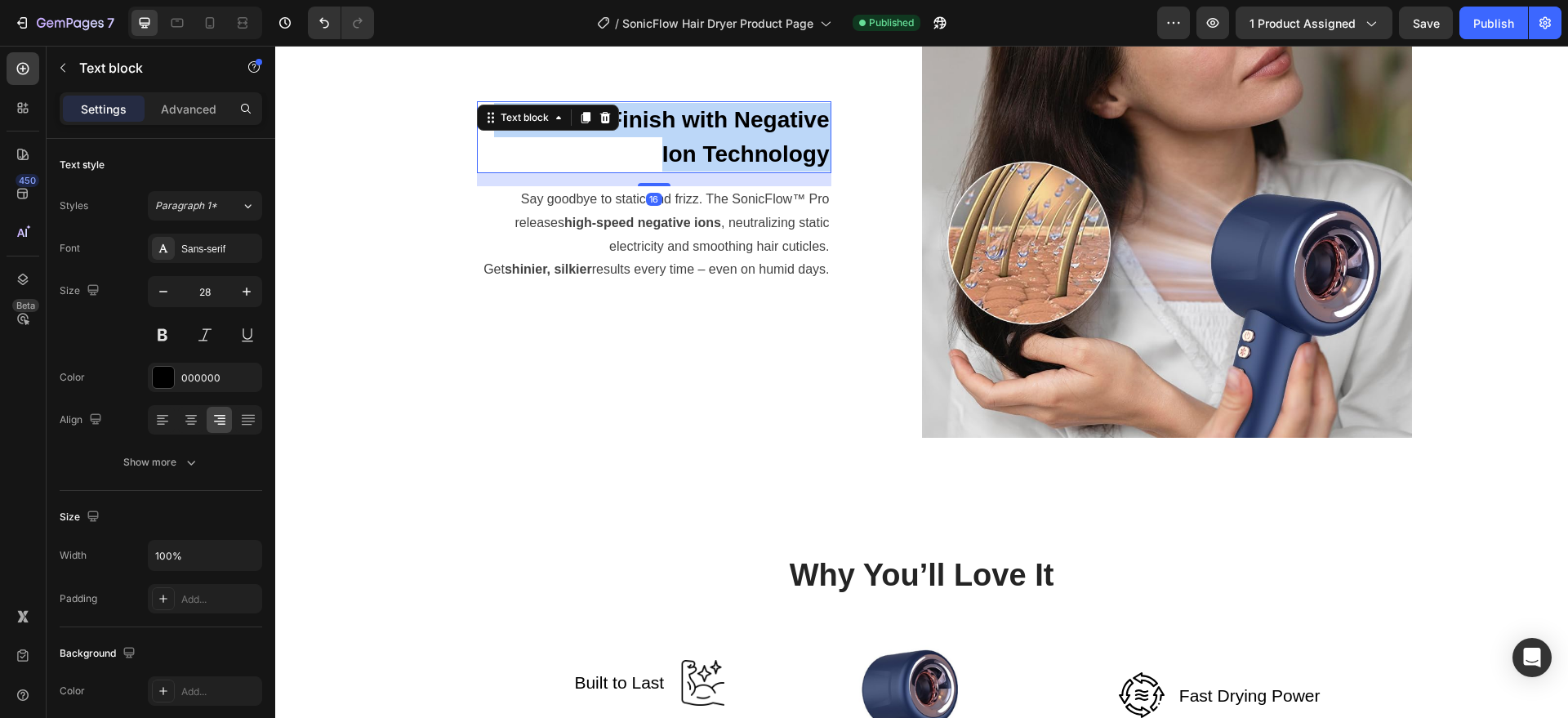
click at [661, 112] on strong "Frizz-Free Finish with Negative Ion Technology" at bounding box center [662, 137] width 336 height 60
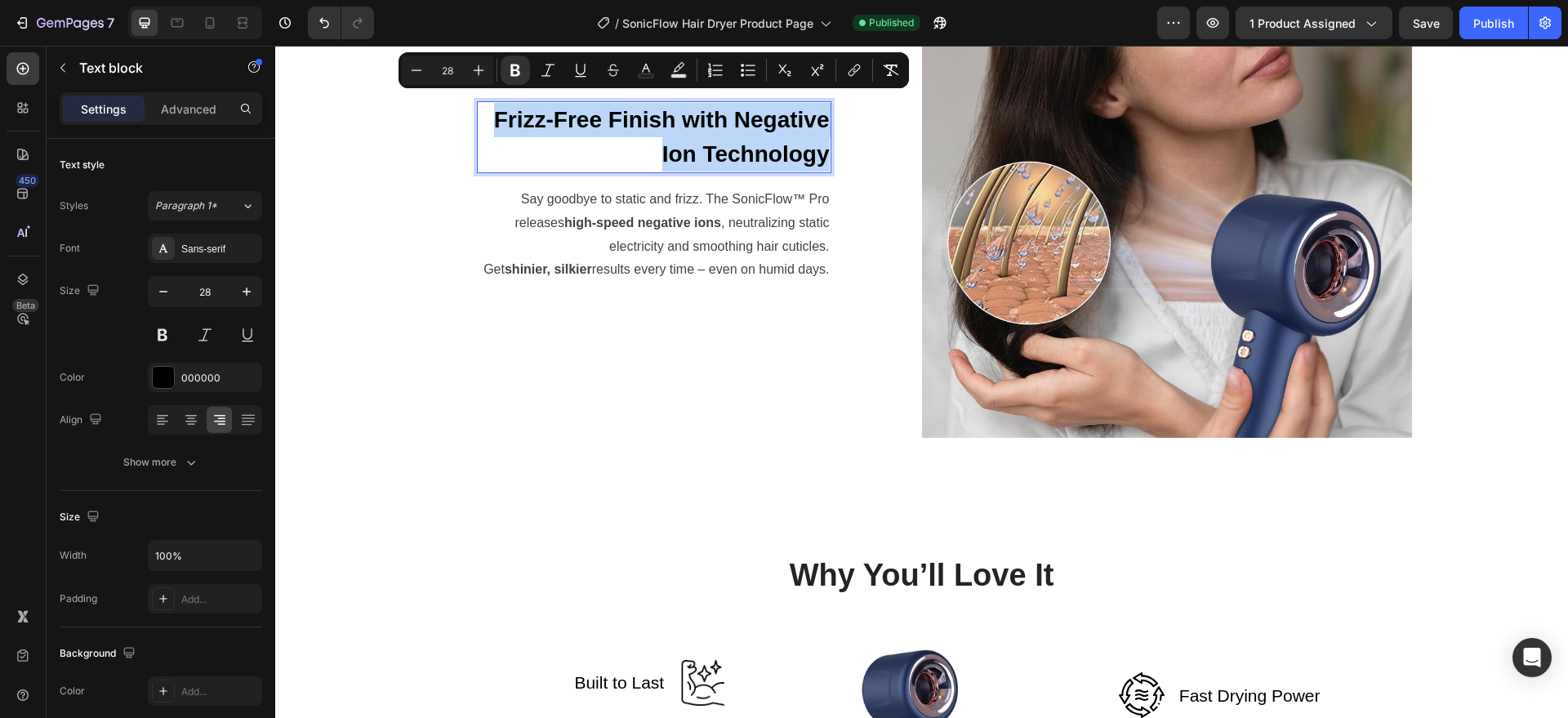
copy strong "Frizz-Free Finish with Negative Ion Technology"
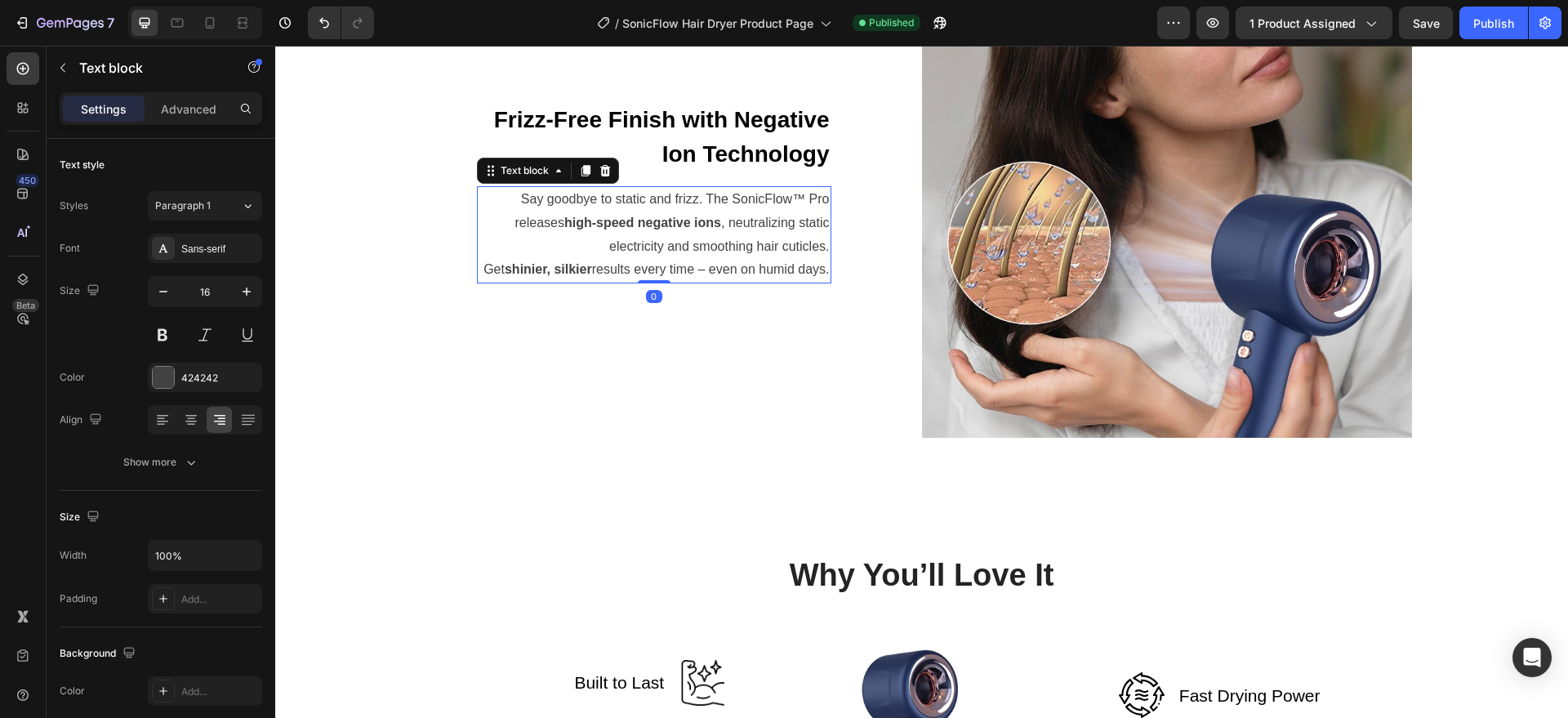
click at [723, 251] on p "Say goodbye to static and frizz. The SonicFlow™ Pro releases high-speed negativ…" at bounding box center [654, 234] width 351 height 94
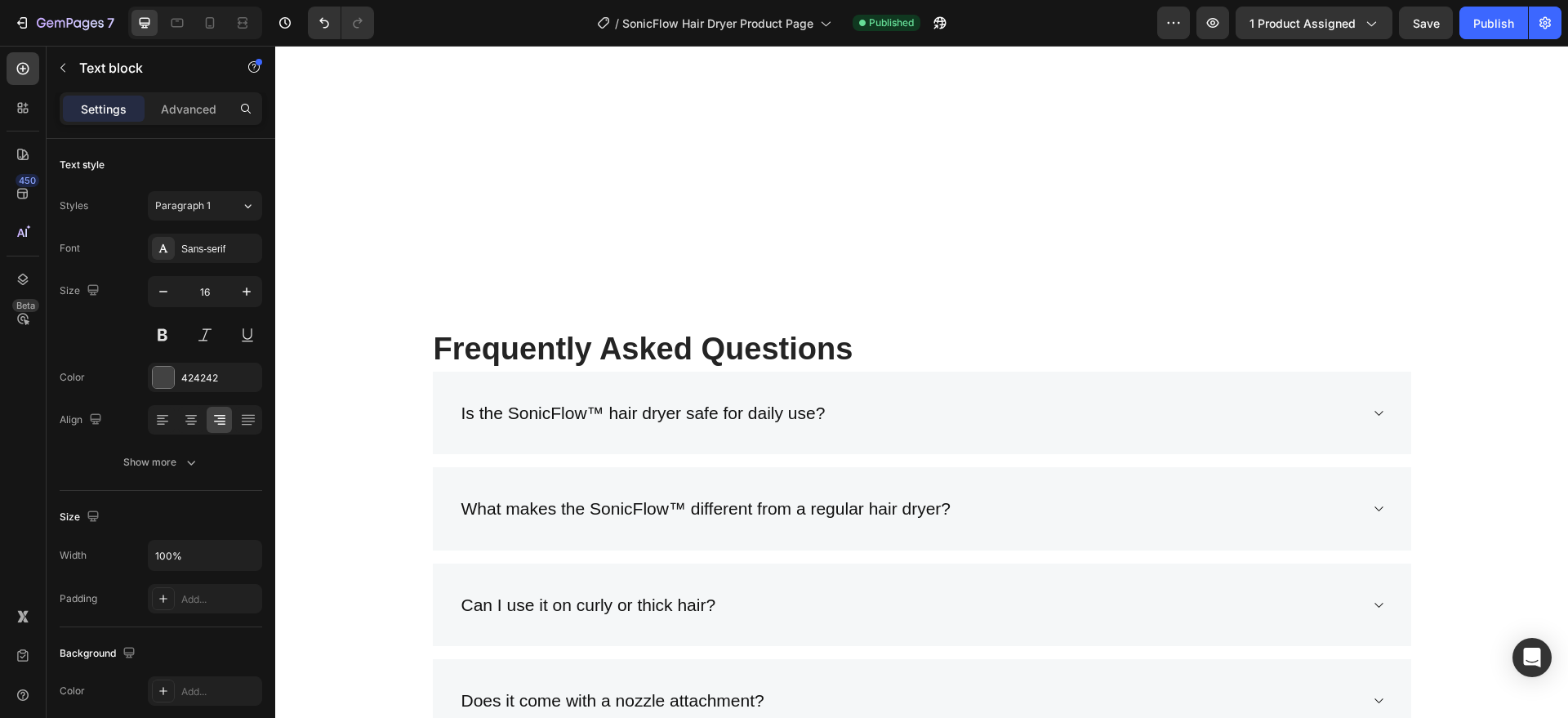
scroll to position [3825, 0]
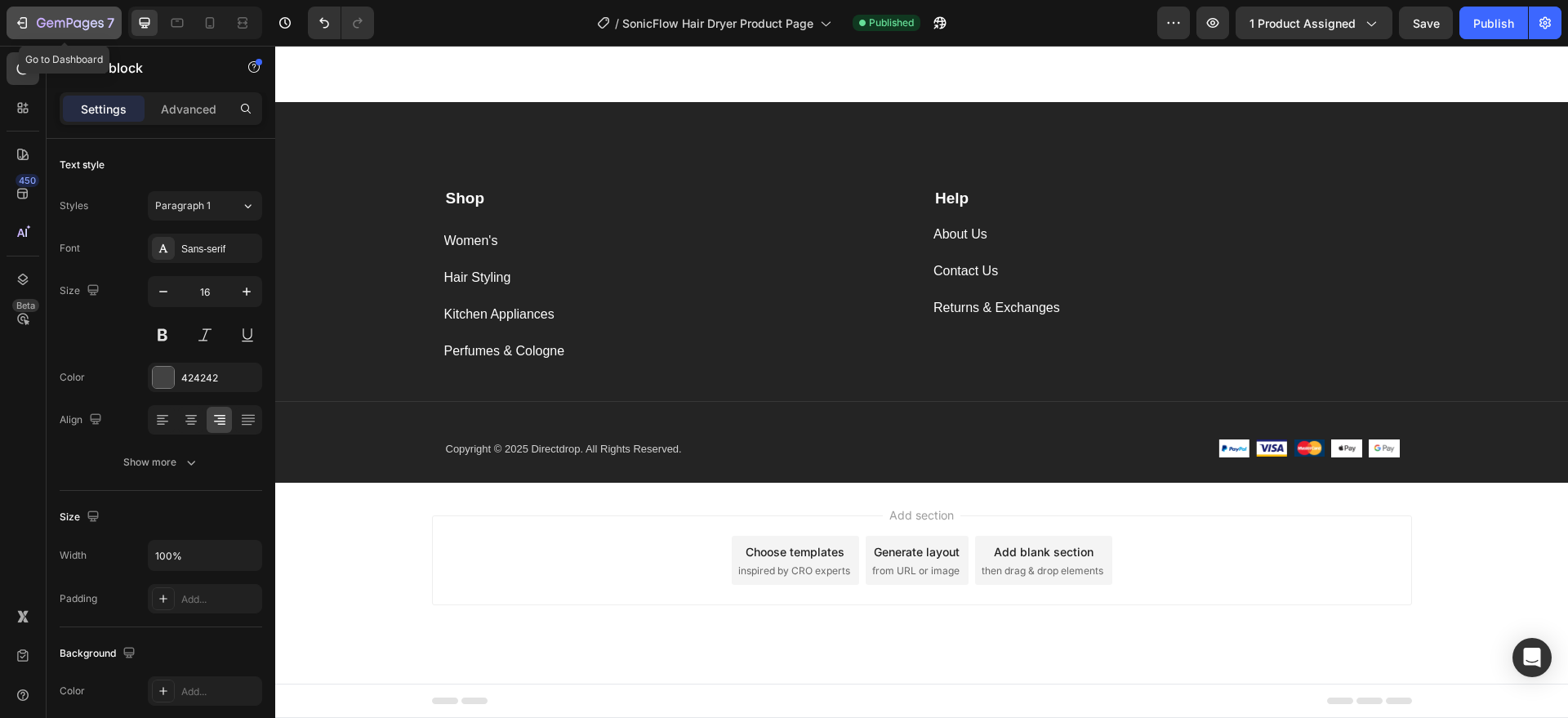
click at [29, 15] on icon "button" at bounding box center [22, 23] width 16 height 16
